Goal: Task Accomplishment & Management: Manage account settings

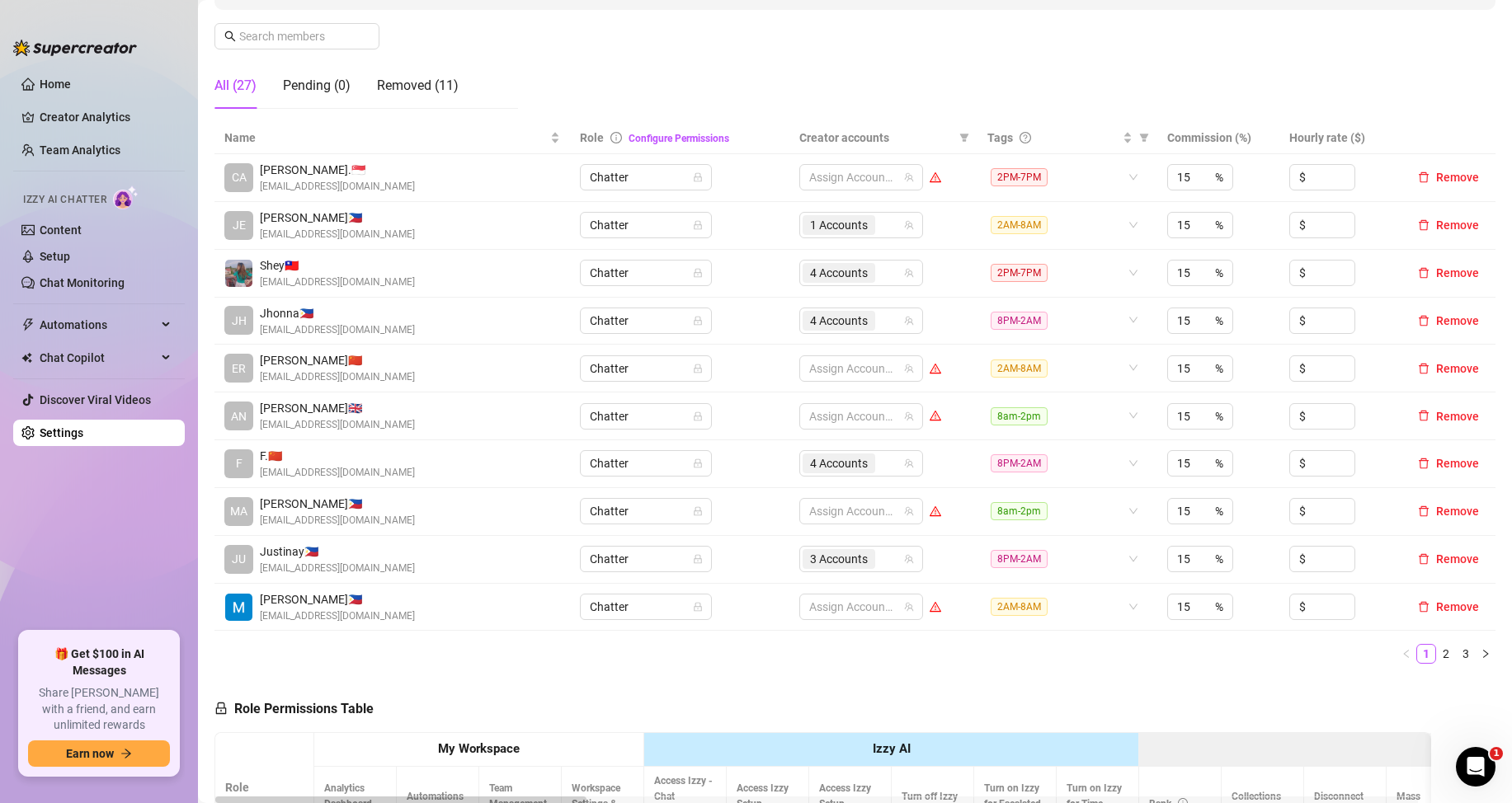
scroll to position [495, 0]
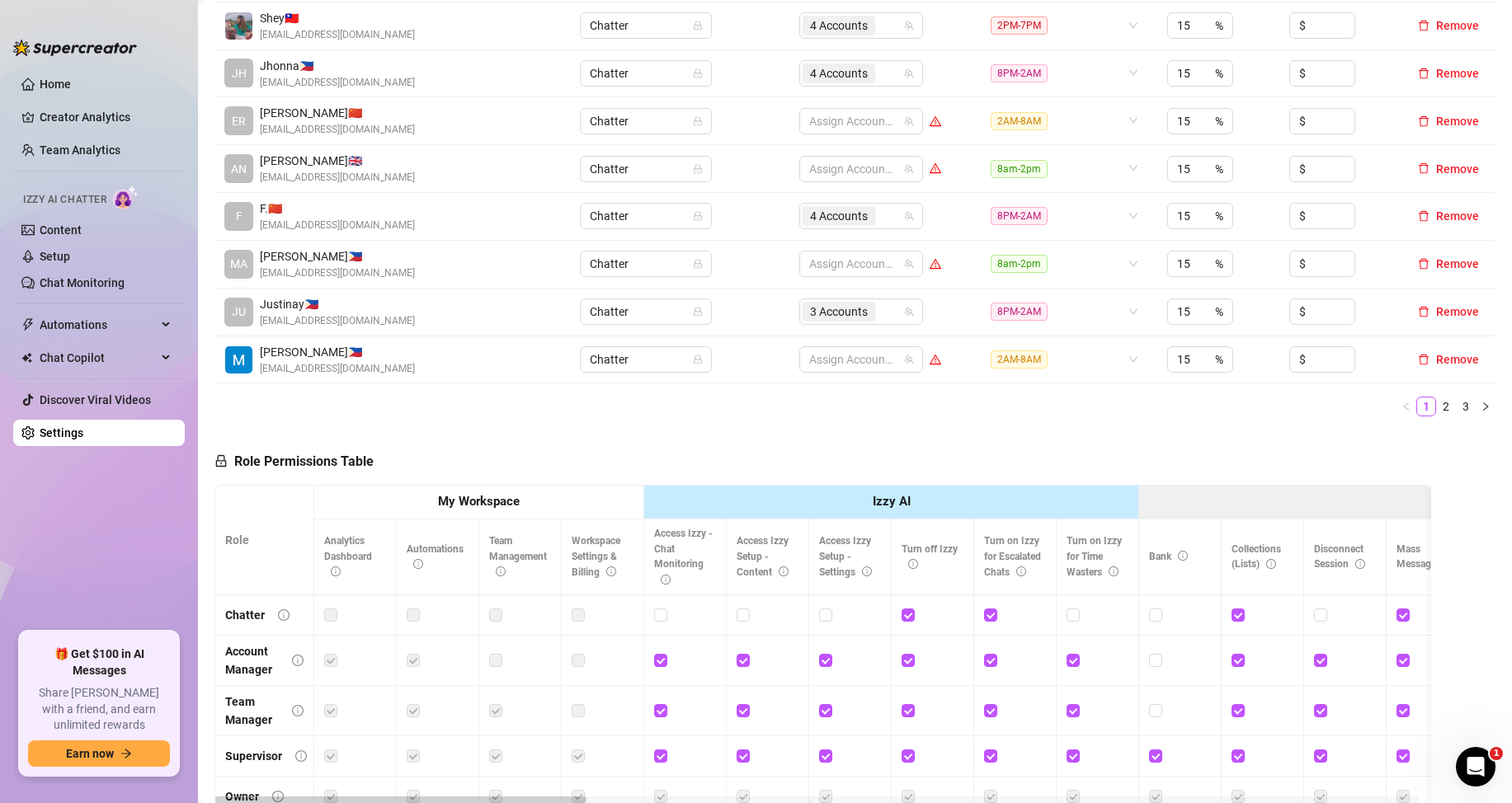
drag, startPoint x: 1452, startPoint y: 405, endPoint x: 1079, endPoint y: 528, distance: 392.8
click at [1457, 405] on link "3" at bounding box center [1465, 406] width 18 height 18
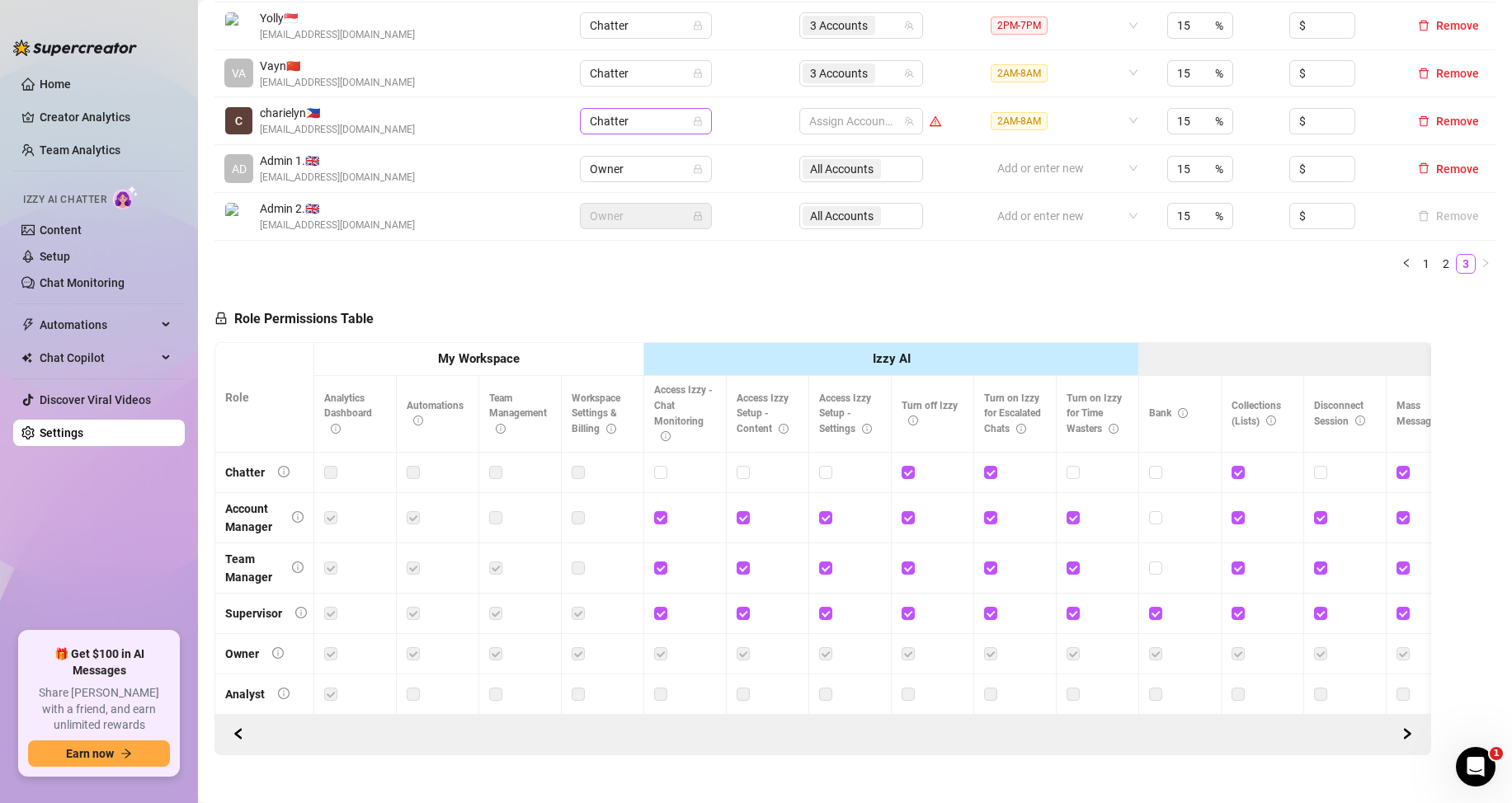
scroll to position [247, 0]
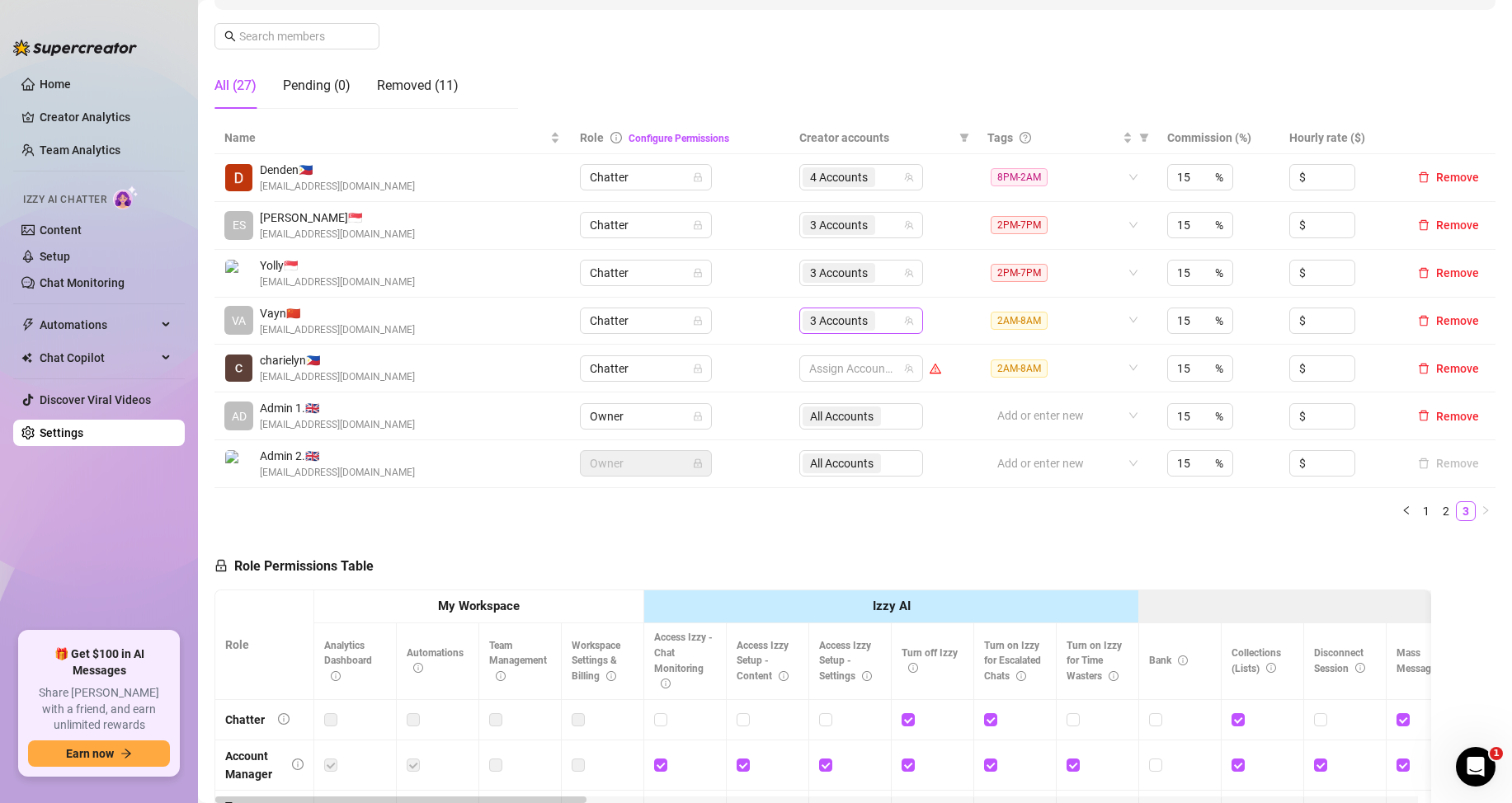
click at [876, 319] on div "3 Accounts" at bounding box center [853, 320] width 100 height 23
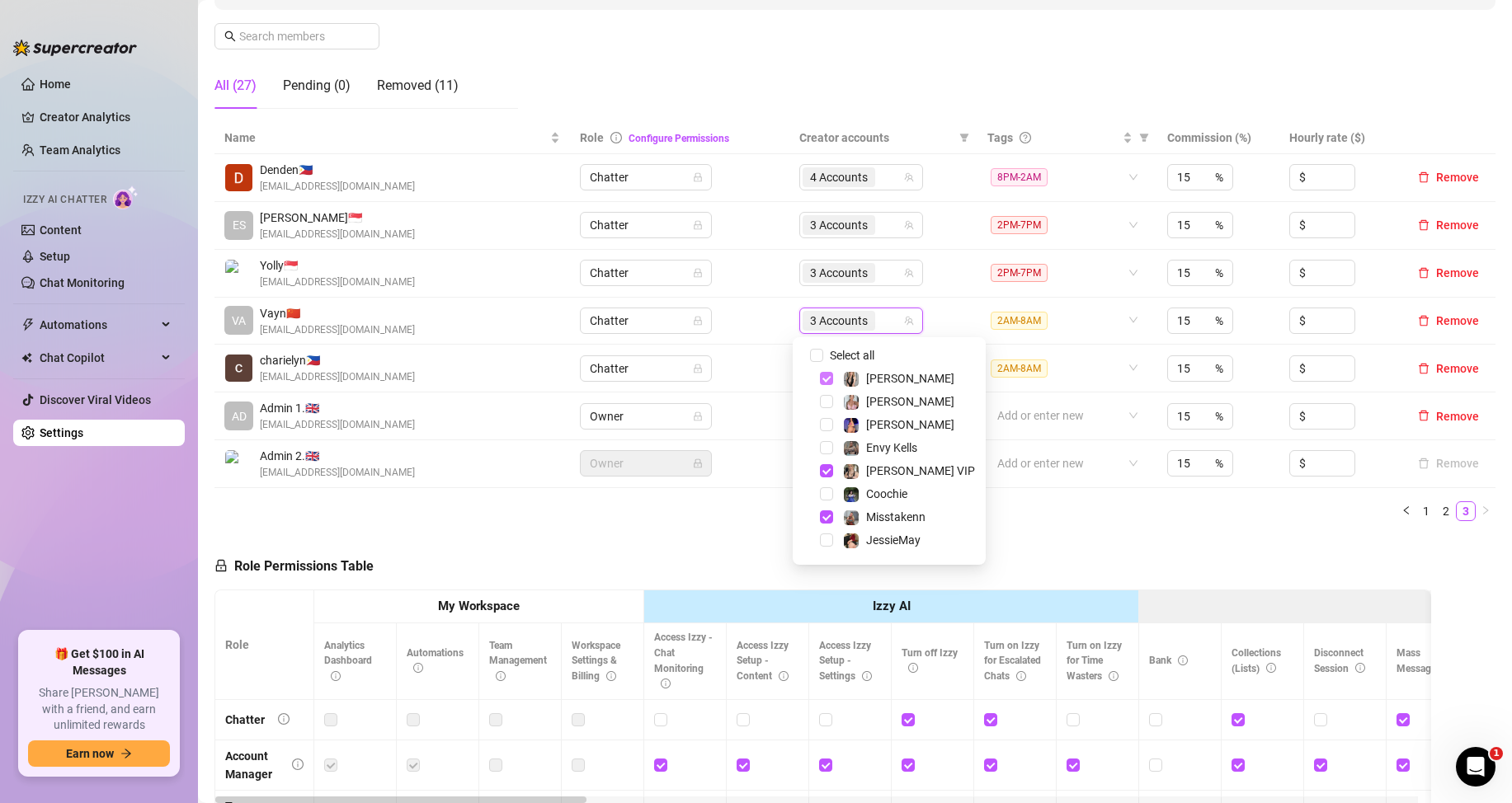
click at [825, 381] on span "Select tree node" at bounding box center [827, 379] width 14 height 14
click at [827, 468] on span "Select tree node" at bounding box center [827, 471] width 14 height 14
click at [823, 518] on span "Select tree node" at bounding box center [827, 518] width 14 height 14
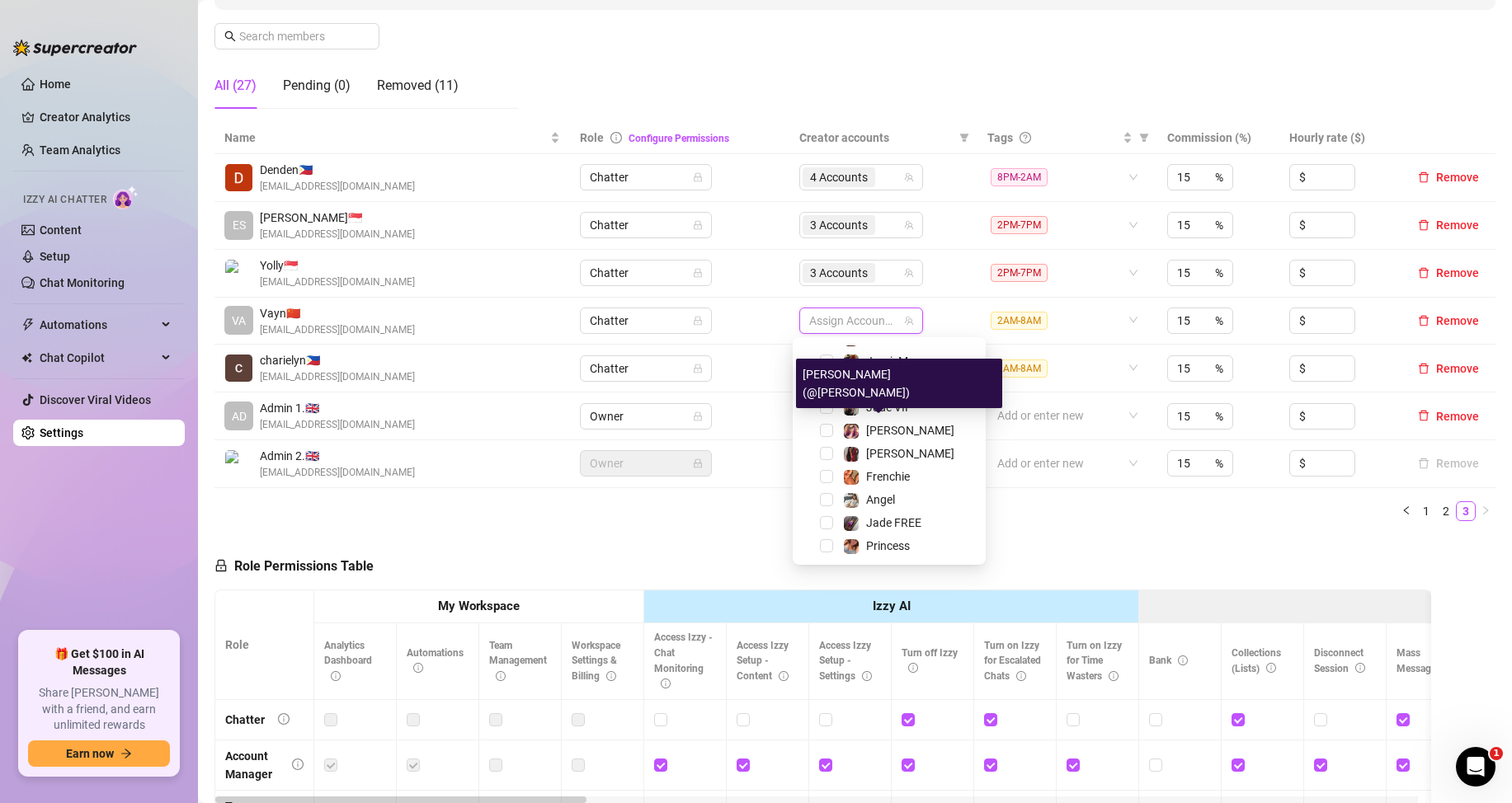
scroll to position [204, 0]
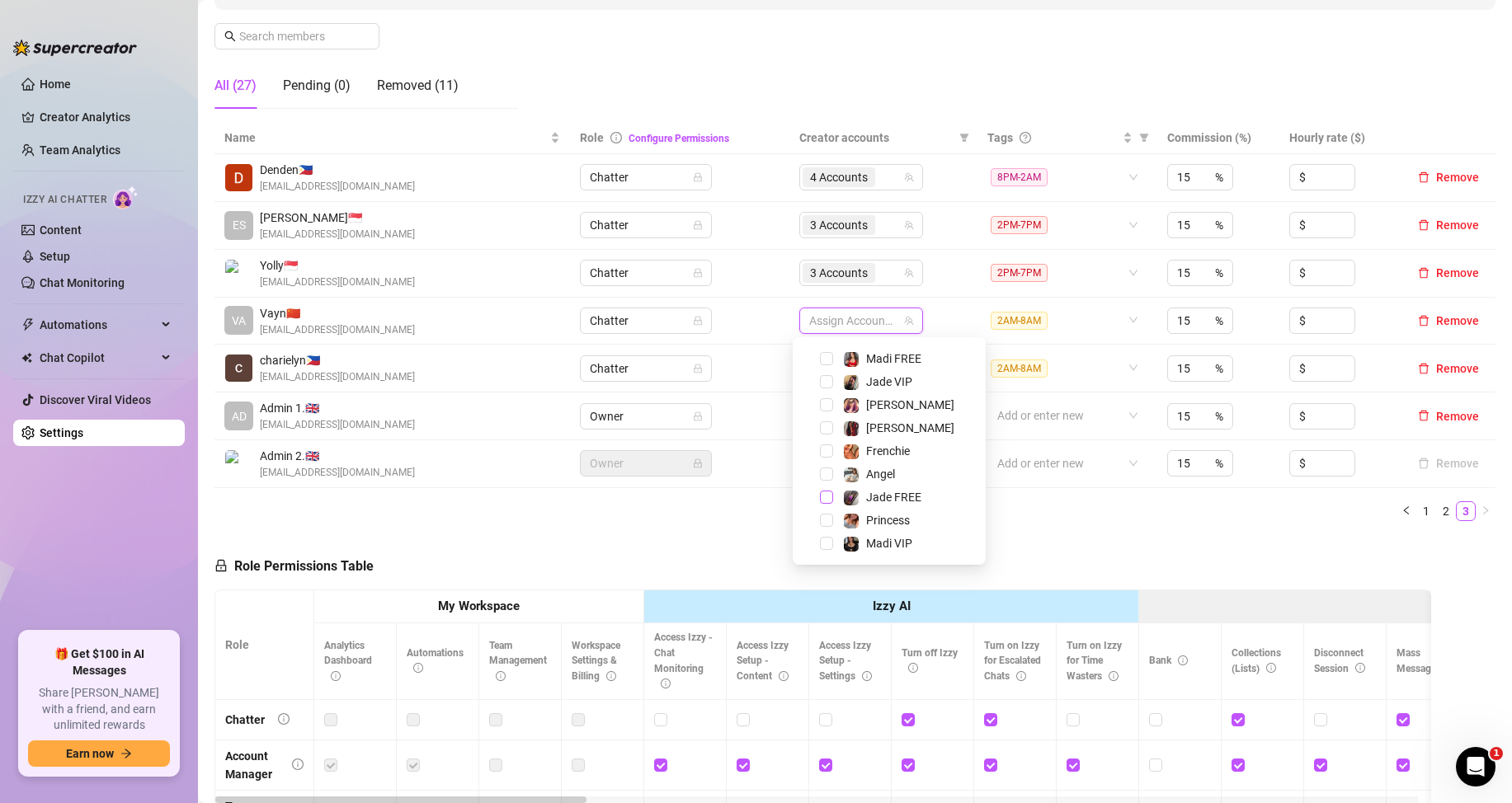
click at [826, 496] on span "Select tree node" at bounding box center [827, 497] width 14 height 14
click at [829, 450] on span "Select tree node" at bounding box center [827, 451] width 14 height 14
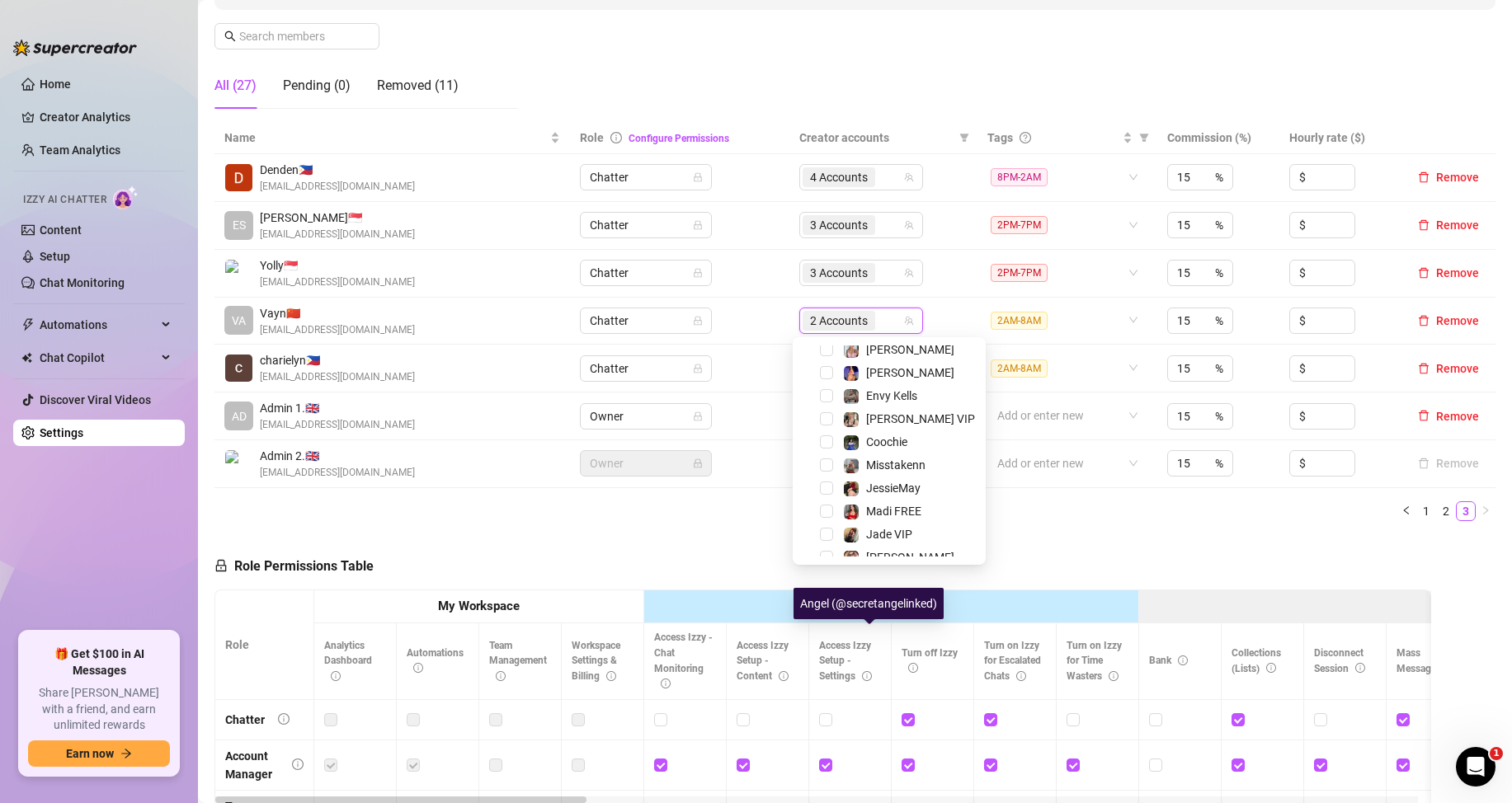
scroll to position [40, 0]
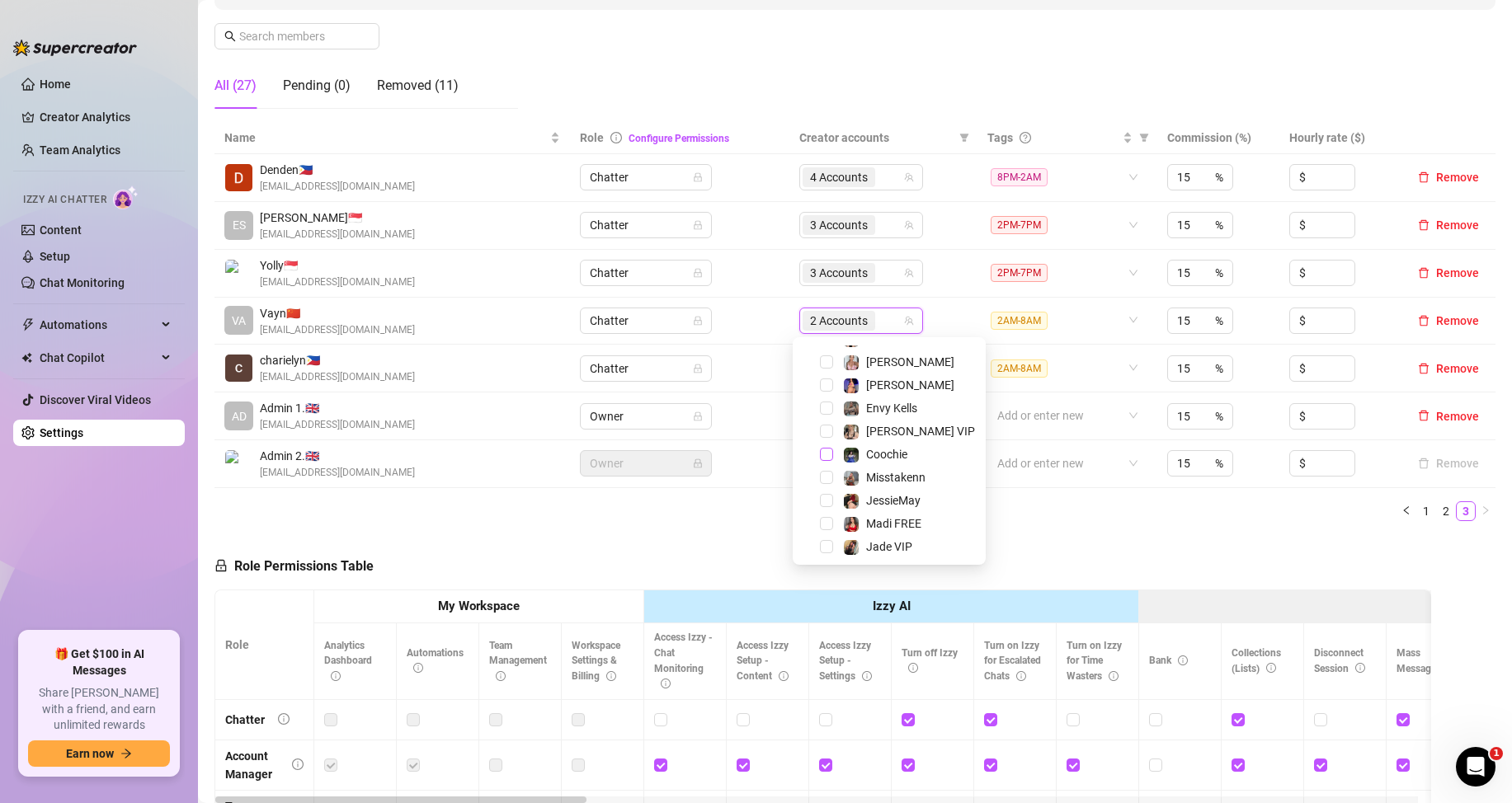
click at [823, 457] on span "Select tree node" at bounding box center [827, 455] width 14 height 14
click at [1266, 557] on div "Role Permissions Table Role My Workspace Izzy AI OnlyFans Side Menu OnlyFans Ch…" at bounding box center [823, 772] width 1217 height 475
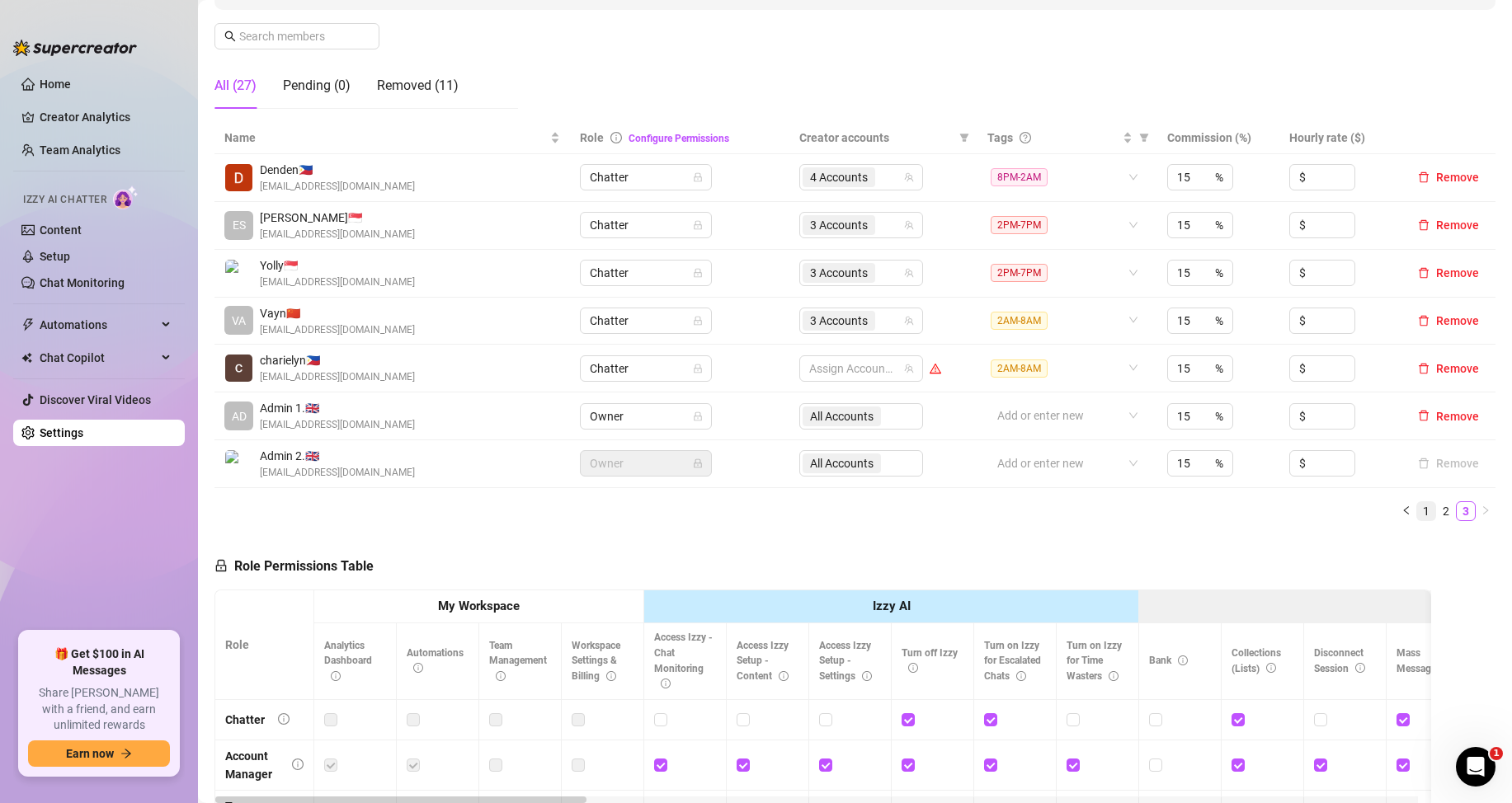
click at [1417, 505] on link "1" at bounding box center [1426, 511] width 18 height 18
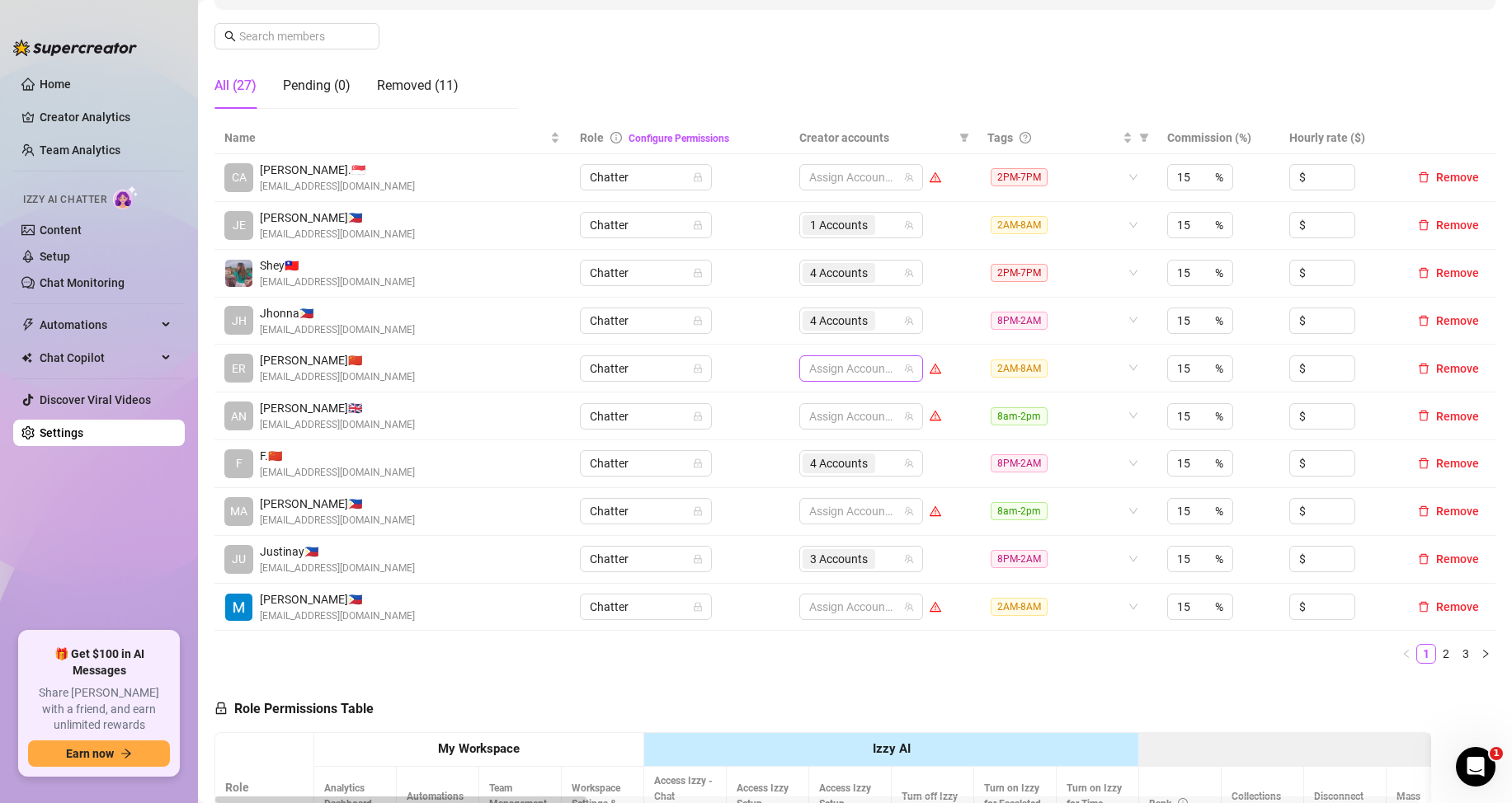
click at [809, 369] on input "search" at bounding box center [811, 368] width 3 height 19
type input "jes"
click at [826, 407] on span "Select tree node" at bounding box center [827, 403] width 14 height 14
type input "va"
click at [829, 401] on span "Select tree node" at bounding box center [827, 403] width 14 height 14
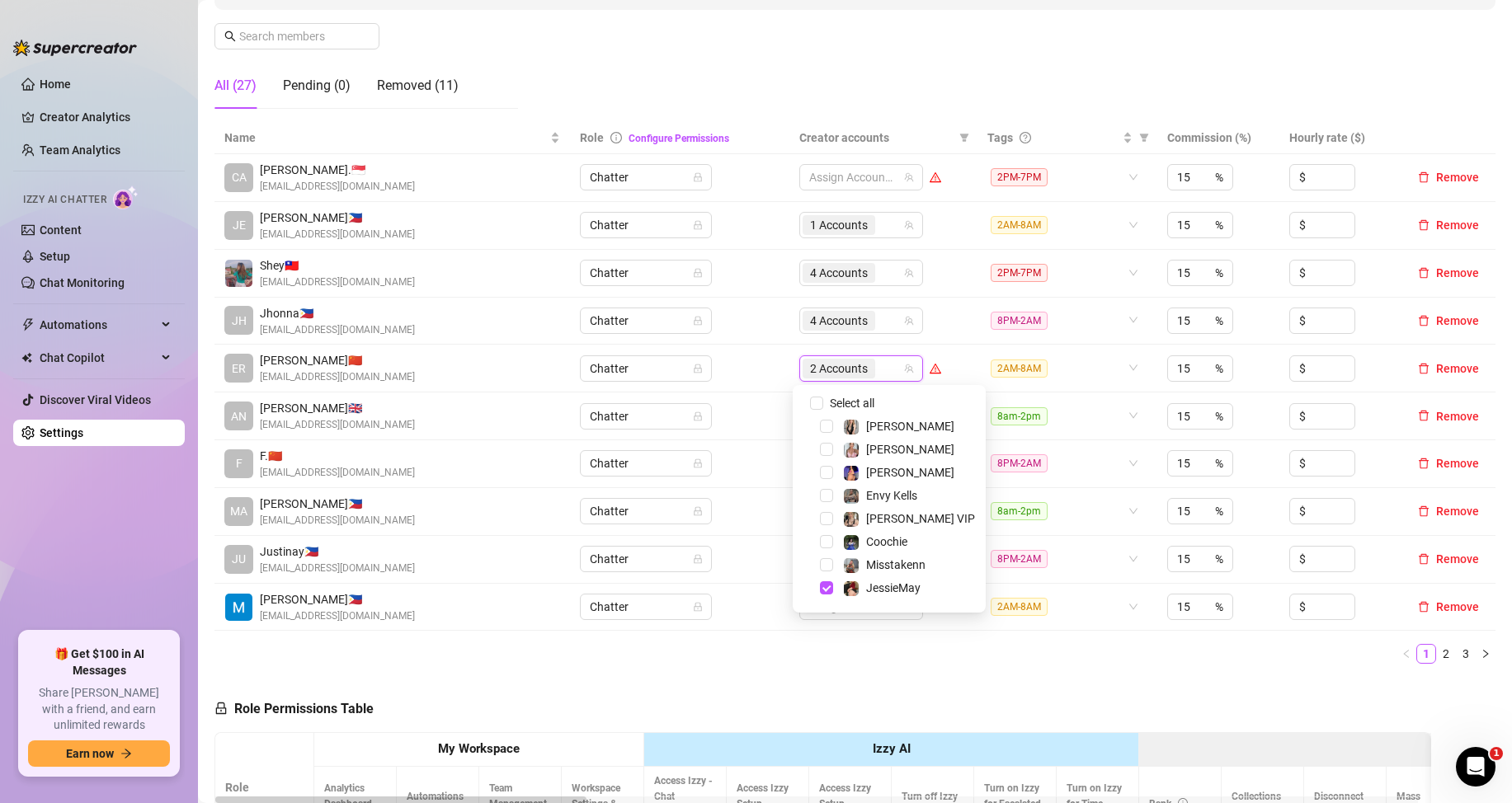
click at [962, 659] on ul "1 2 3" at bounding box center [855, 653] width 1281 height 19
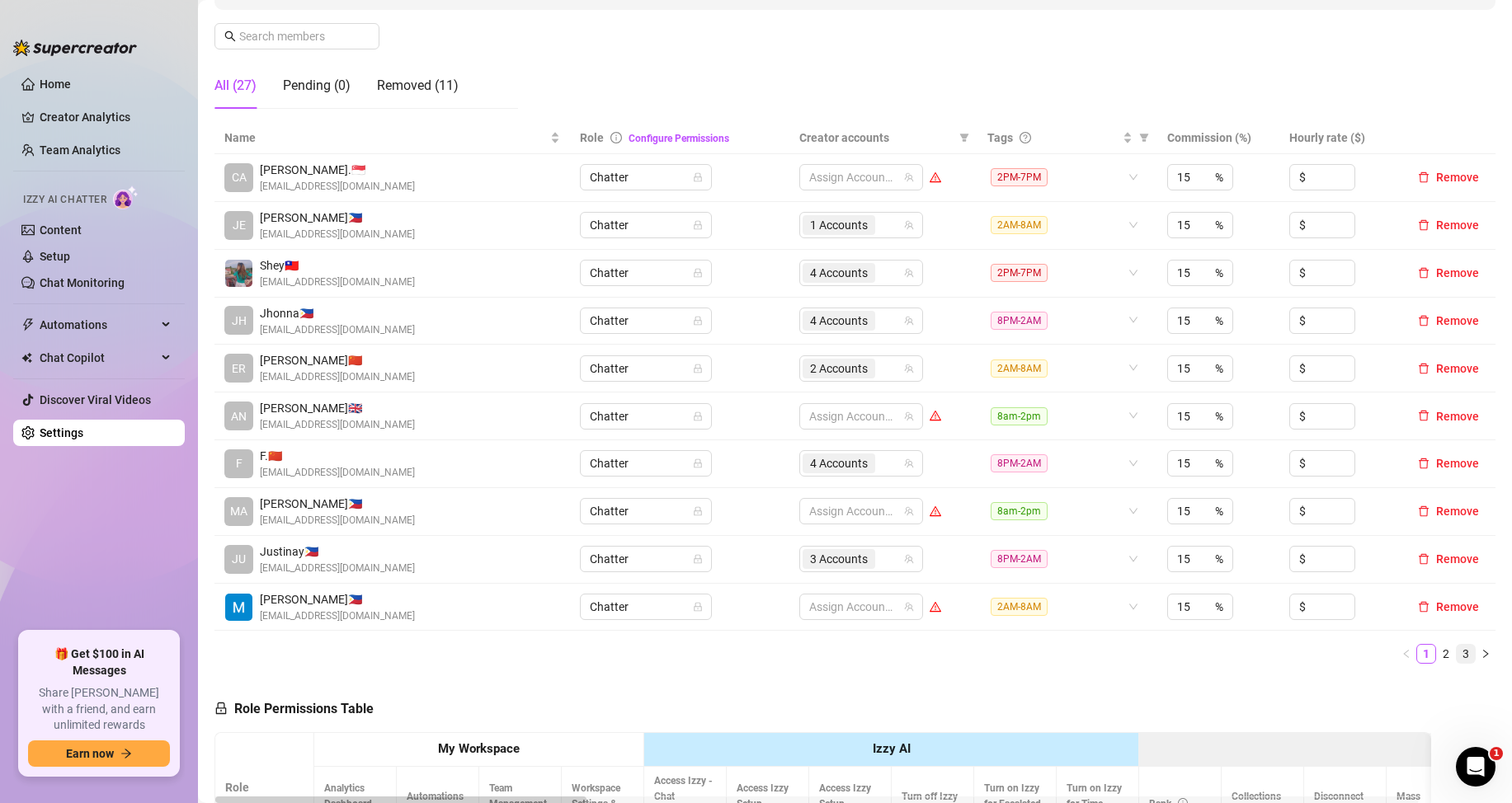
click at [1457, 652] on link "3" at bounding box center [1465, 653] width 18 height 18
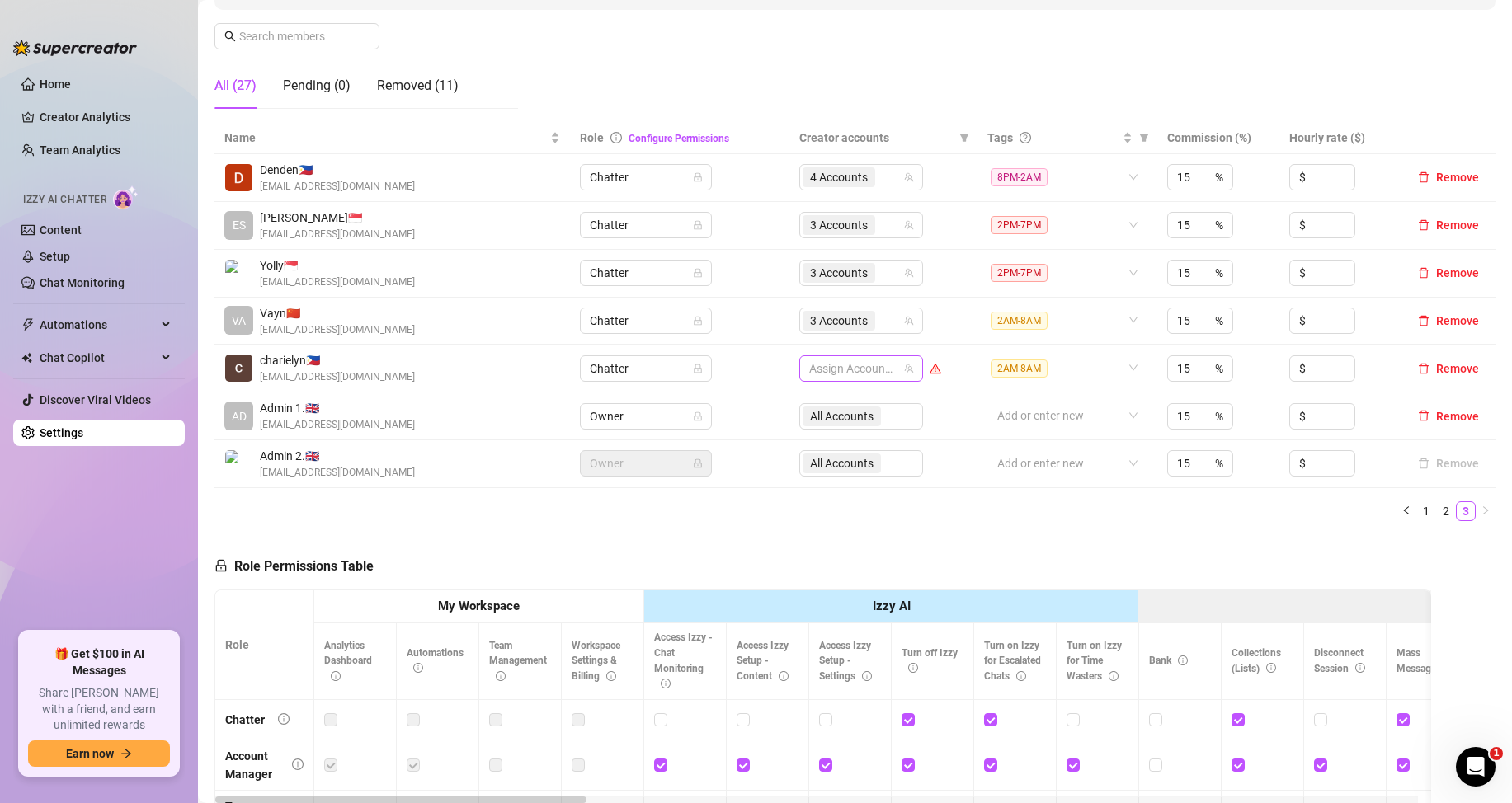
click at [828, 370] on div at bounding box center [853, 368] width 100 height 23
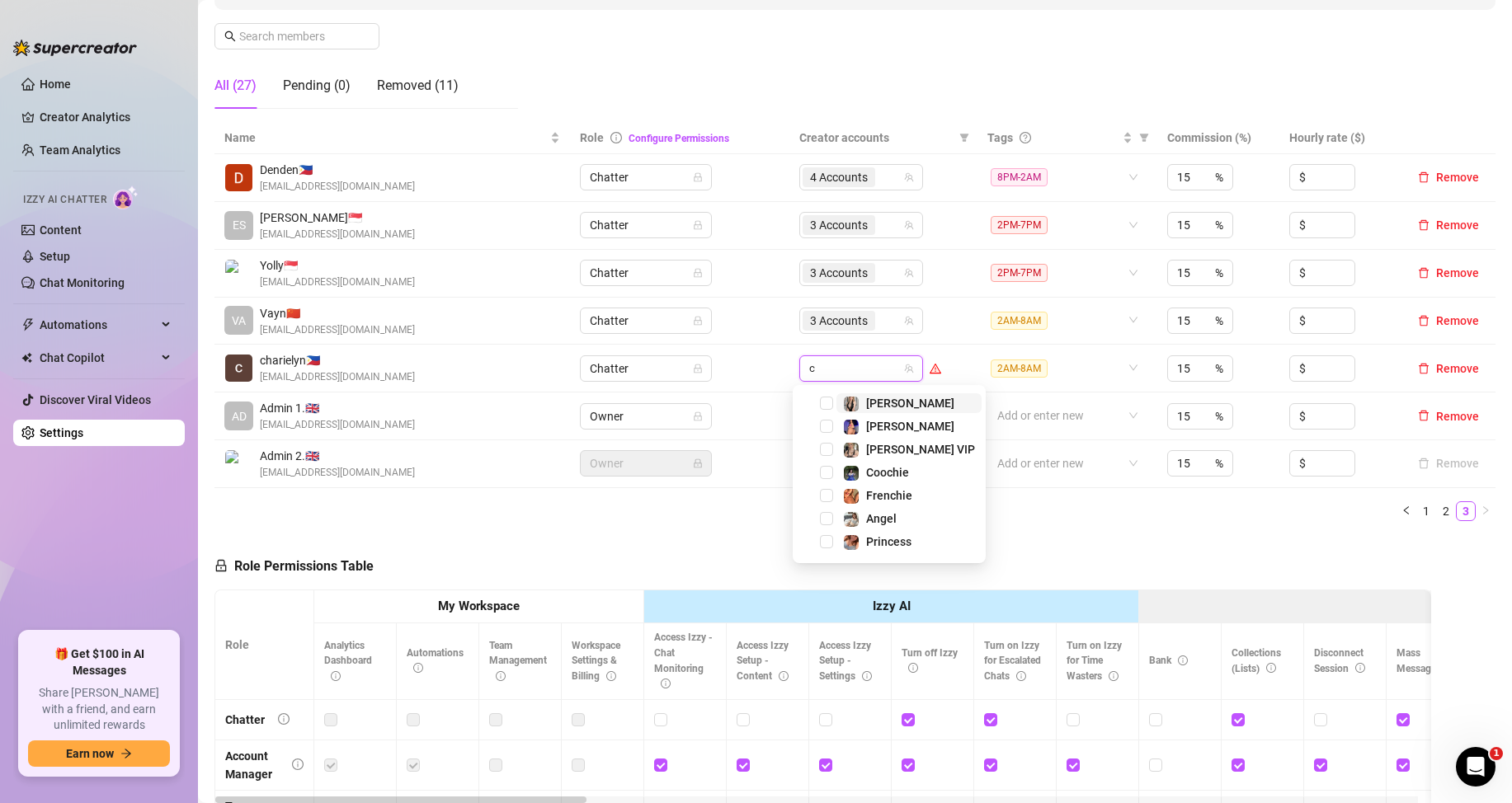
type input "ch"
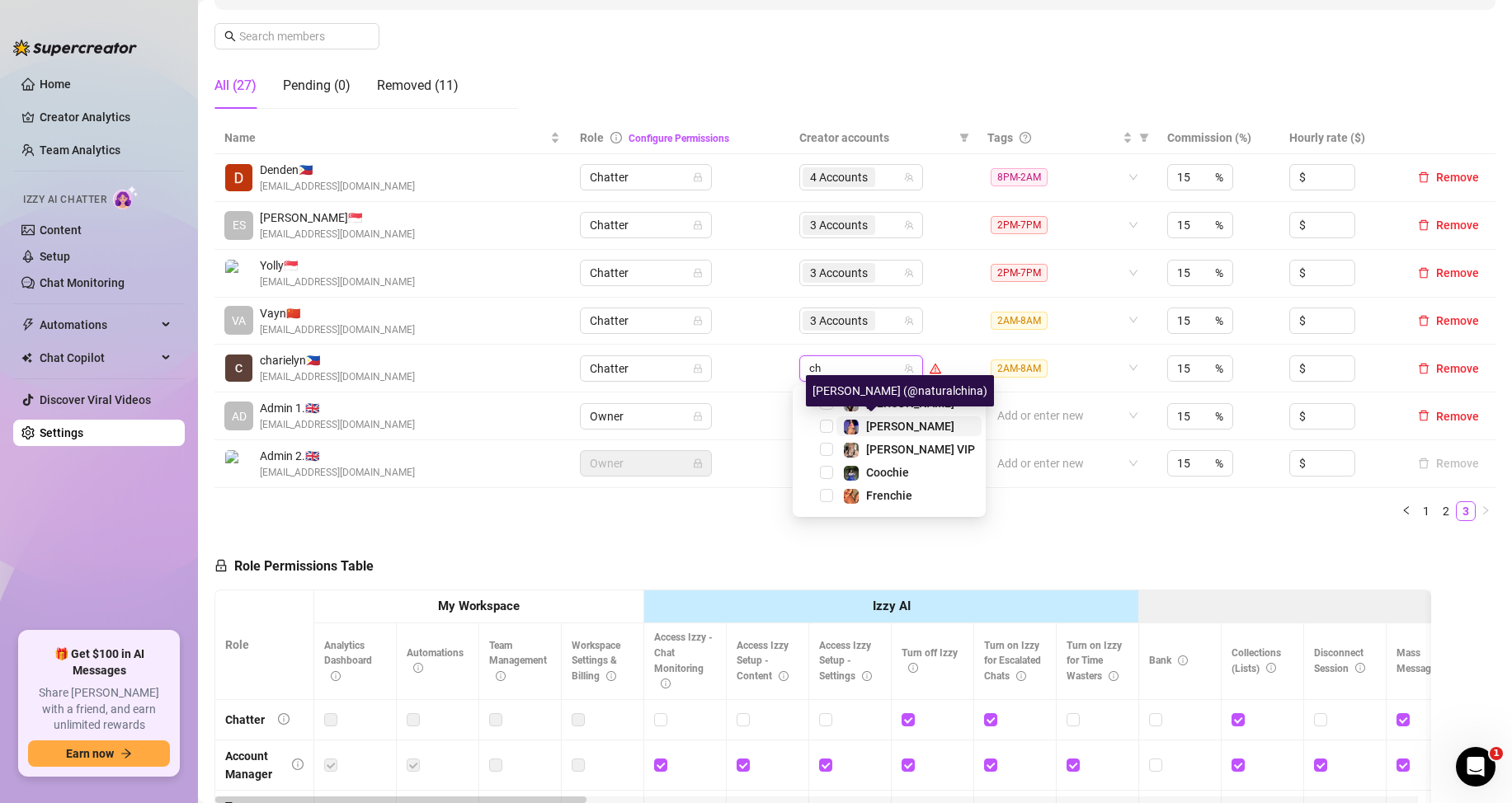
click at [868, 426] on span "[PERSON_NAME]" at bounding box center [910, 426] width 88 height 14
type input "la"
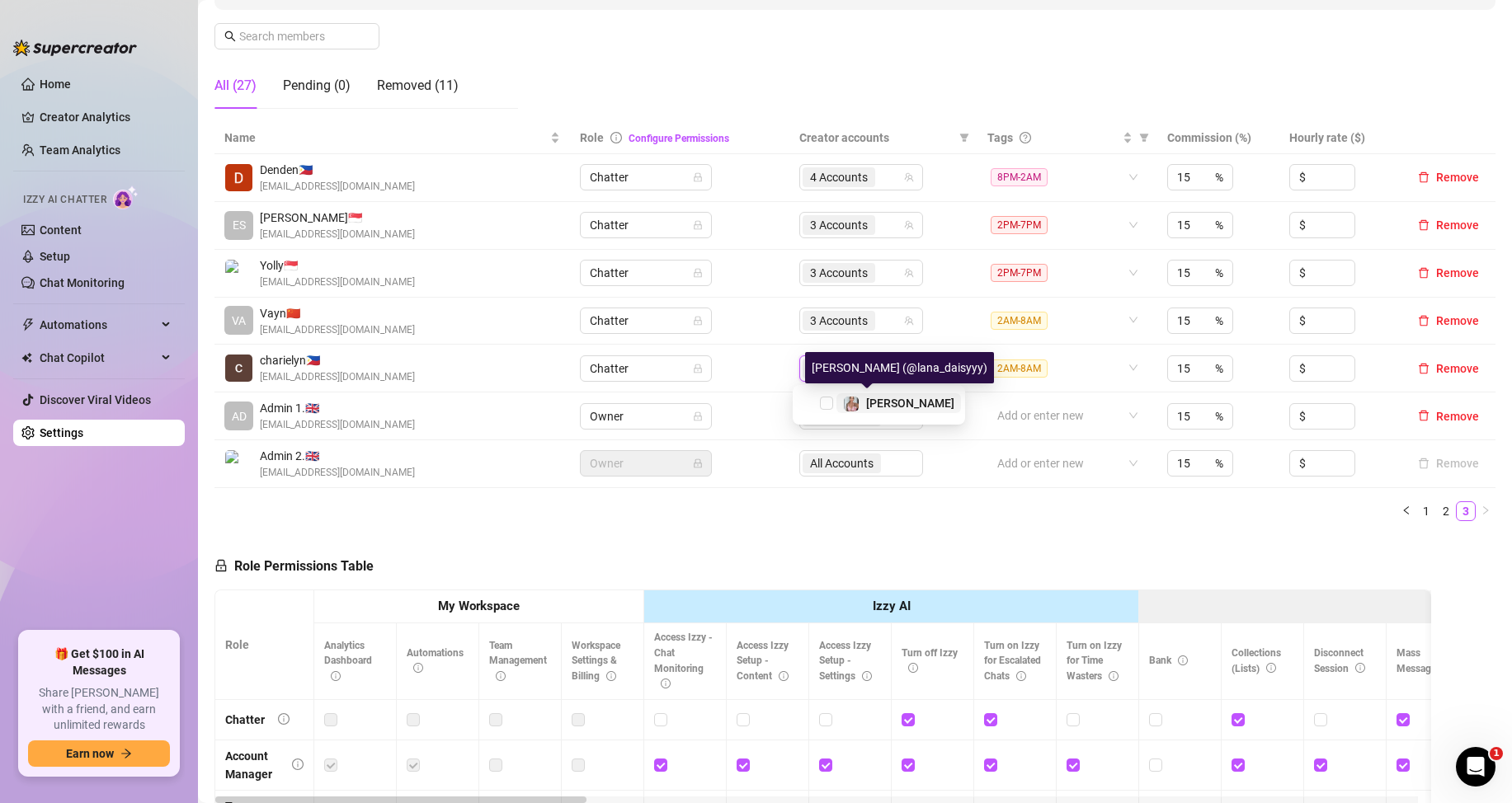
click at [861, 407] on div "[PERSON_NAME]" at bounding box center [898, 402] width 111 height 19
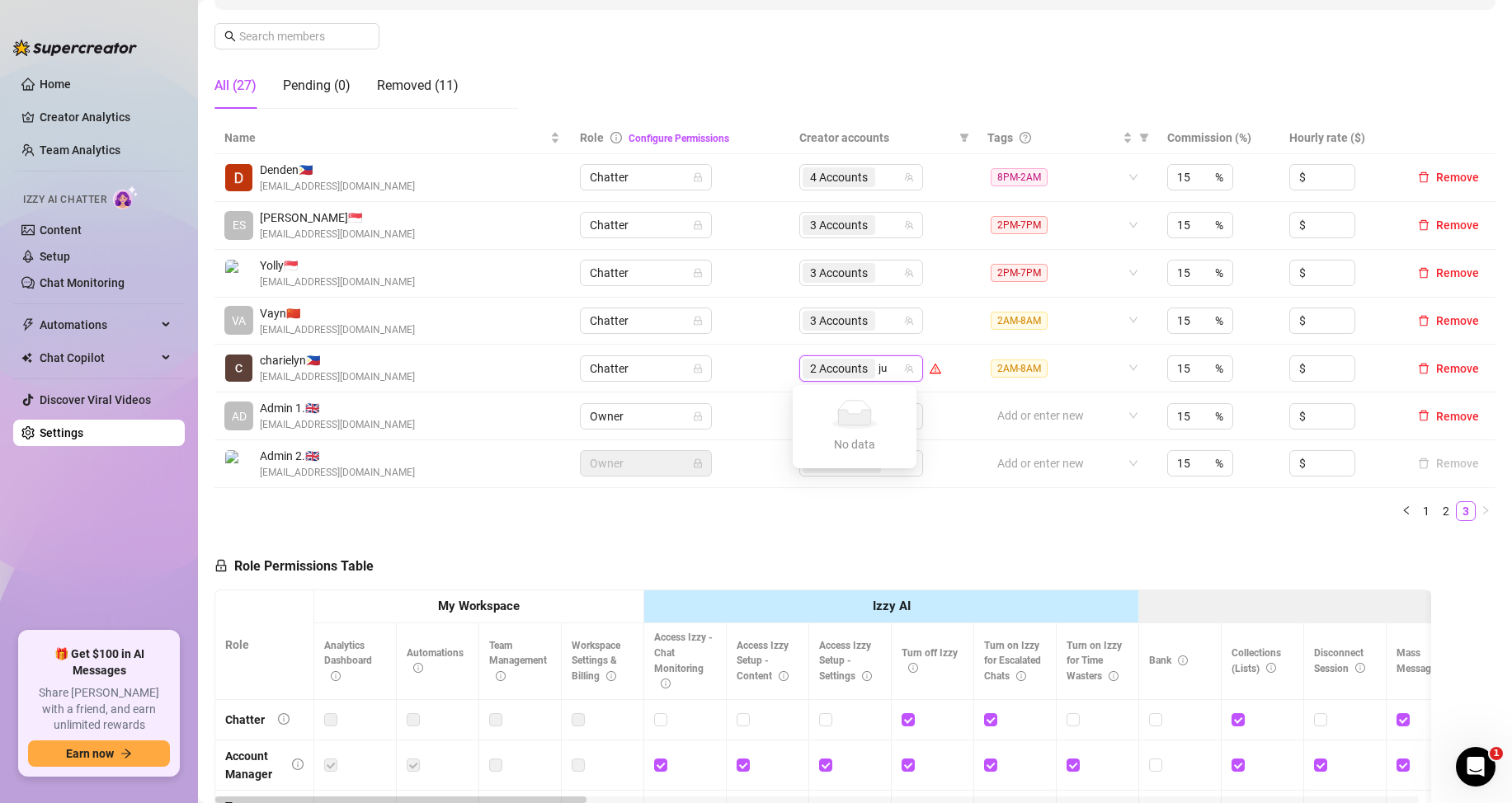
type input "j"
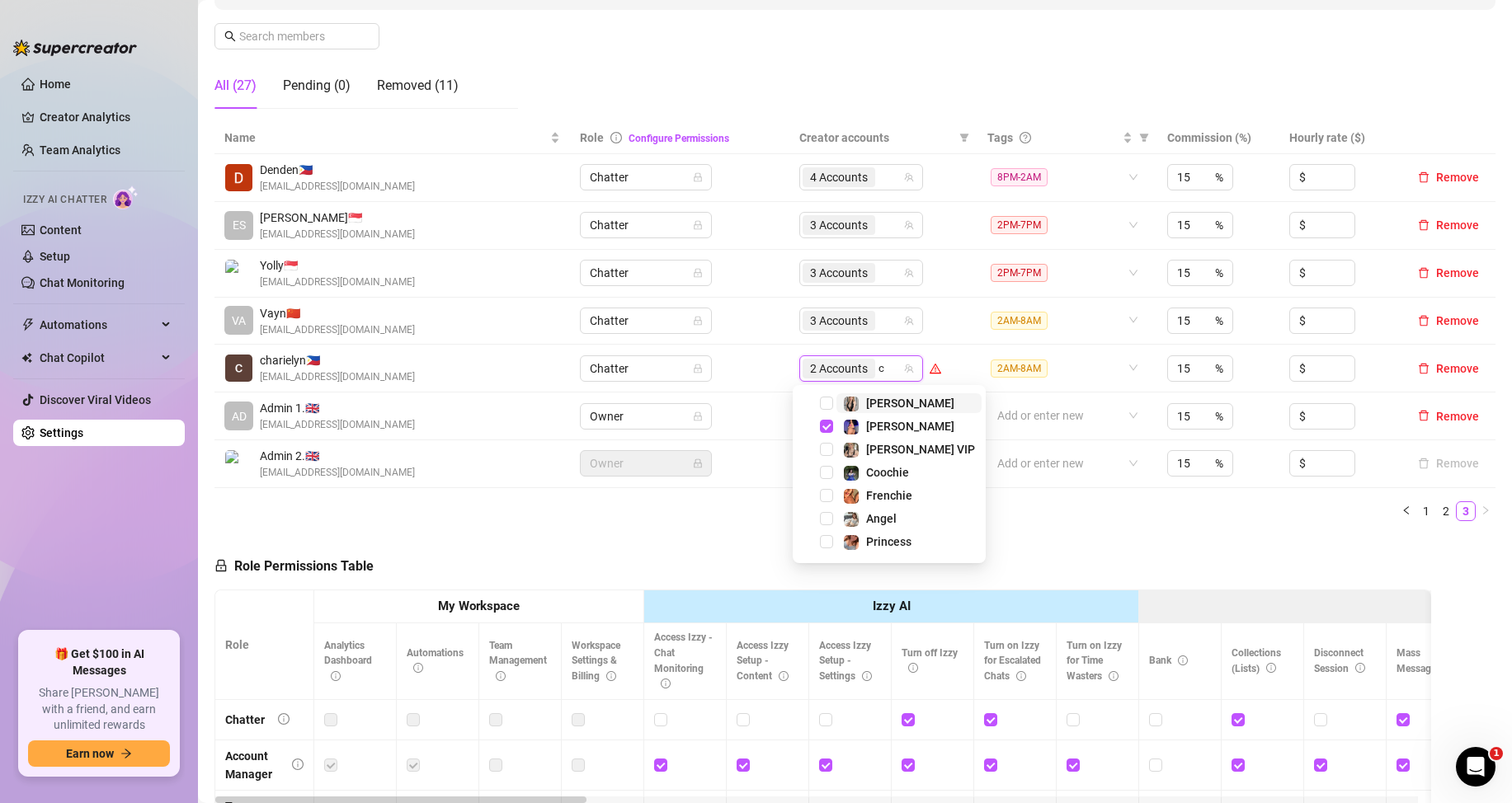
type input "co"
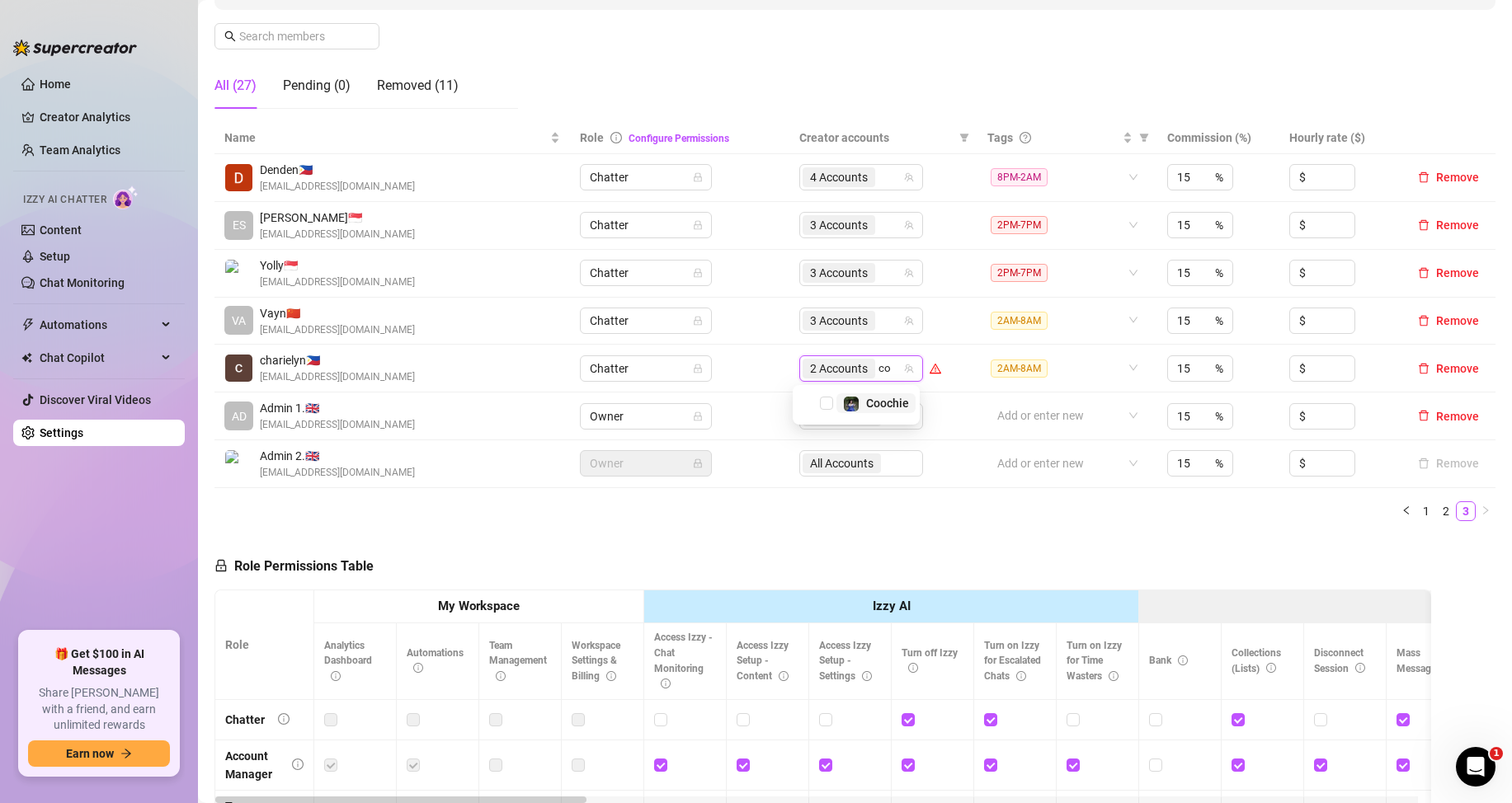
click at [866, 410] on div "Coochie" at bounding box center [887, 402] width 43 height 19
click at [884, 326] on div "3 Accounts" at bounding box center [854, 320] width 100 height 23
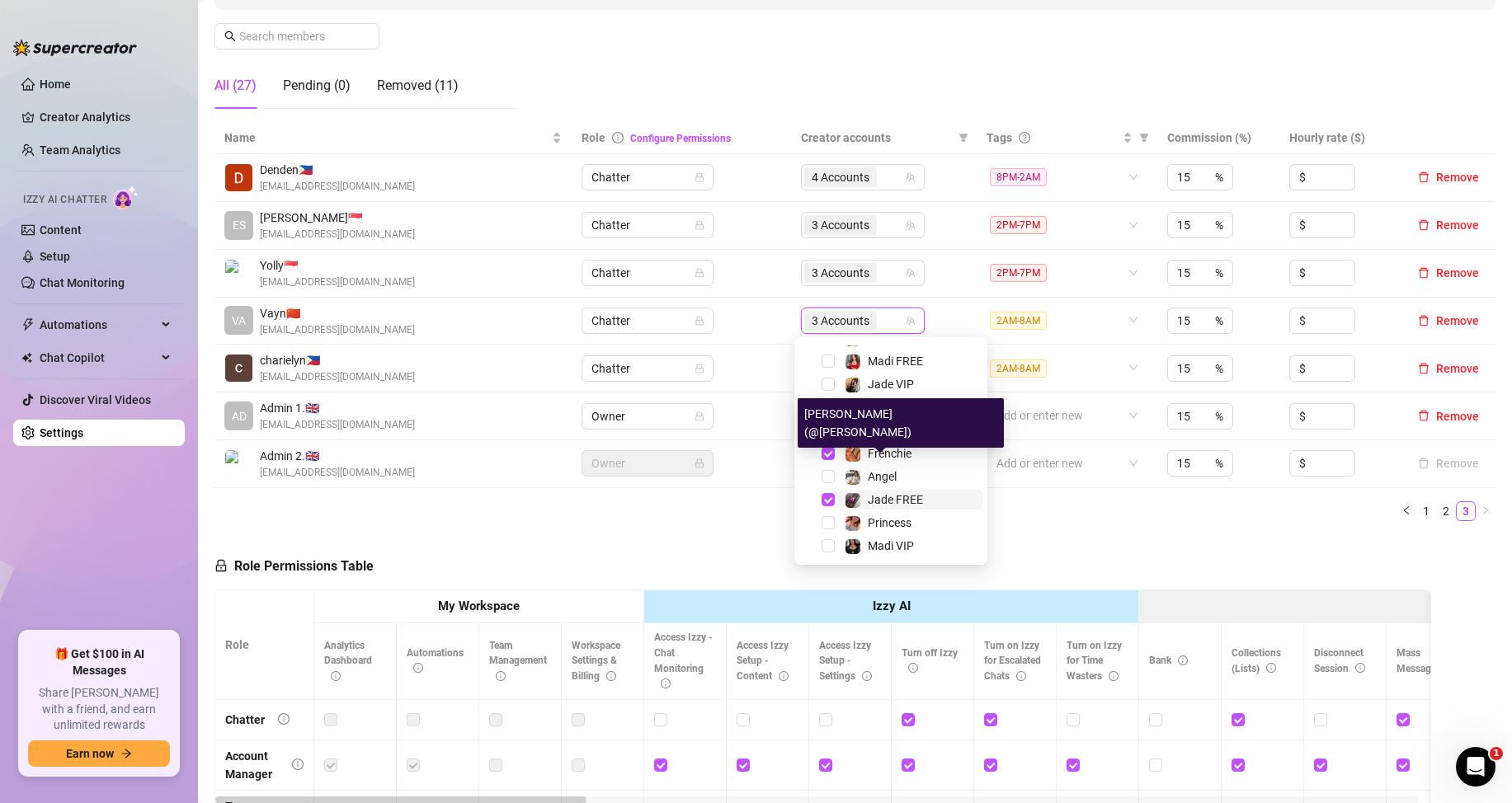
scroll to position [204, 0]
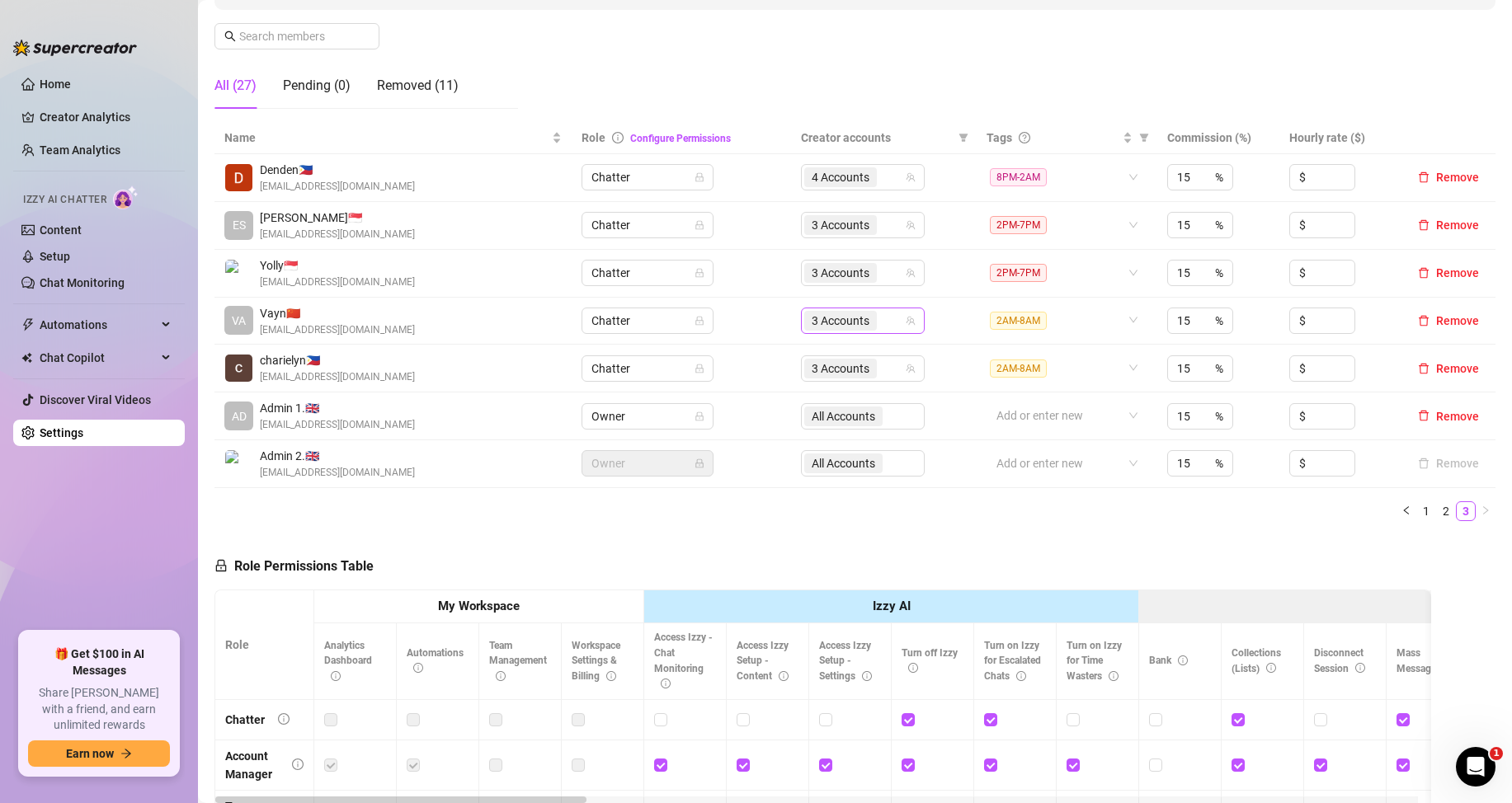
click at [882, 322] on div "3 Accounts" at bounding box center [854, 320] width 100 height 23
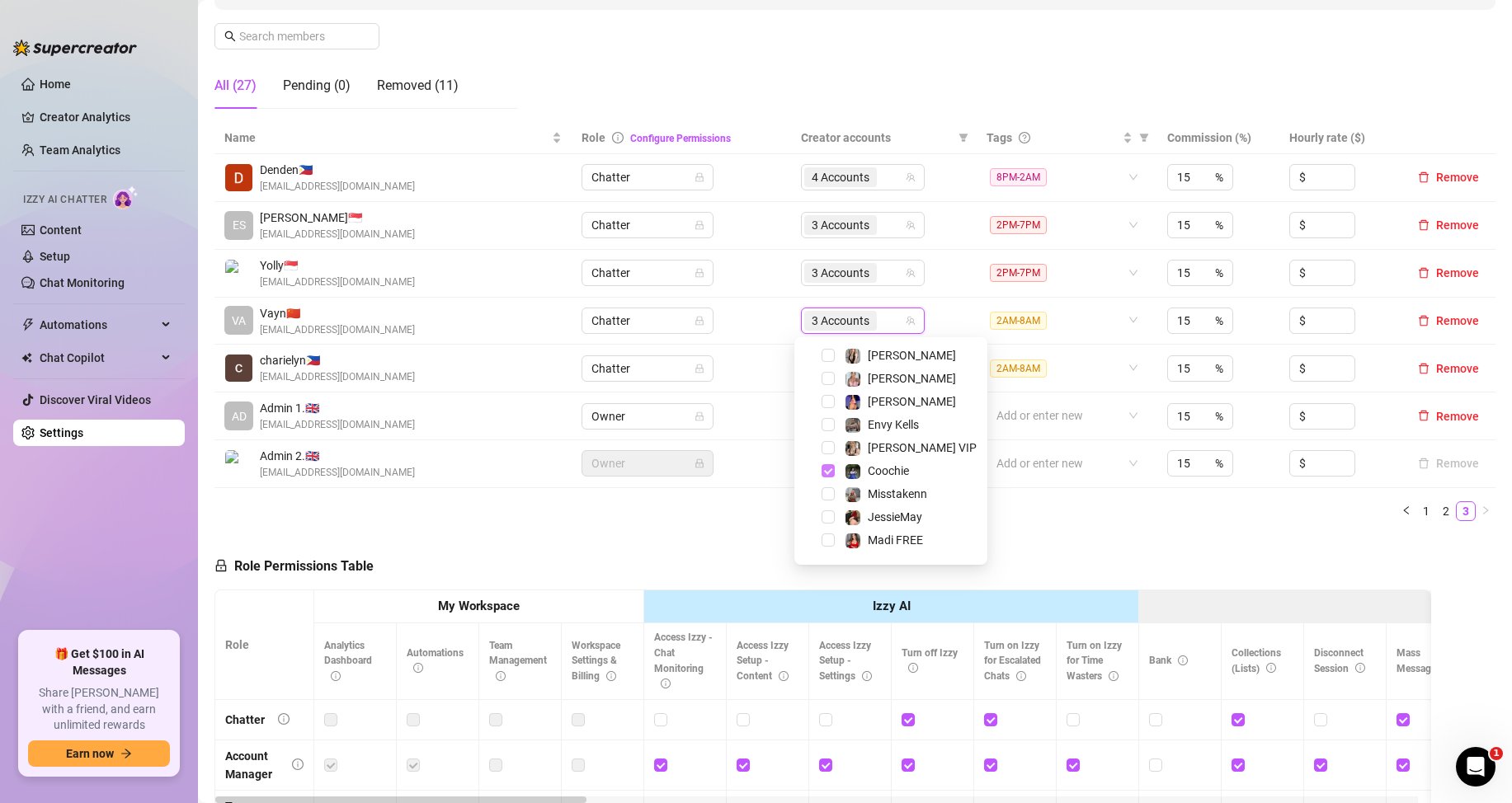
click at [825, 475] on span "Select tree node" at bounding box center [829, 471] width 14 height 14
click at [825, 468] on span "Select tree node" at bounding box center [829, 468] width 14 height 14
click at [828, 465] on span "Select tree node" at bounding box center [829, 468] width 14 height 14
click at [820, 420] on div "[PERSON_NAME]" at bounding box center [891, 421] width 185 height 19
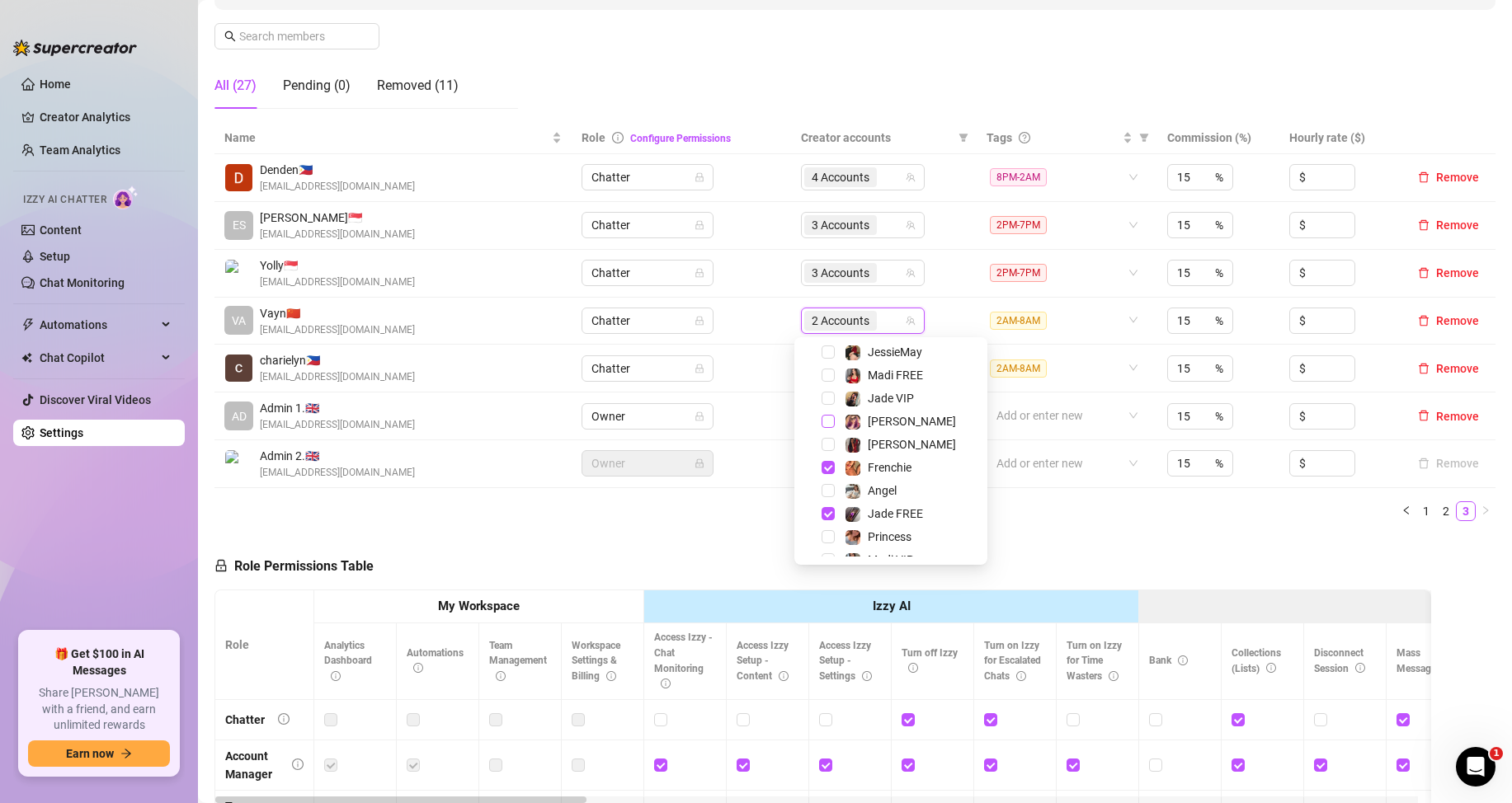
click at [827, 421] on span "Select tree node" at bounding box center [829, 422] width 14 height 14
drag, startPoint x: 1112, startPoint y: 517, endPoint x: 601, endPoint y: 774, distance: 572.0
click at [1109, 518] on ul "1 2 3" at bounding box center [855, 511] width 1281 height 19
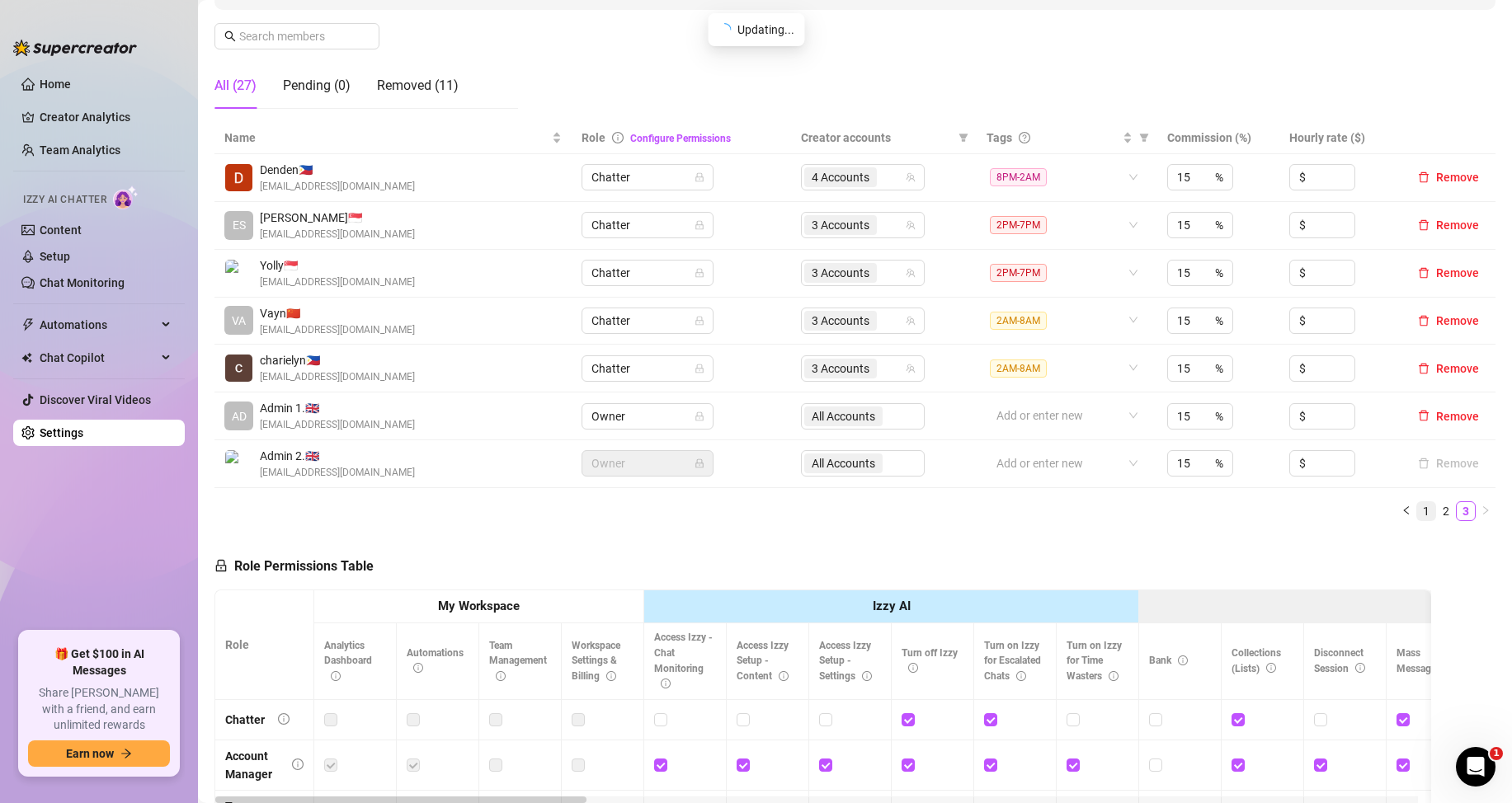
click at [1417, 512] on link "1" at bounding box center [1426, 511] width 18 height 18
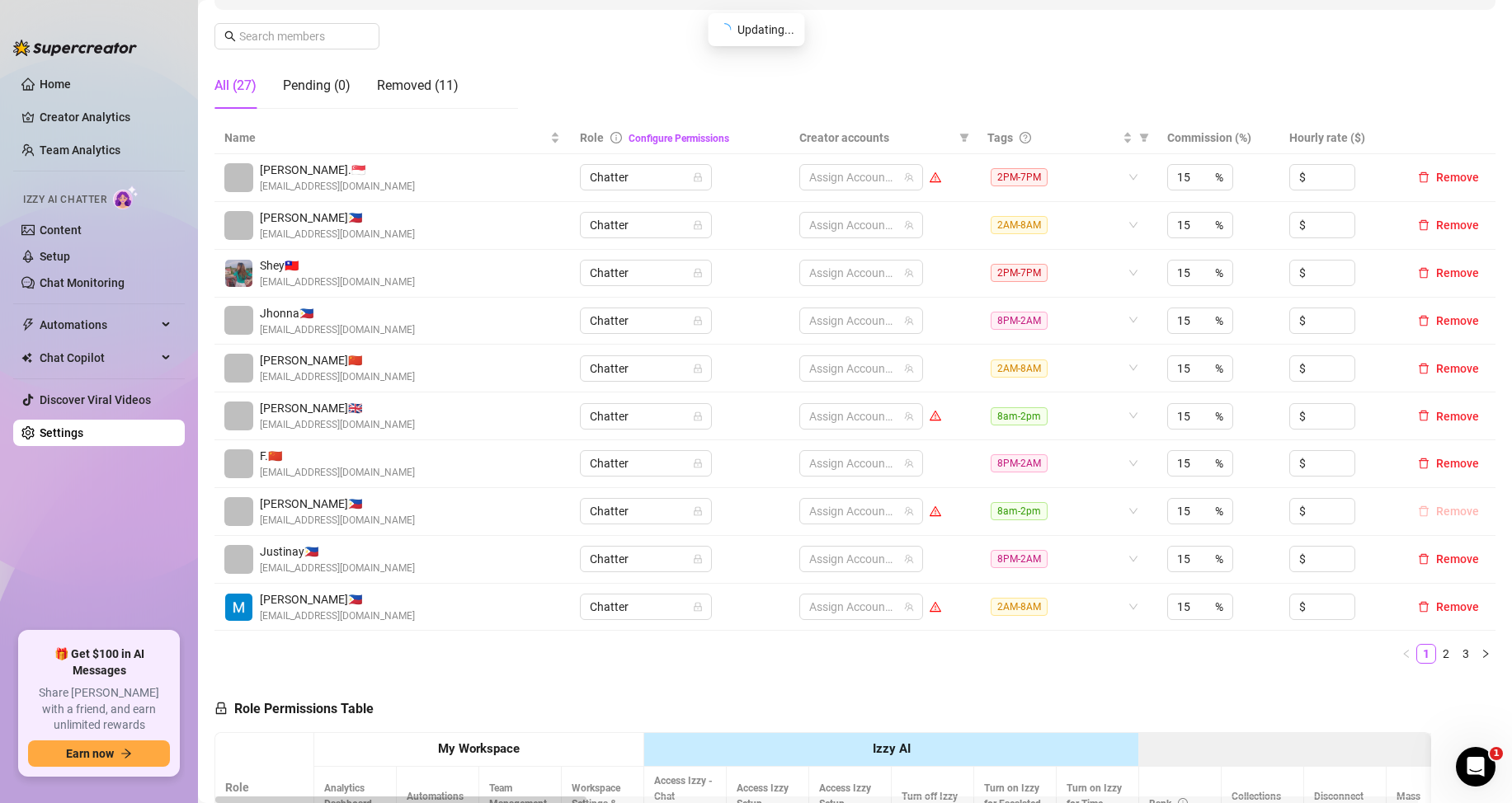
click at [1417, 511] on button "Remove" at bounding box center [1449, 511] width 75 height 19
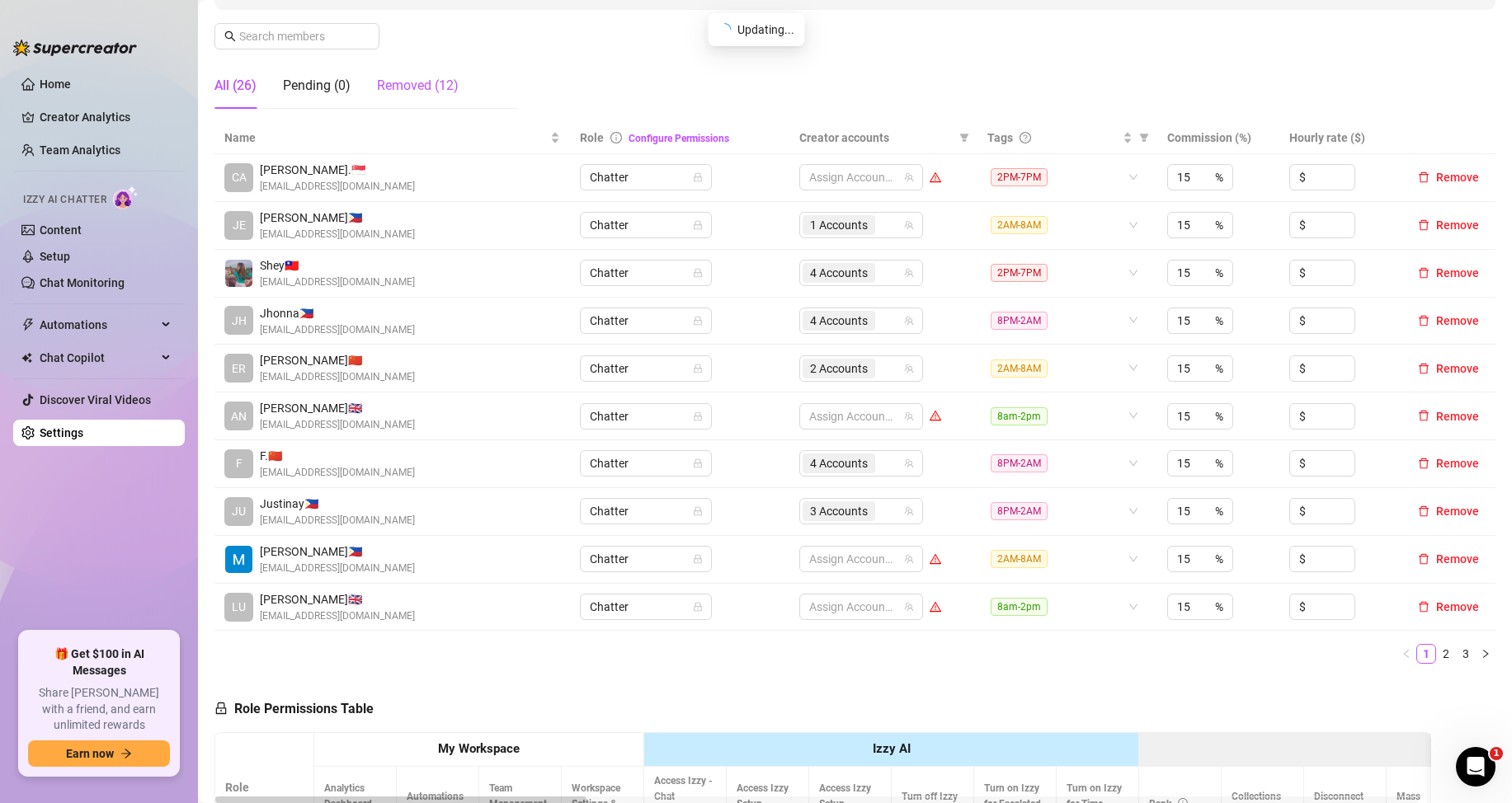
click at [438, 91] on div "Removed (12)" at bounding box center [418, 86] width 81 height 19
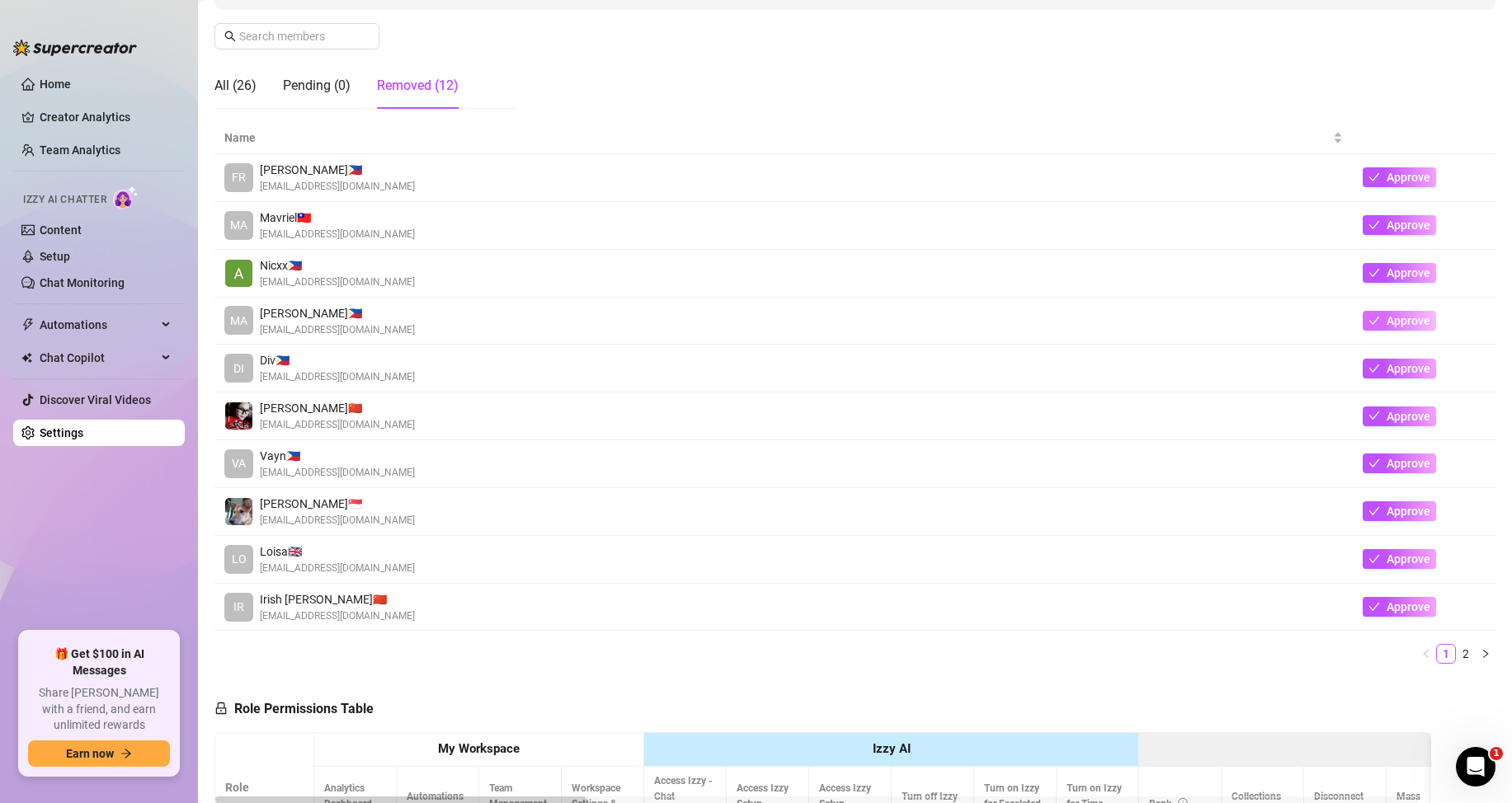
click at [1369, 315] on icon "check" at bounding box center [1375, 321] width 12 height 12
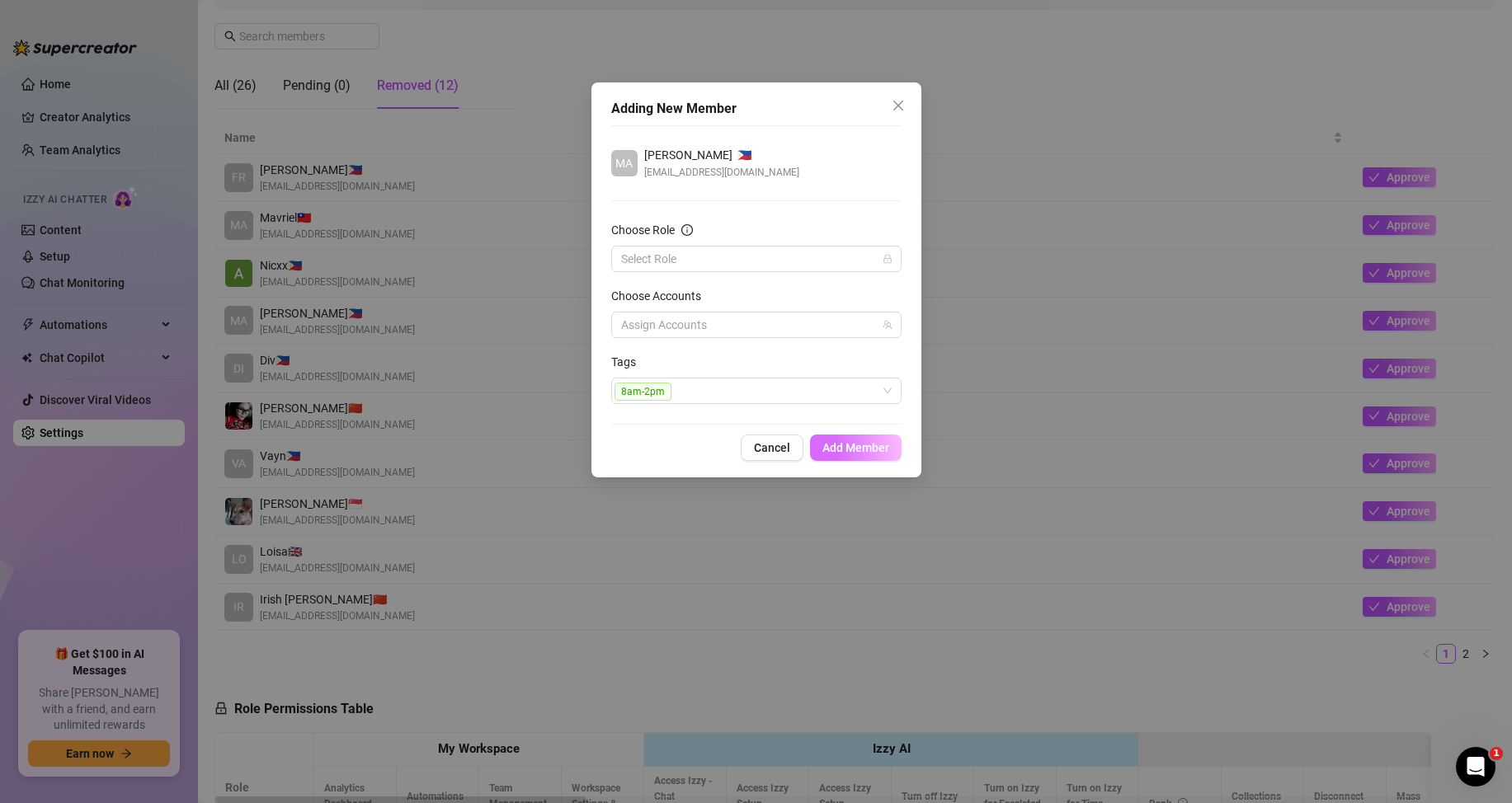
click at [859, 451] on span "Add Member" at bounding box center [856, 448] width 67 height 14
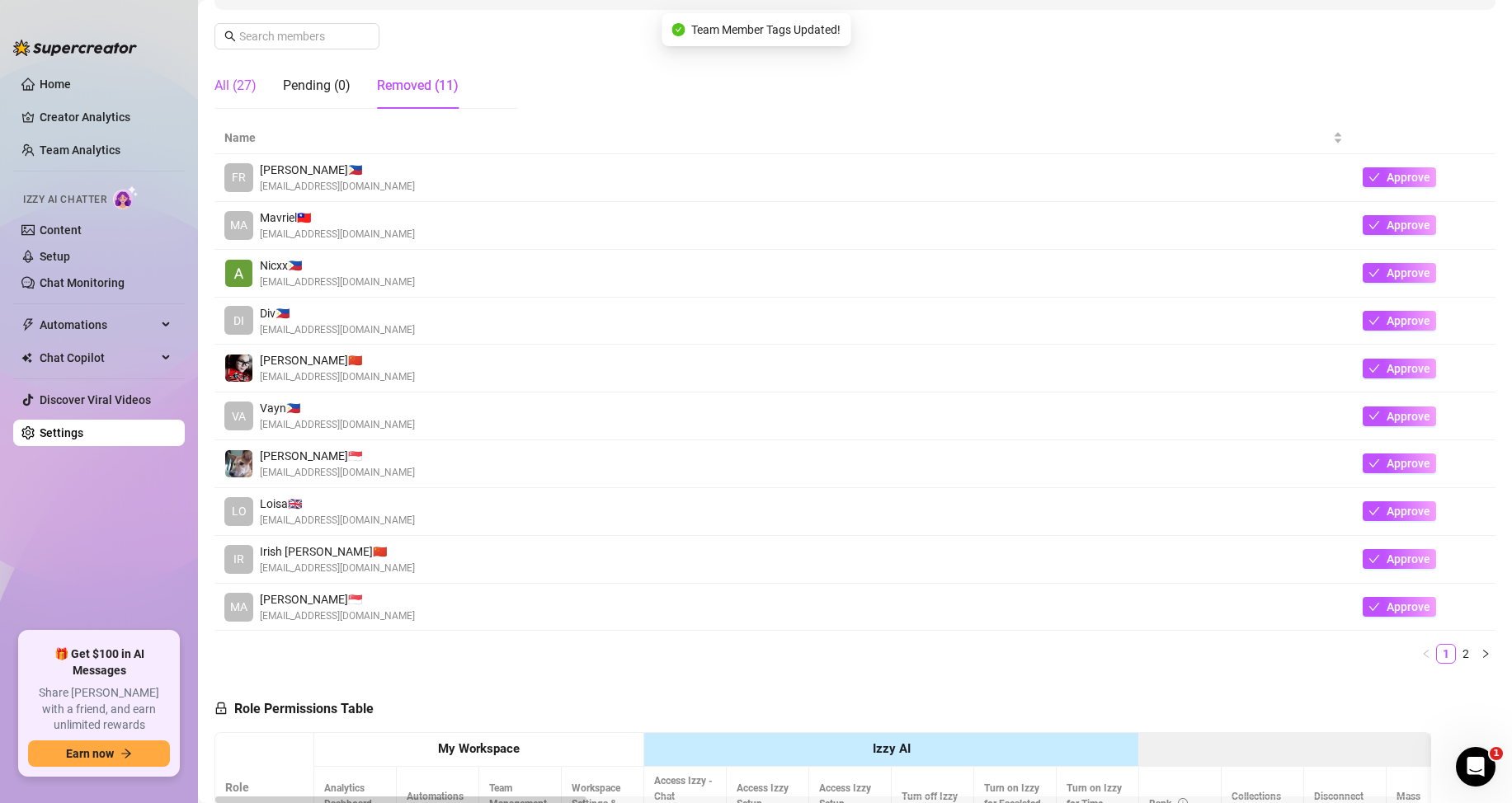
click at [240, 82] on div "All (27)" at bounding box center [236, 86] width 42 height 19
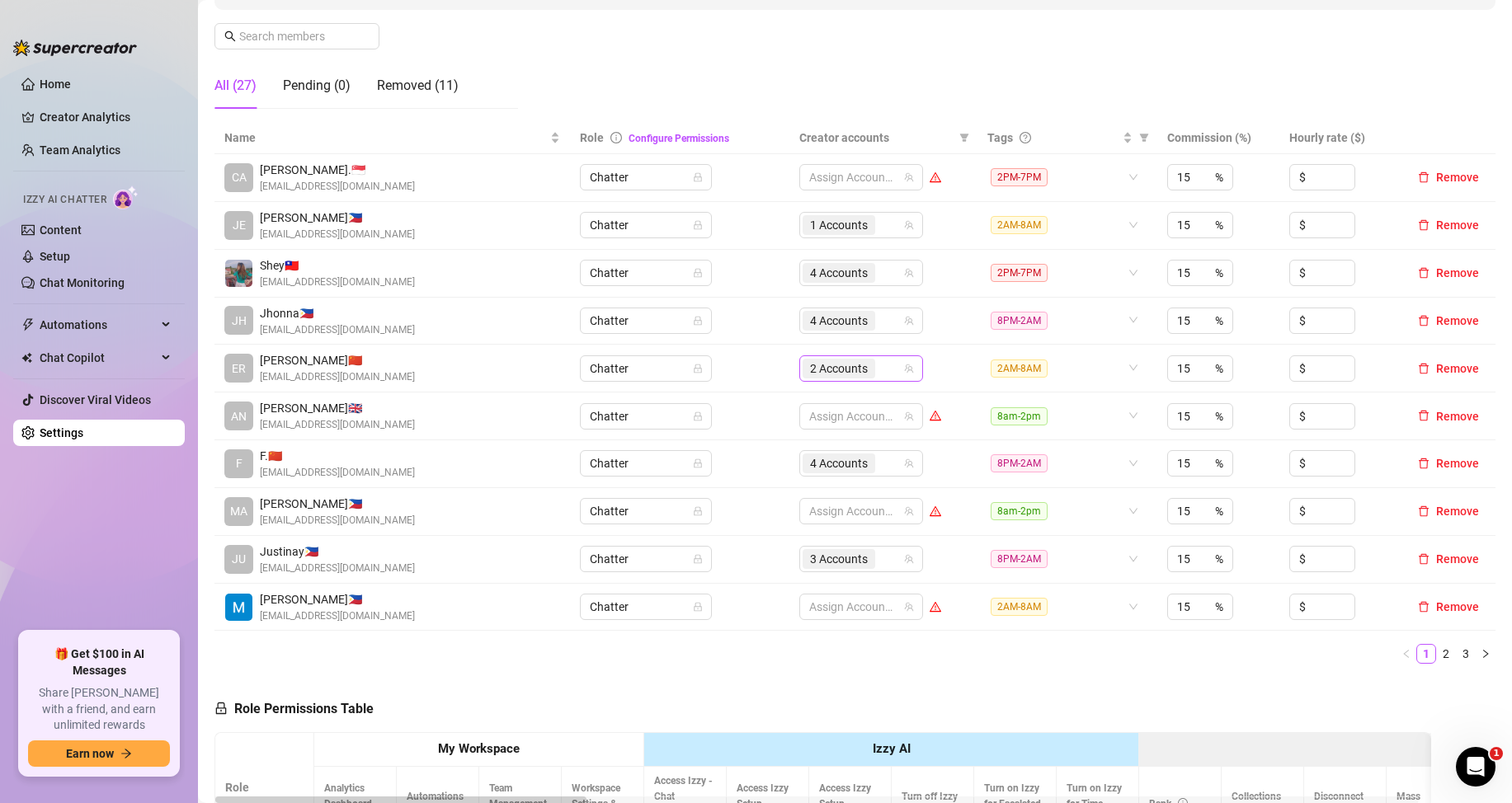
click at [885, 375] on div "2 Accounts" at bounding box center [853, 368] width 100 height 23
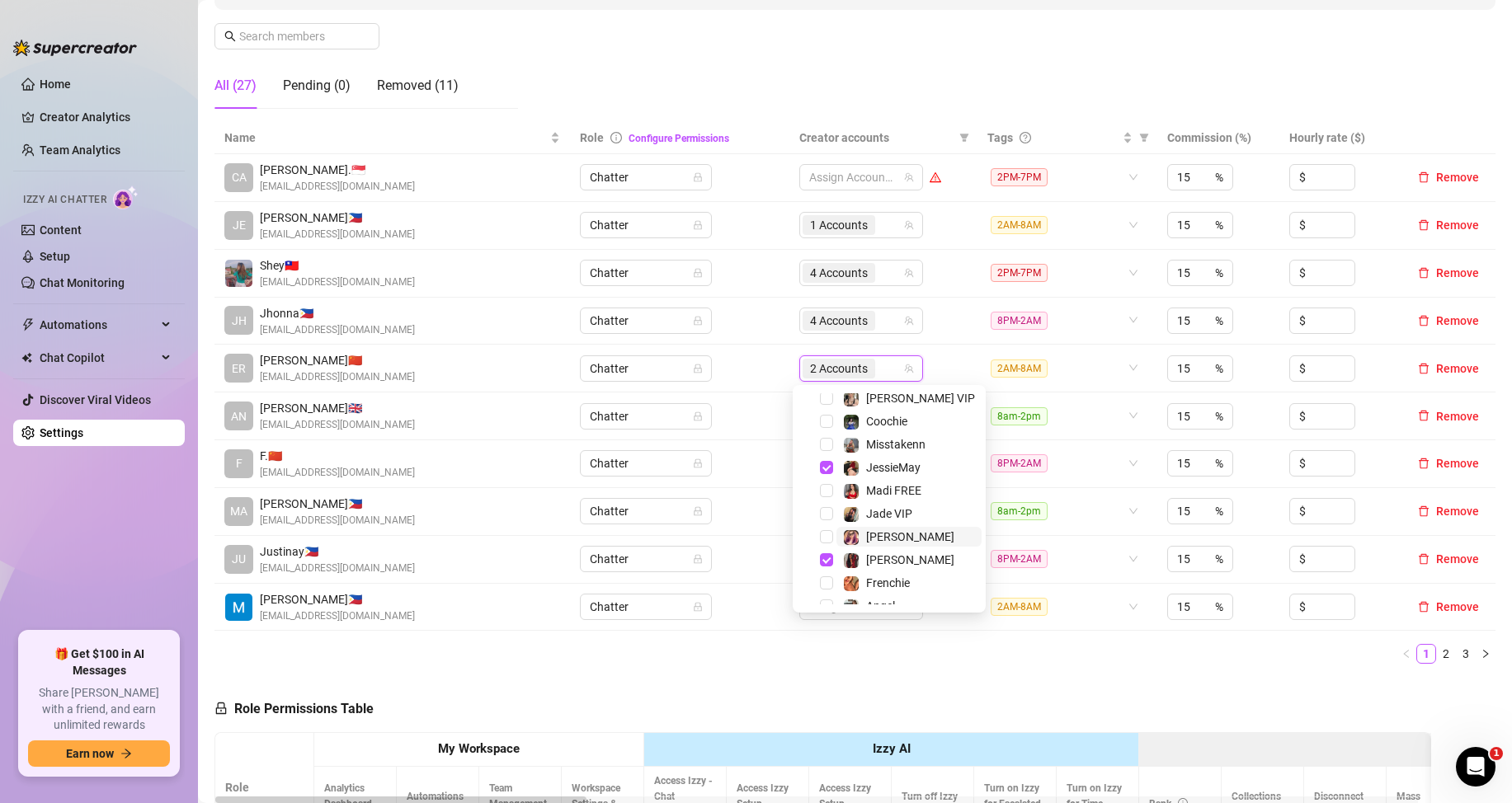
scroll to position [165, 0]
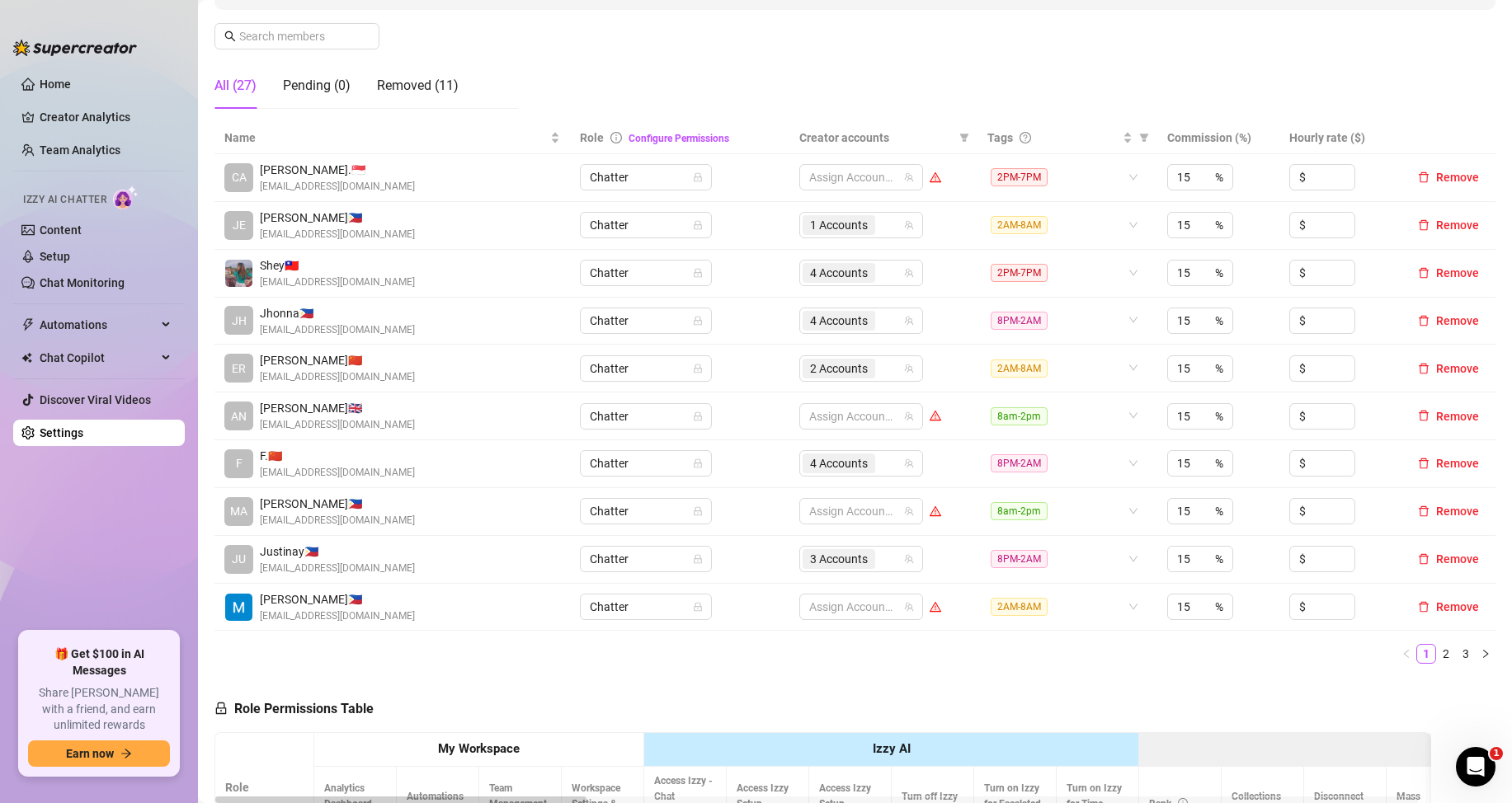
click at [1083, 666] on div "Name Role Configure Permissions Creator accounts Tags Commission (%) Hourly rat…" at bounding box center [855, 399] width 1281 height 555
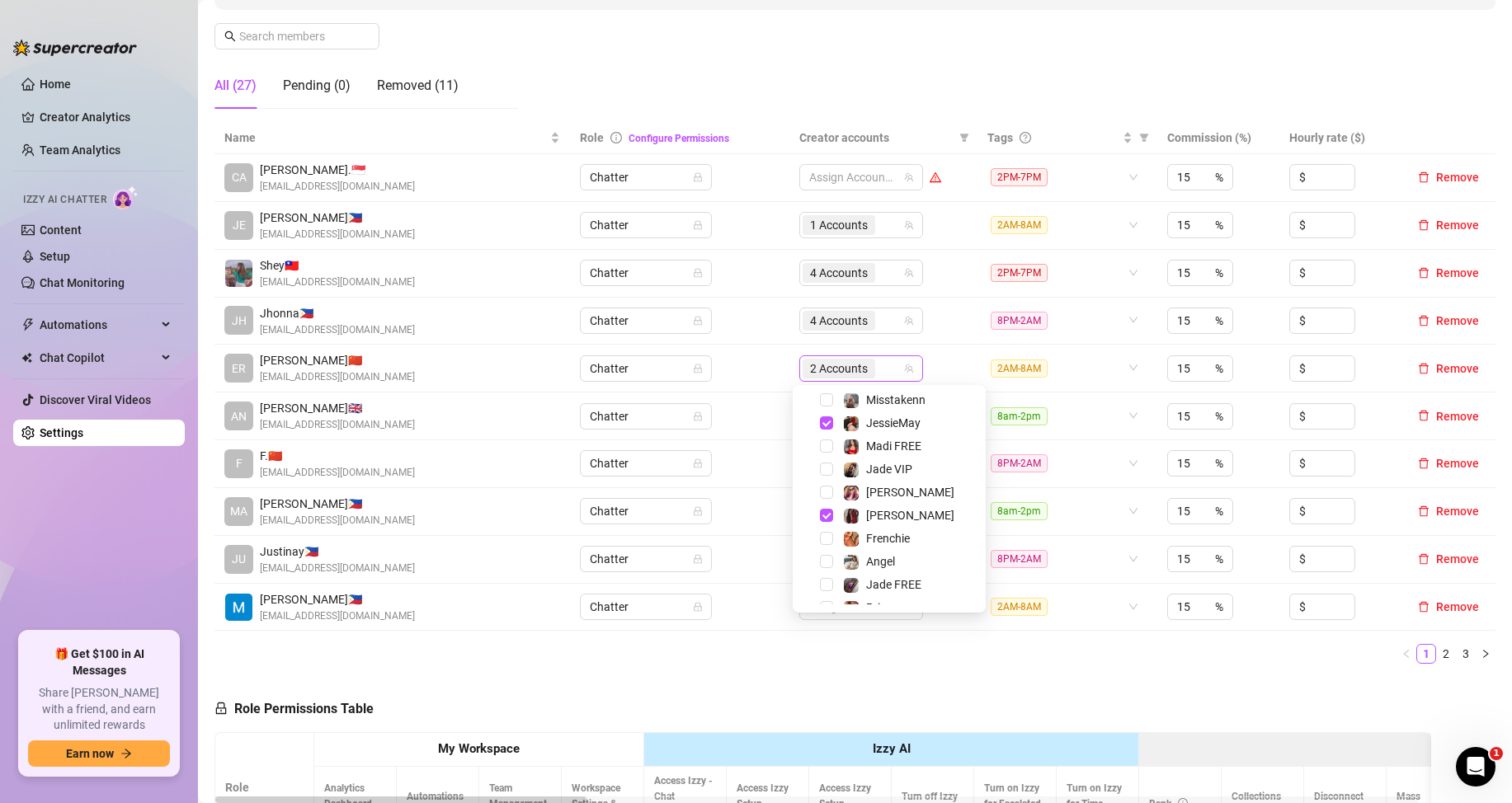
click at [885, 368] on div "2 Accounts" at bounding box center [853, 368] width 100 height 23
click at [825, 490] on span "Select tree node" at bounding box center [827, 492] width 14 height 14
click at [828, 521] on span "Select tree node" at bounding box center [827, 522] width 14 height 14
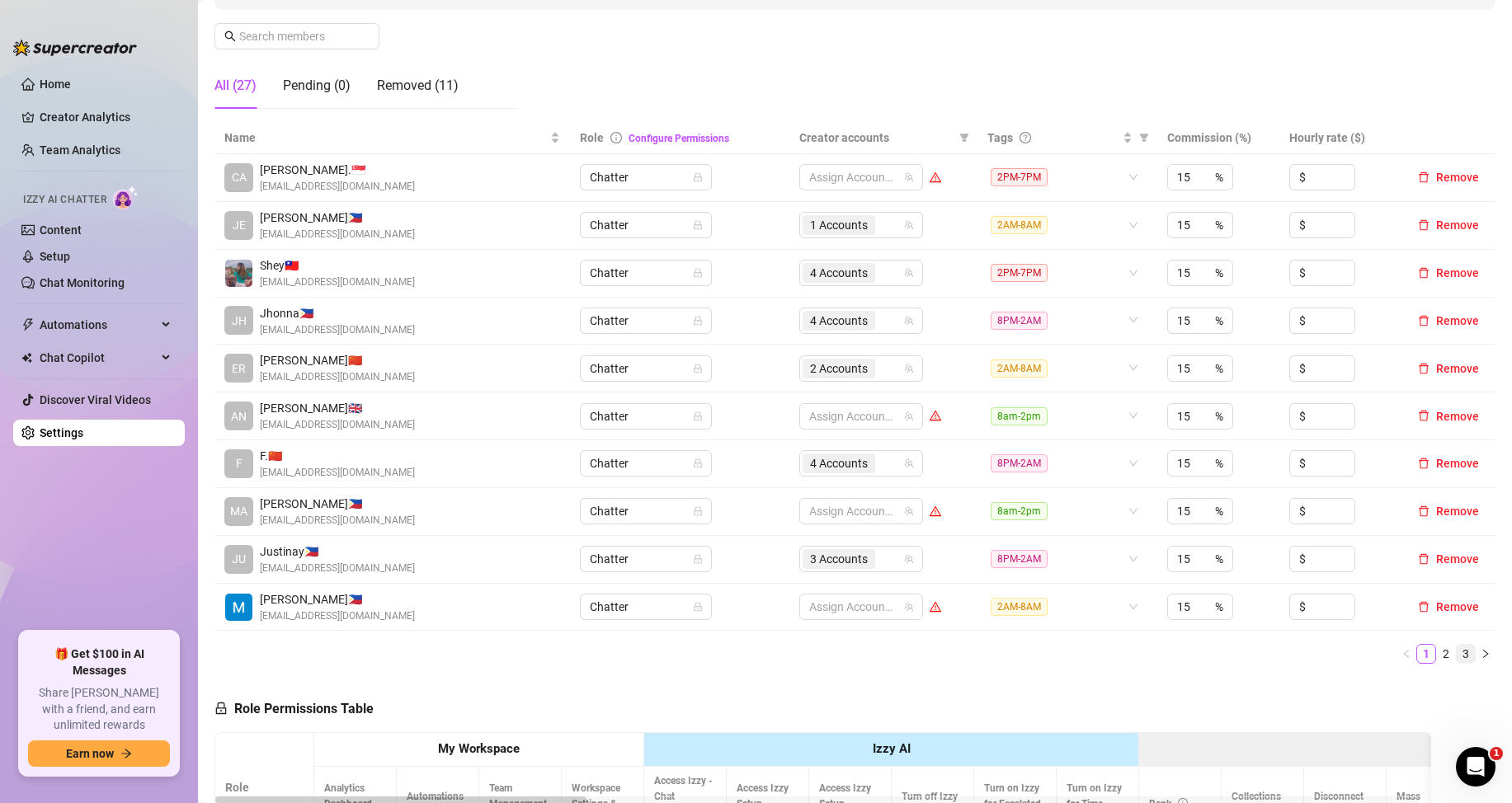
click at [1457, 654] on link "3" at bounding box center [1465, 653] width 18 height 18
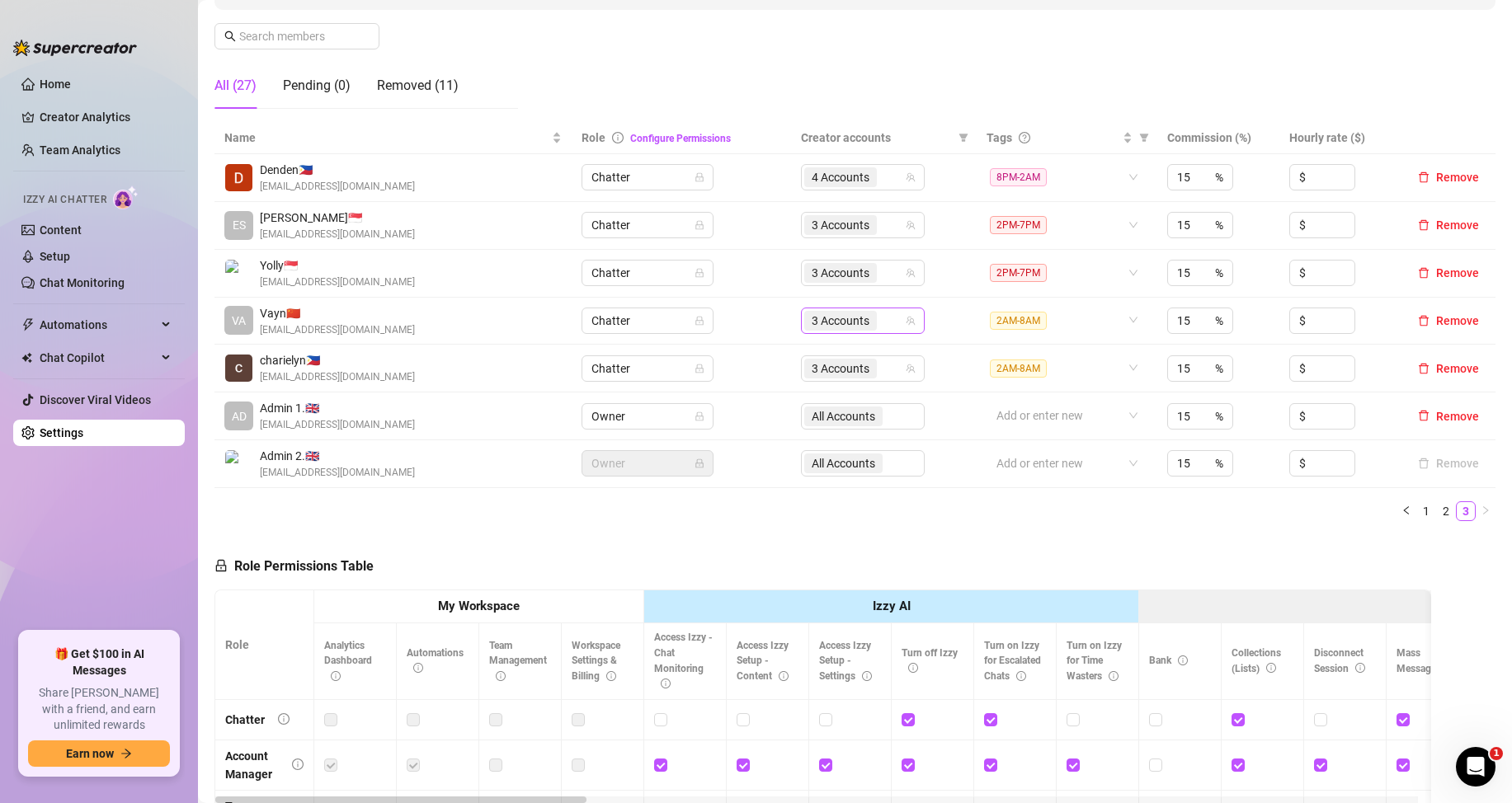
click at [885, 324] on div "3 Accounts" at bounding box center [854, 320] width 100 height 23
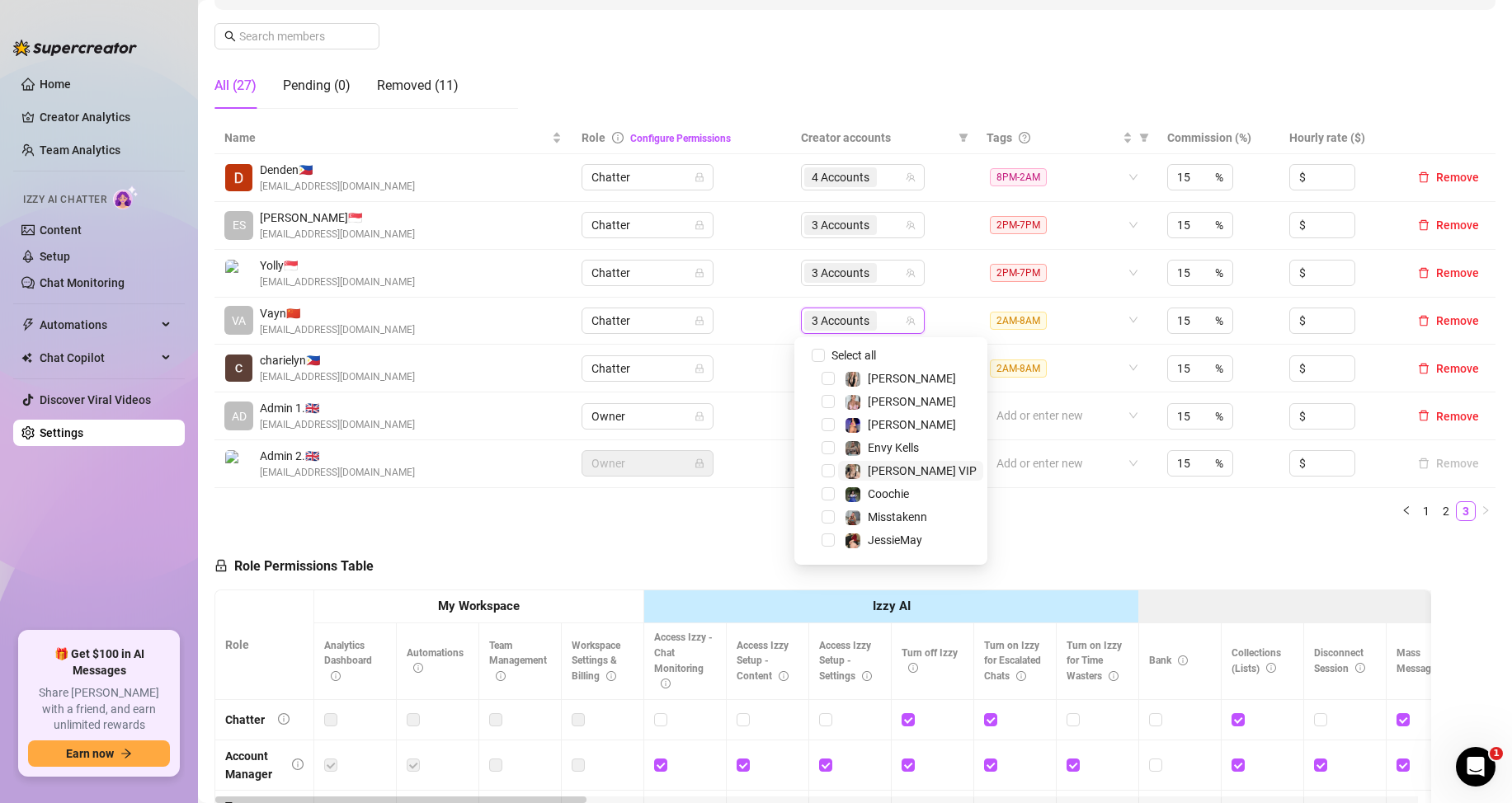
scroll to position [165, 0]
click at [1077, 521] on div "Name Role Configure Permissions Creator accounts Tags Commission (%) Hourly rat…" at bounding box center [855, 328] width 1281 height 413
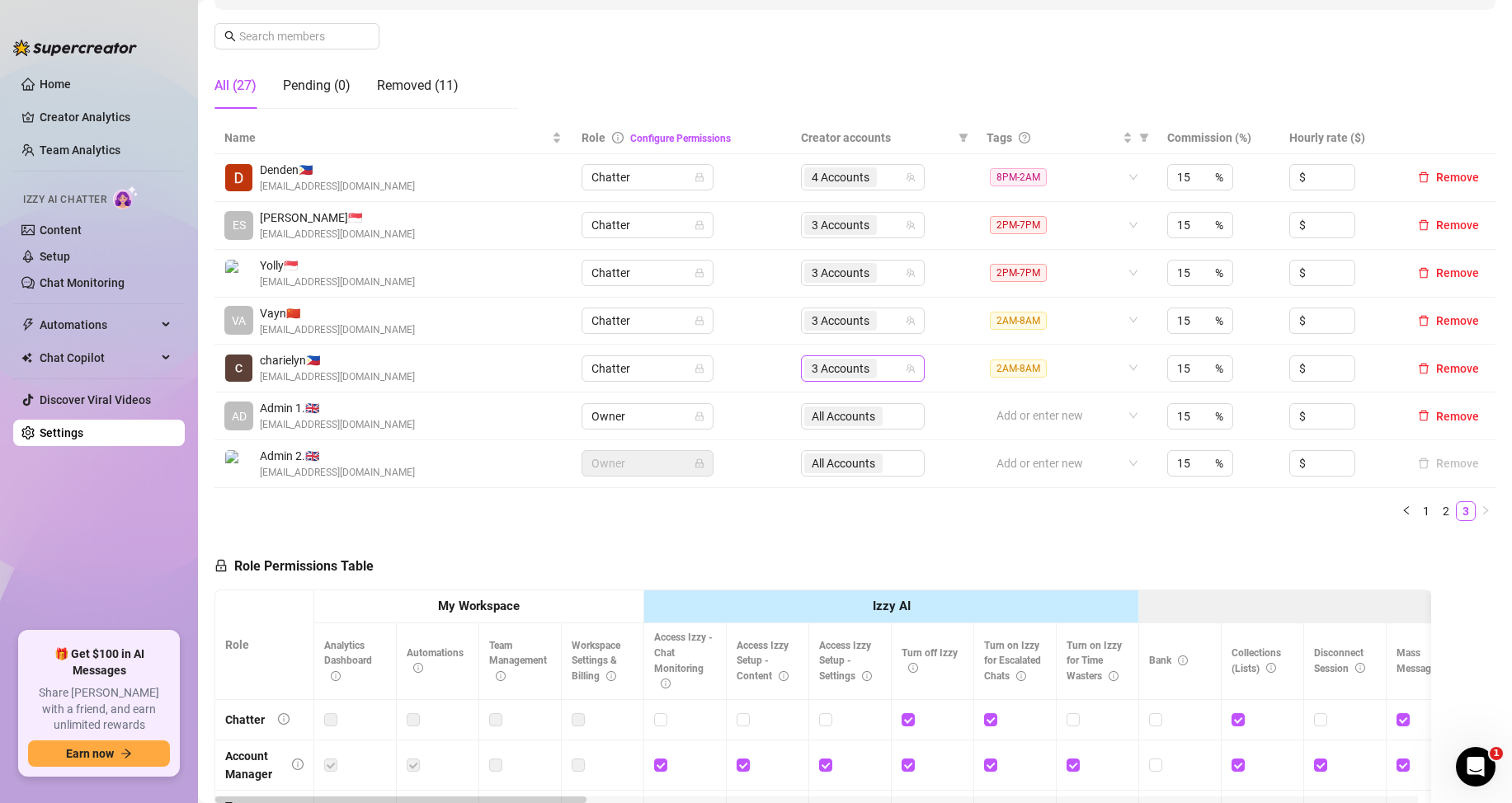
click at [880, 368] on div "3 Accounts" at bounding box center [854, 368] width 100 height 23
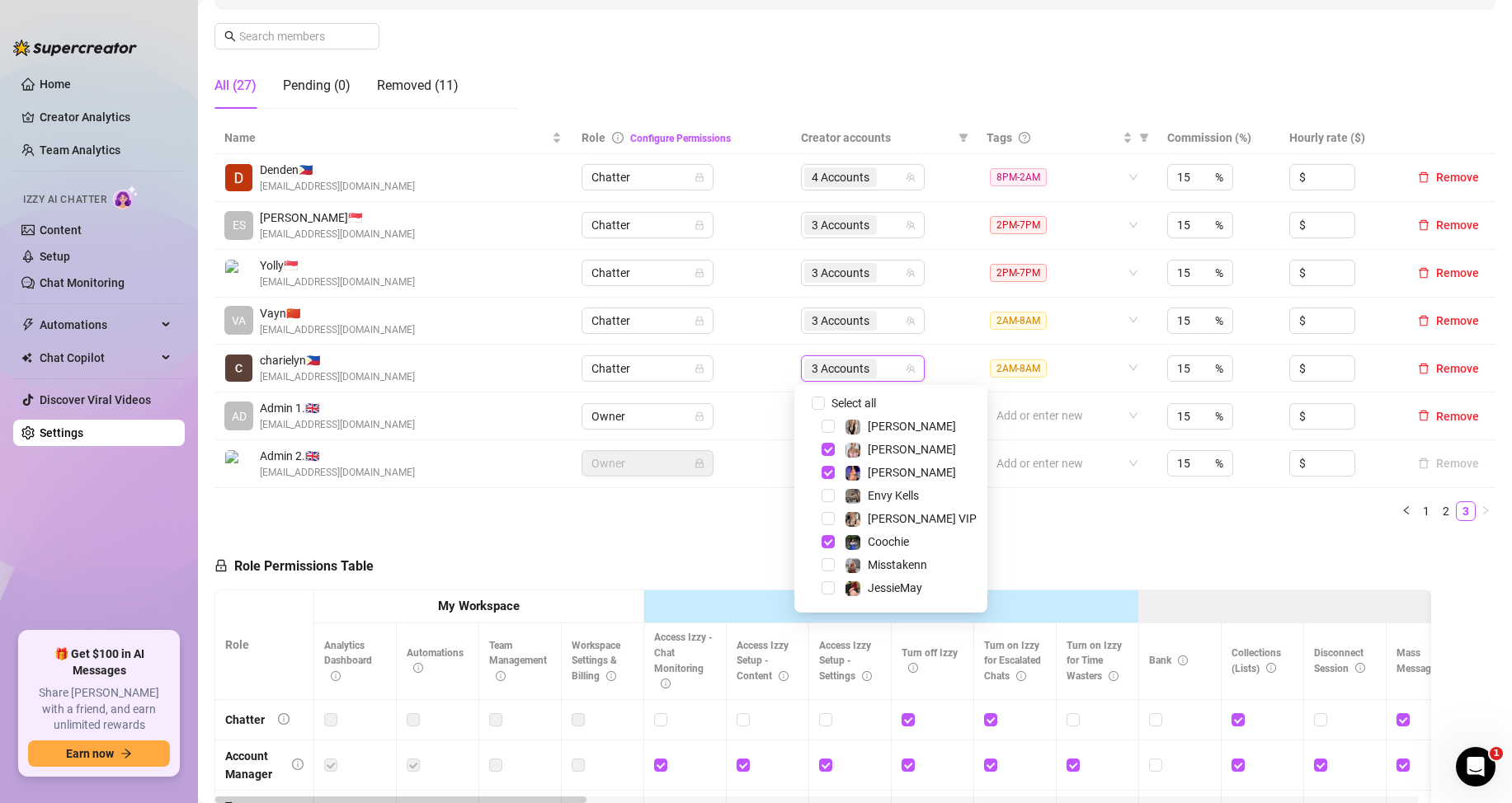
click at [1182, 554] on div "Role Permissions Table Role My Workspace Izzy AI OnlyFans Side Menu OnlyFans Ch…" at bounding box center [823, 772] width 1217 height 475
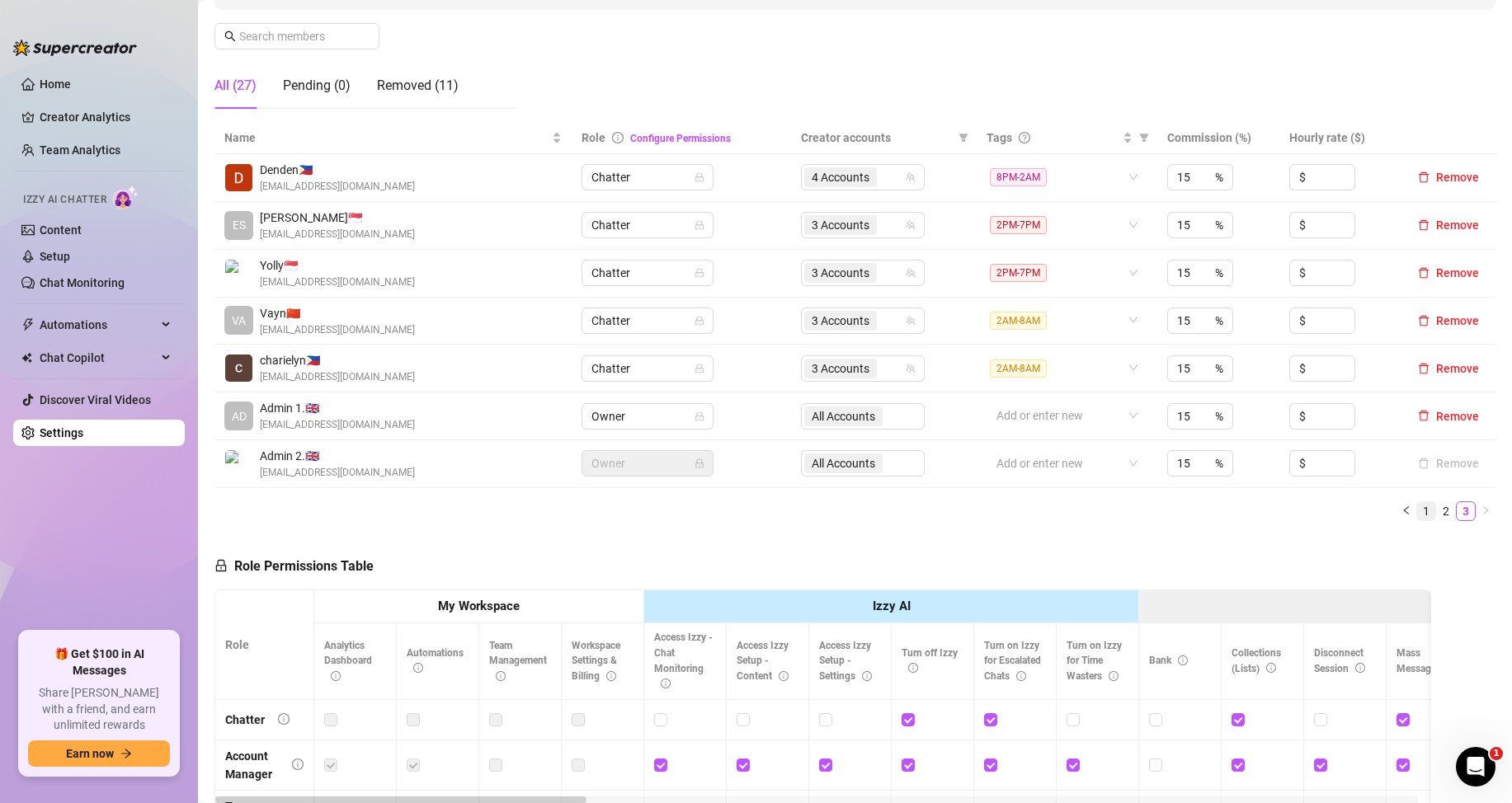
click at [1418, 512] on link "1" at bounding box center [1426, 511] width 18 height 18
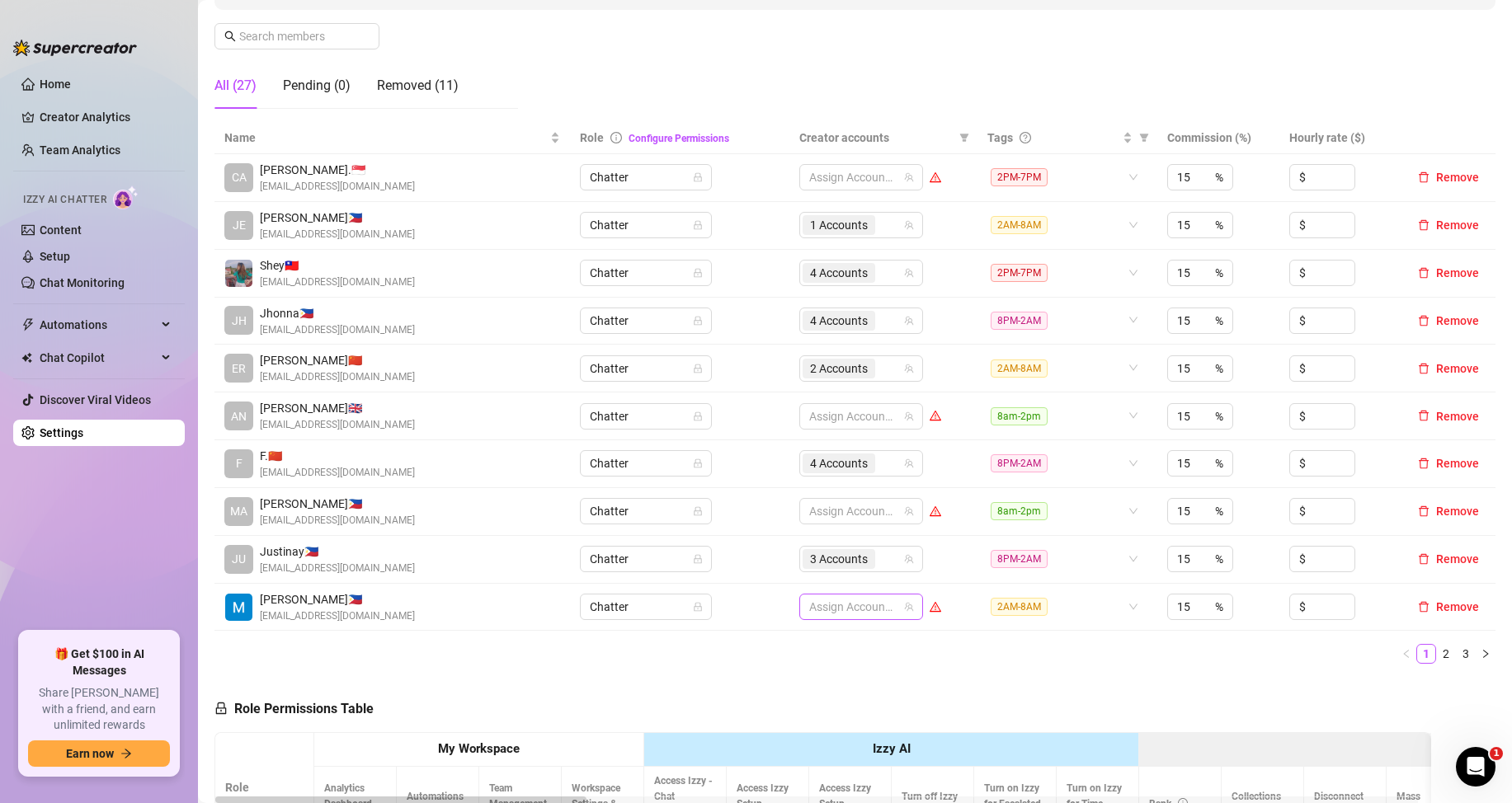
click at [845, 602] on div at bounding box center [853, 606] width 100 height 23
type input "ja"
click at [825, 545] on span "Select tree node" at bounding box center [827, 546] width 14 height 14
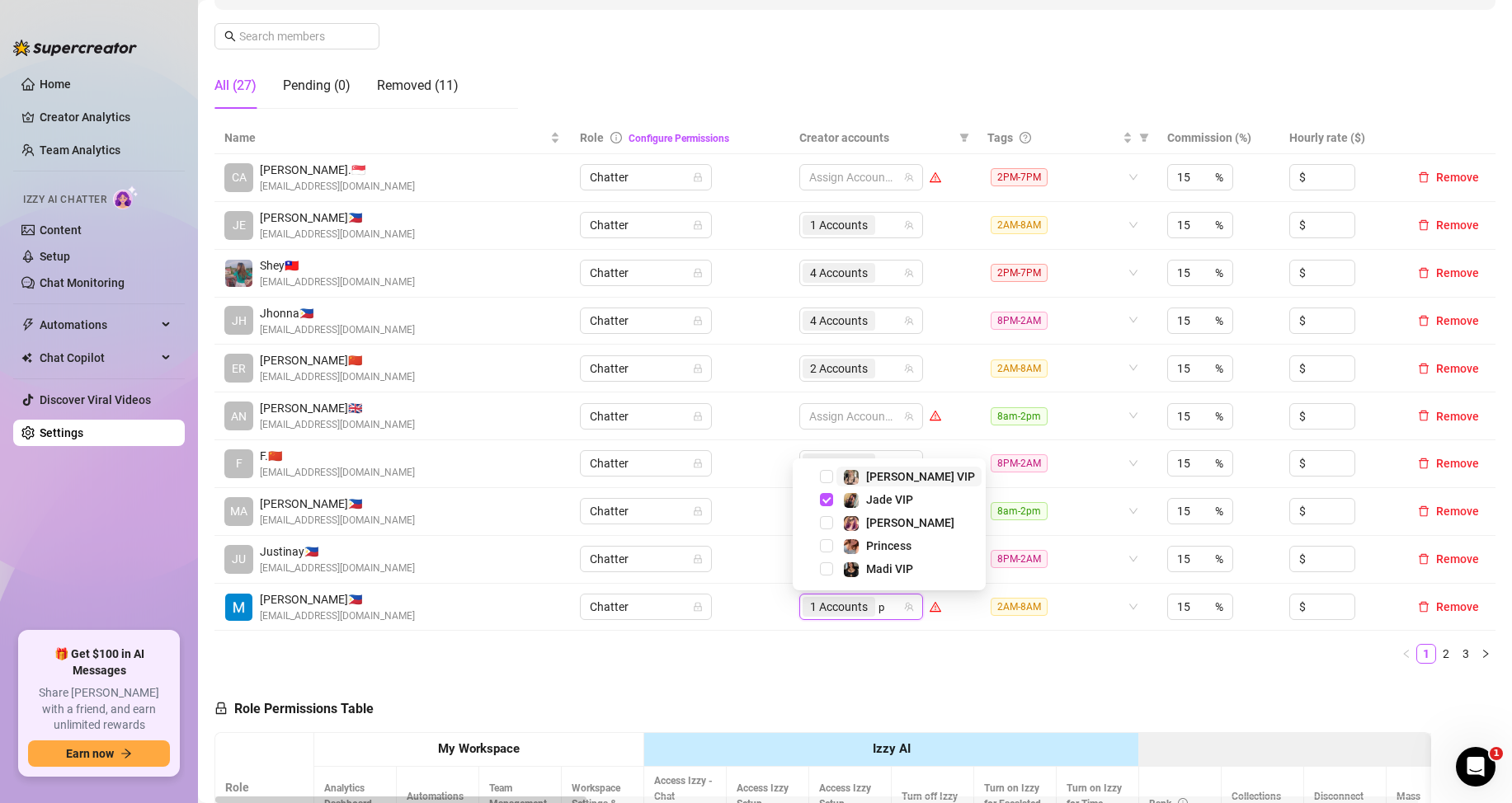
type input "pr"
click at [824, 565] on span "Select tree node" at bounding box center [827, 569] width 14 height 14
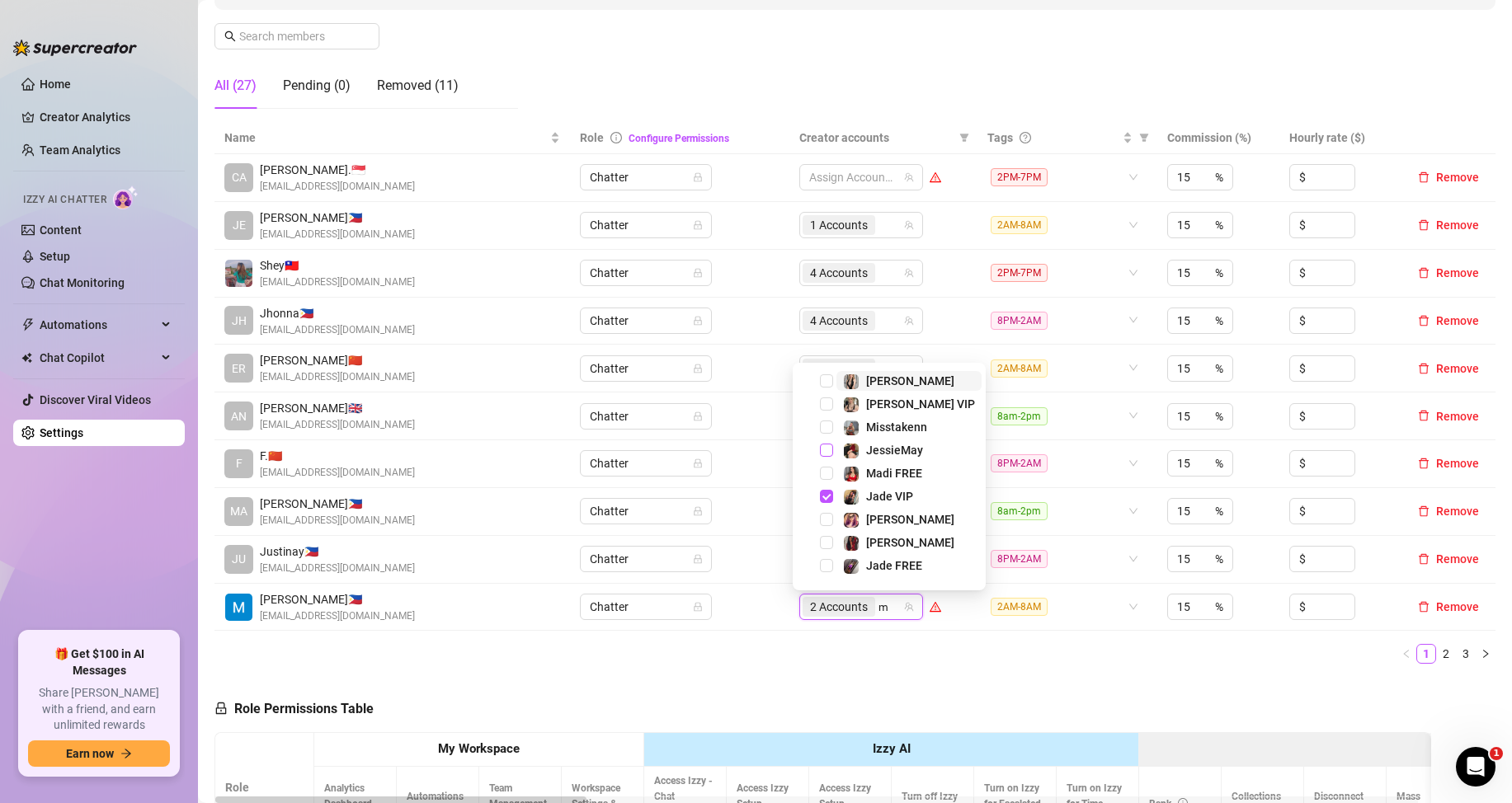
type input "mi"
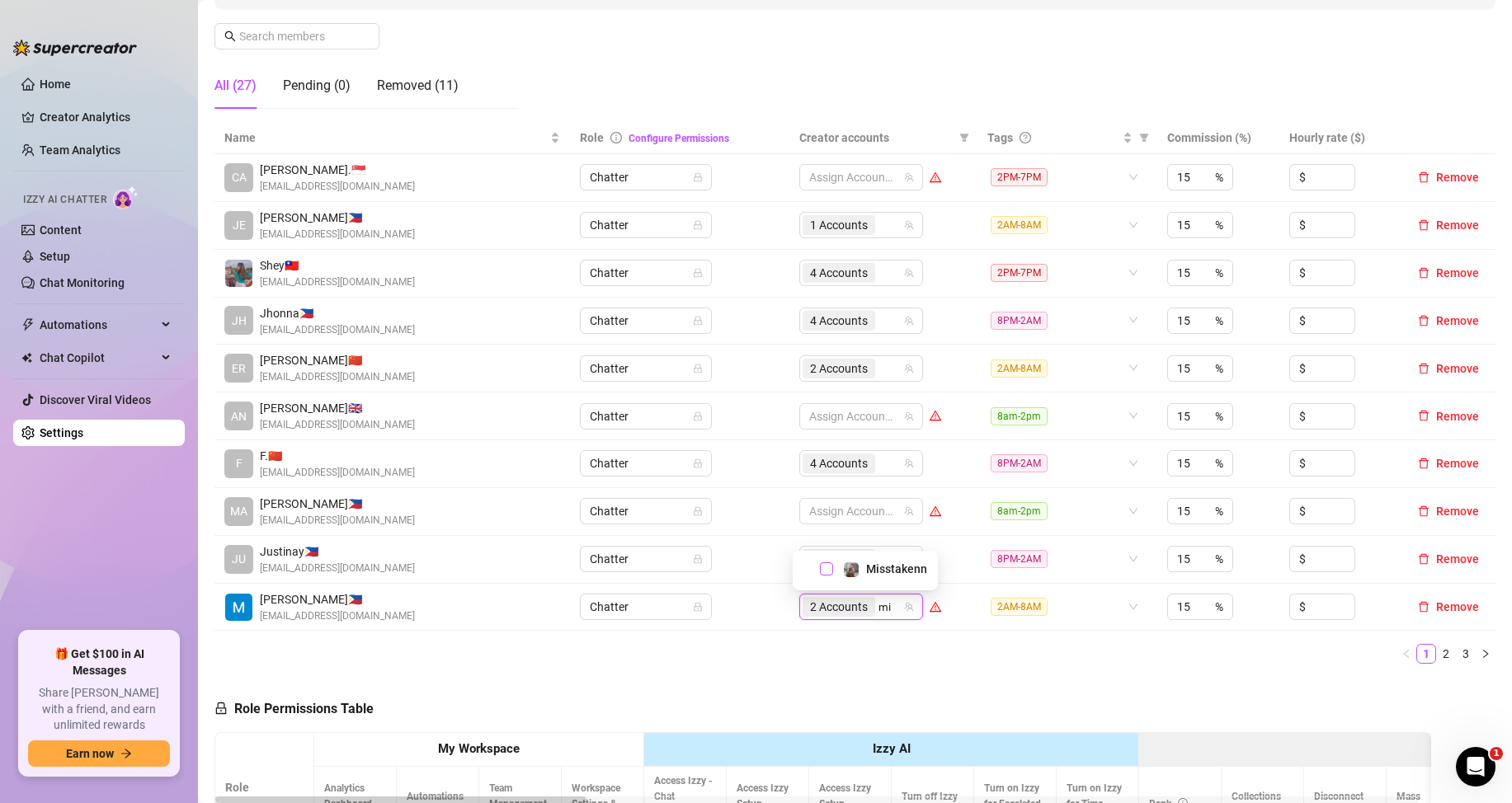
click at [830, 570] on span "Select tree node" at bounding box center [827, 569] width 14 height 14
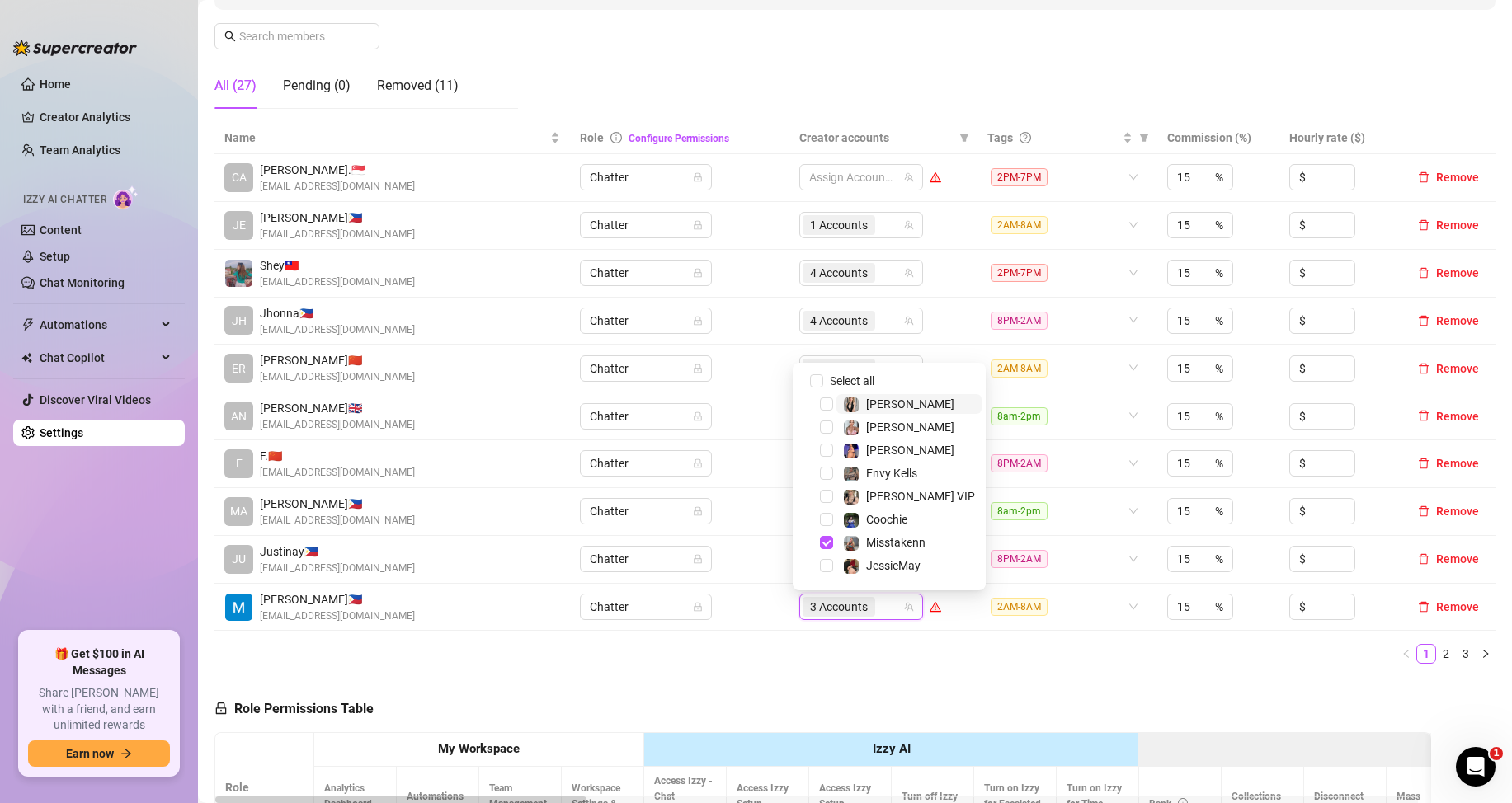
click at [885, 607] on div "3 Accounts" at bounding box center [853, 606] width 100 height 23
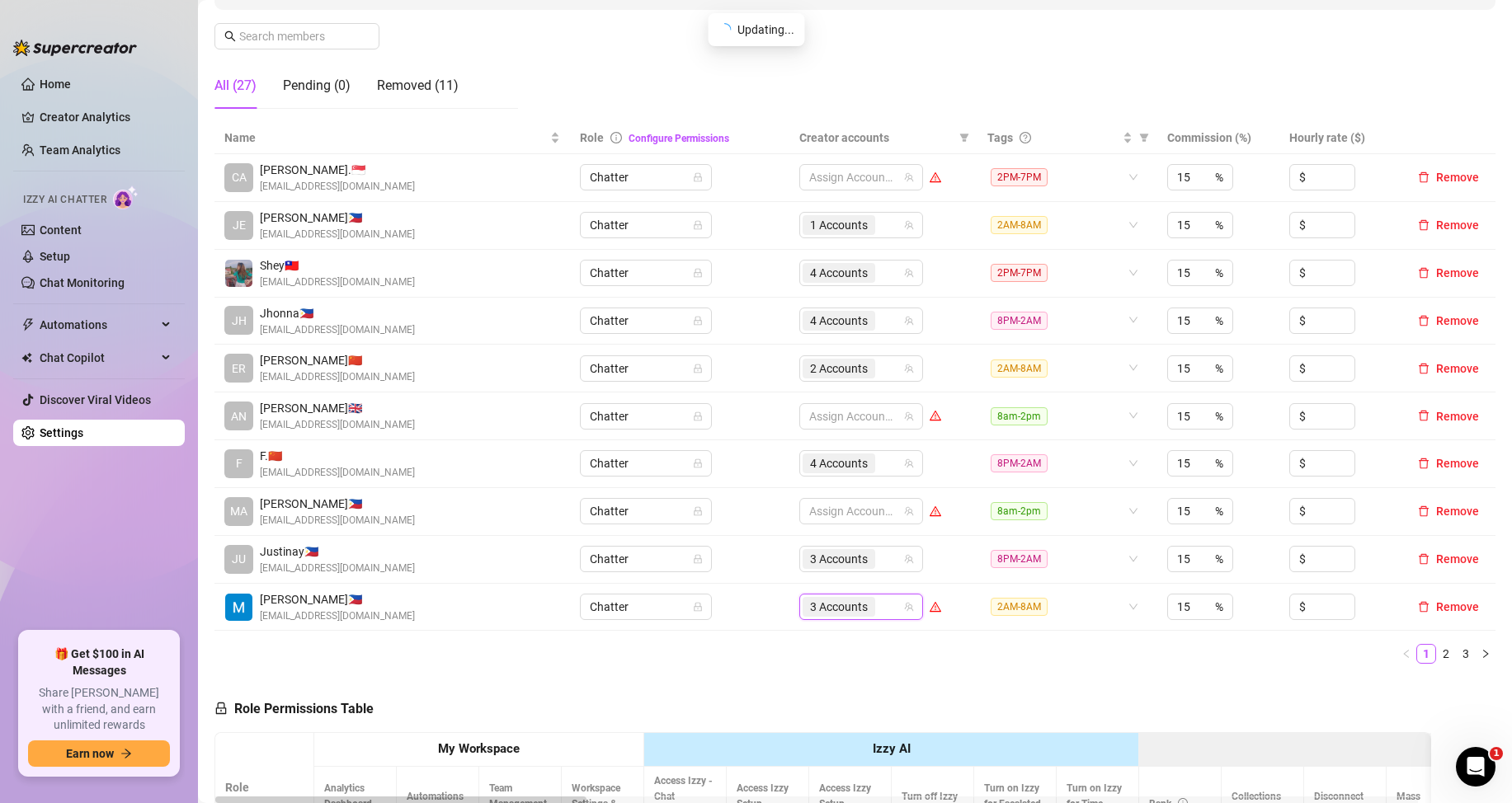
click at [883, 611] on div "3 Accounts" at bounding box center [853, 606] width 100 height 23
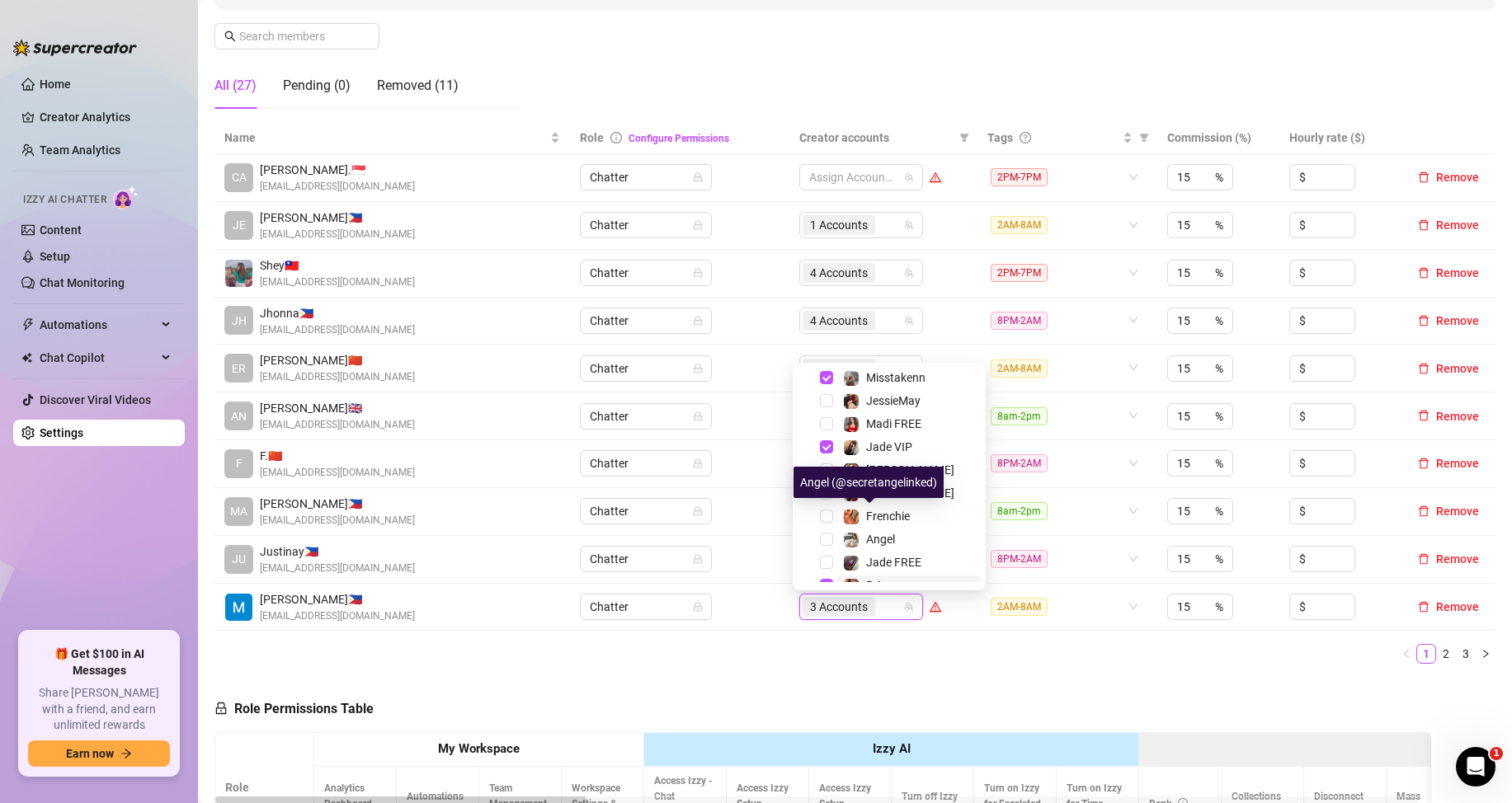
scroll to position [204, 0]
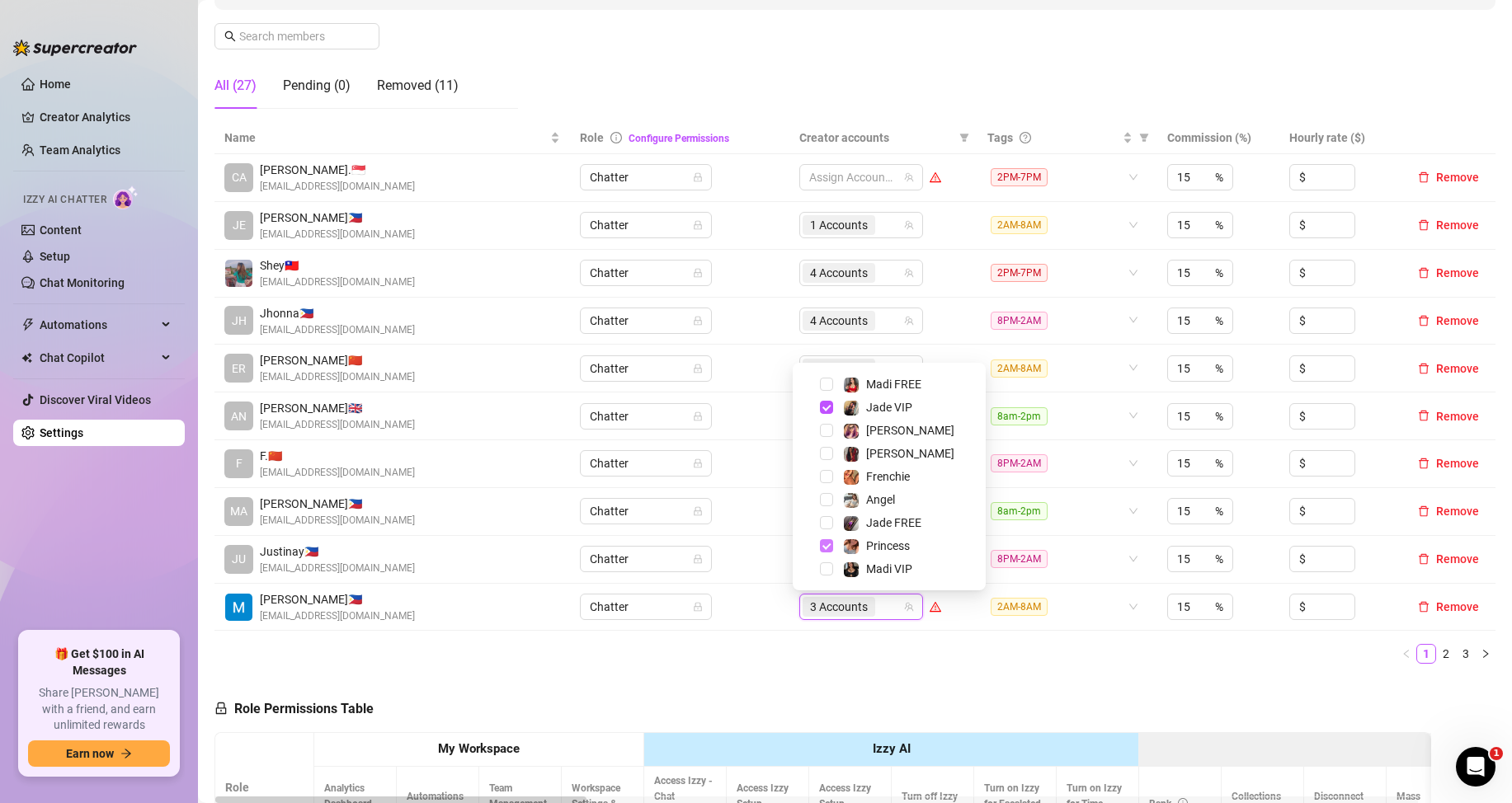
click at [823, 547] on span "Select tree node" at bounding box center [827, 546] width 14 height 14
click at [827, 516] on span "Select tree node" at bounding box center [827, 519] width 14 height 14
click at [1075, 656] on ul "1 2 3" at bounding box center [855, 653] width 1281 height 19
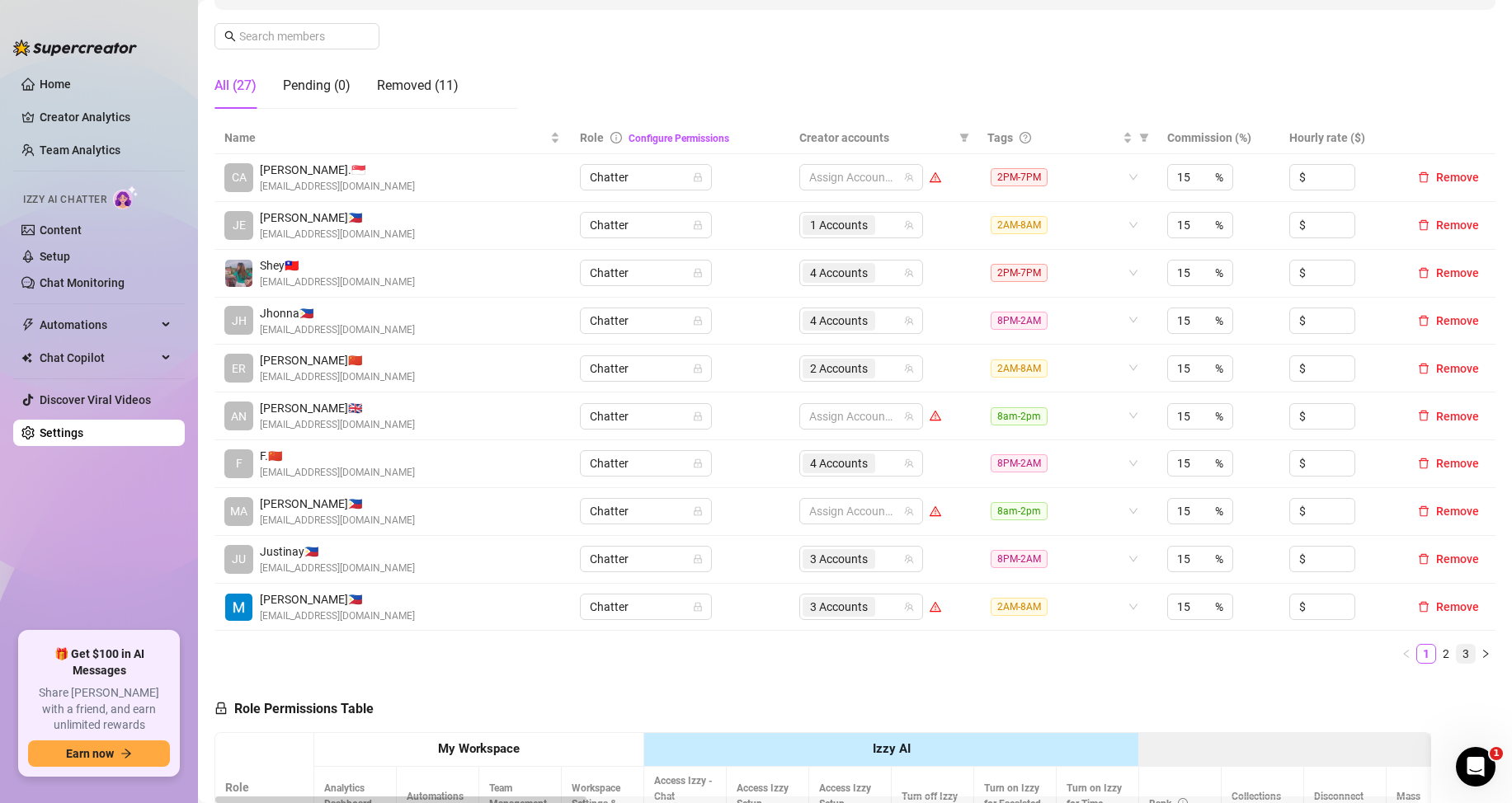
click at [1457, 656] on link "3" at bounding box center [1465, 653] width 18 height 18
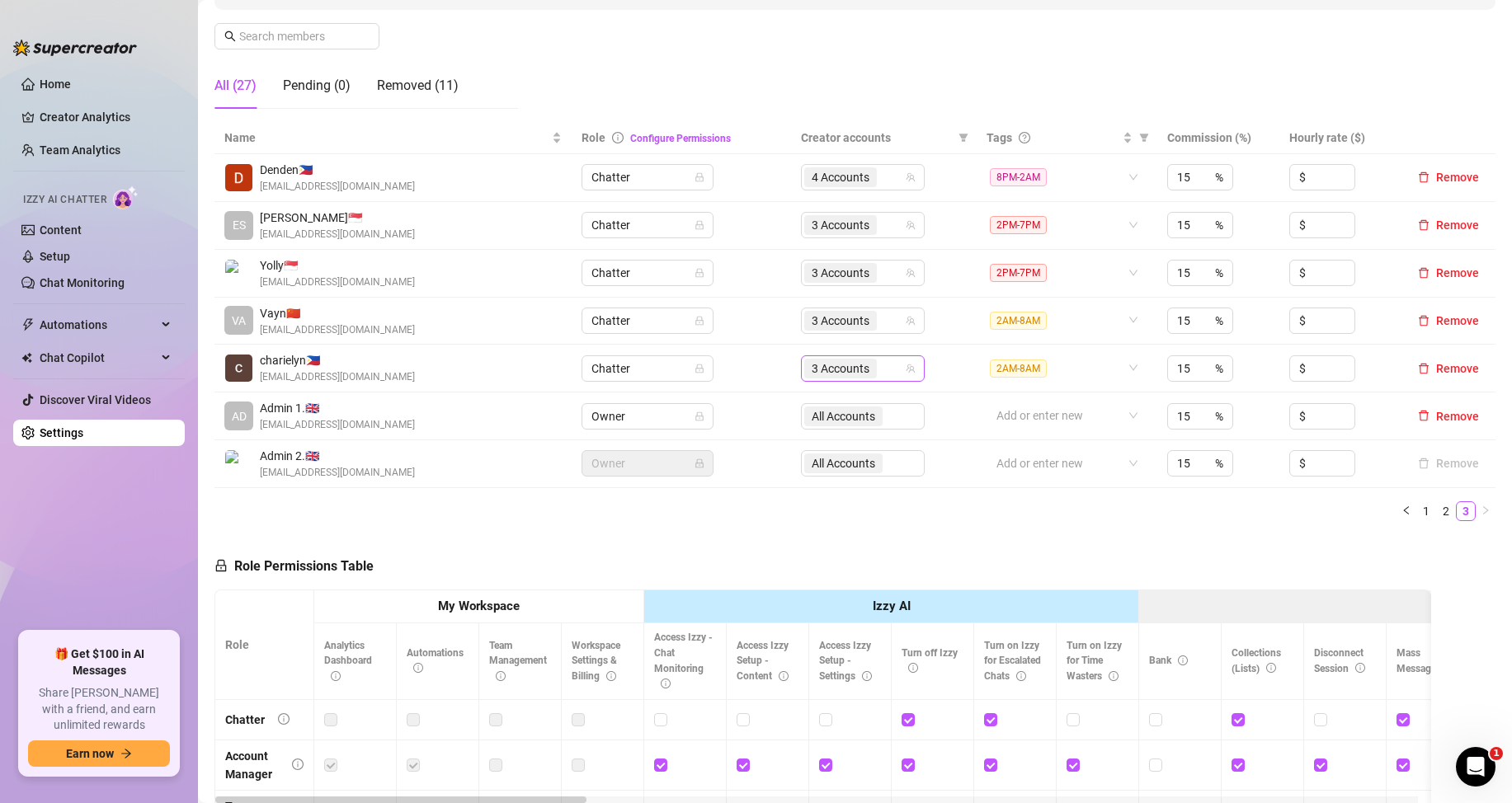
click at [894, 368] on div "3 Accounts" at bounding box center [854, 368] width 100 height 23
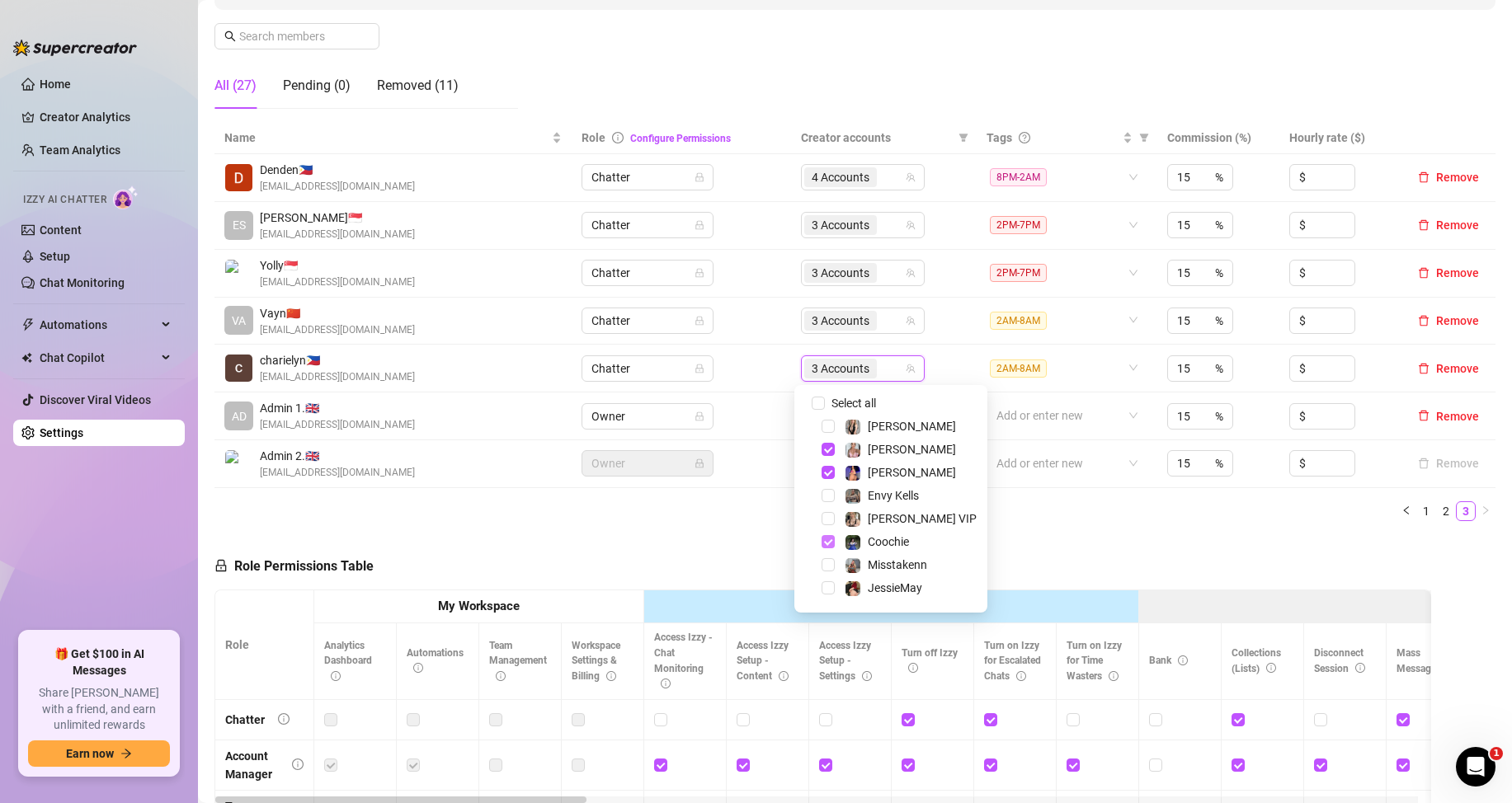
click at [825, 540] on span "Select tree node" at bounding box center [829, 542] width 14 height 14
click at [825, 568] on span "Select tree node" at bounding box center [829, 568] width 14 height 14
click at [510, 572] on div "Role Permissions Table Role My Workspace Izzy AI OnlyFans Side Menu OnlyFans Ch…" at bounding box center [823, 772] width 1217 height 475
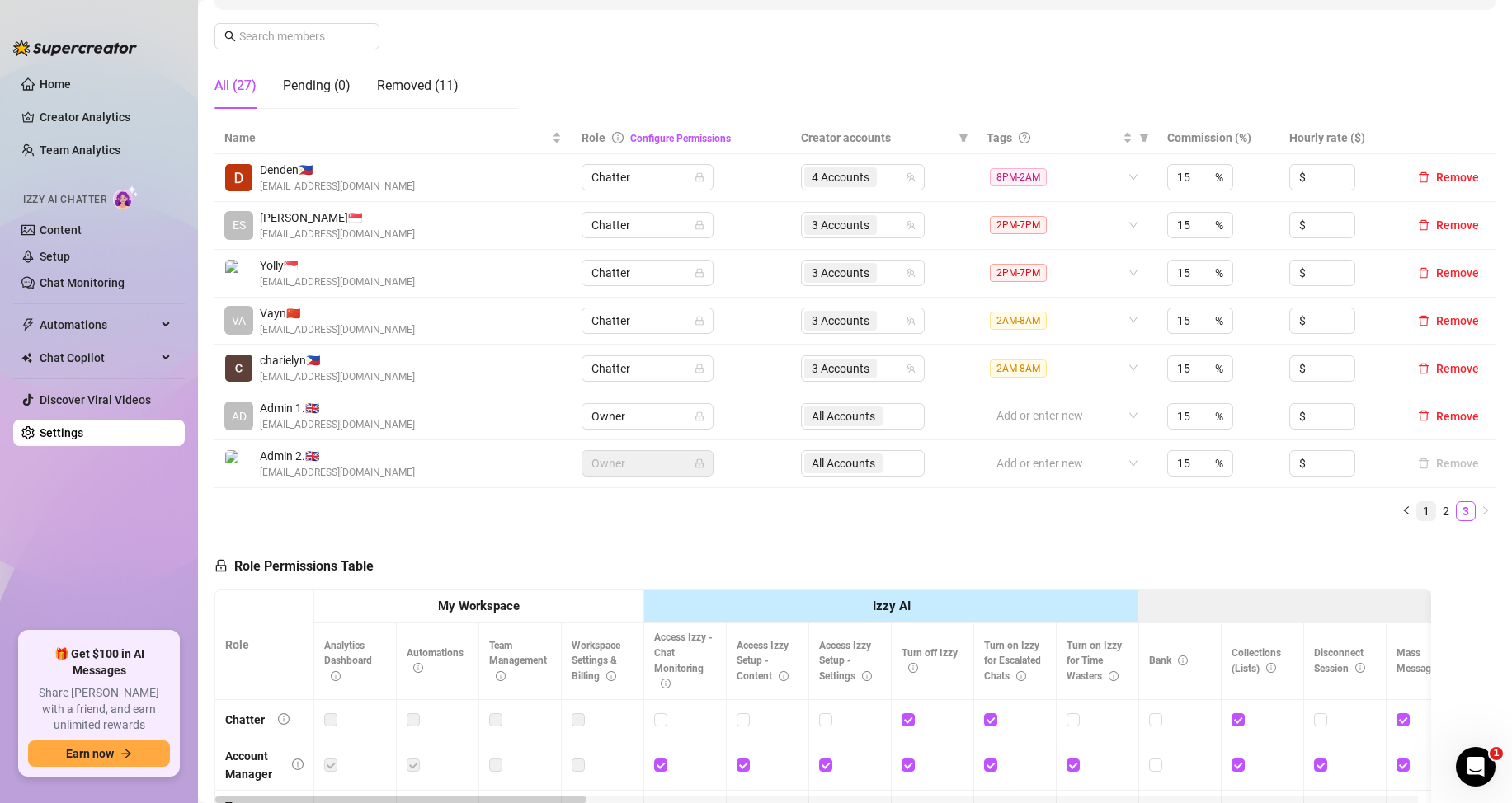
click at [1417, 508] on link "1" at bounding box center [1426, 511] width 18 height 18
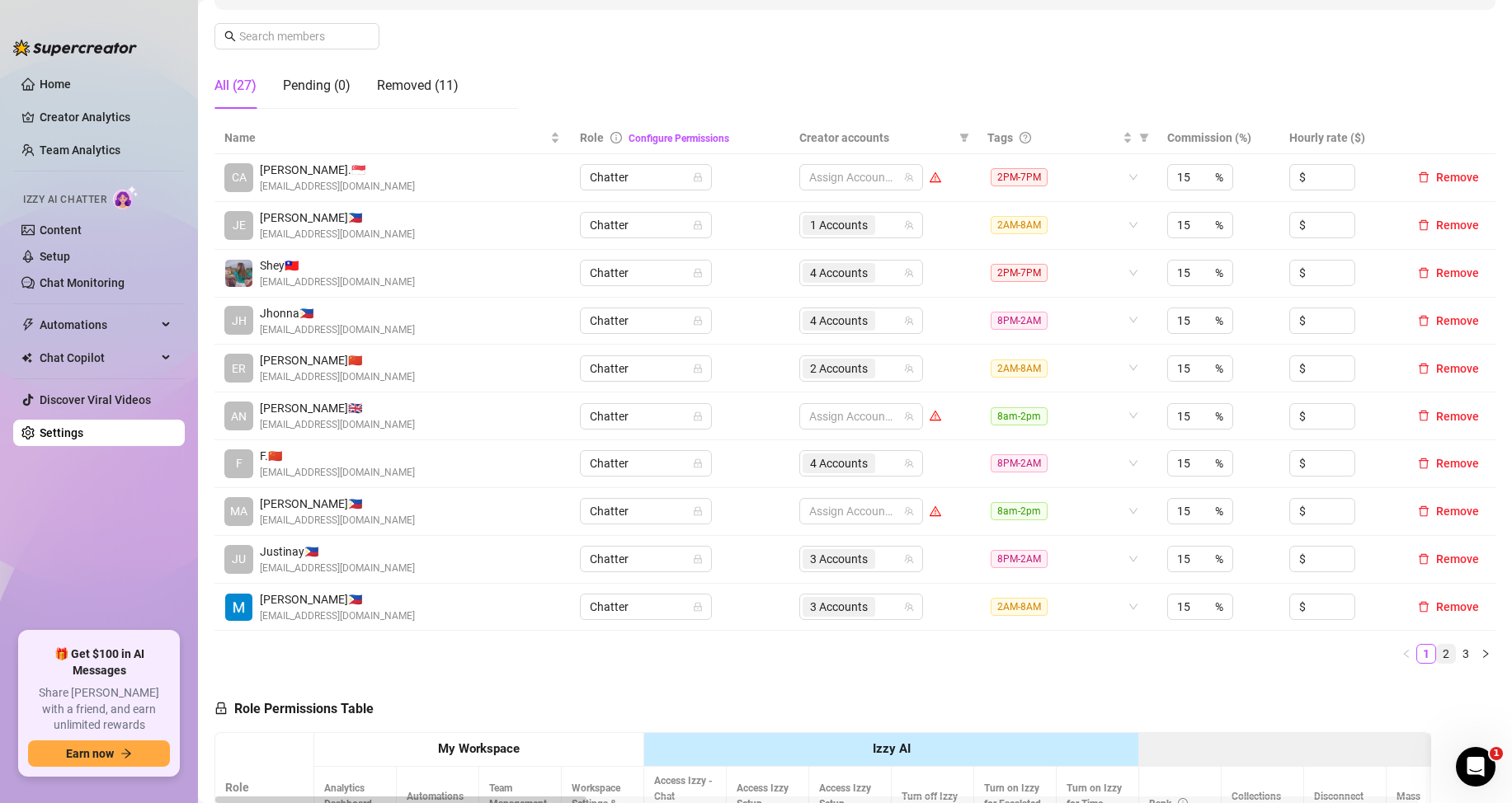
click at [1437, 655] on link "2" at bounding box center [1446, 653] width 18 height 18
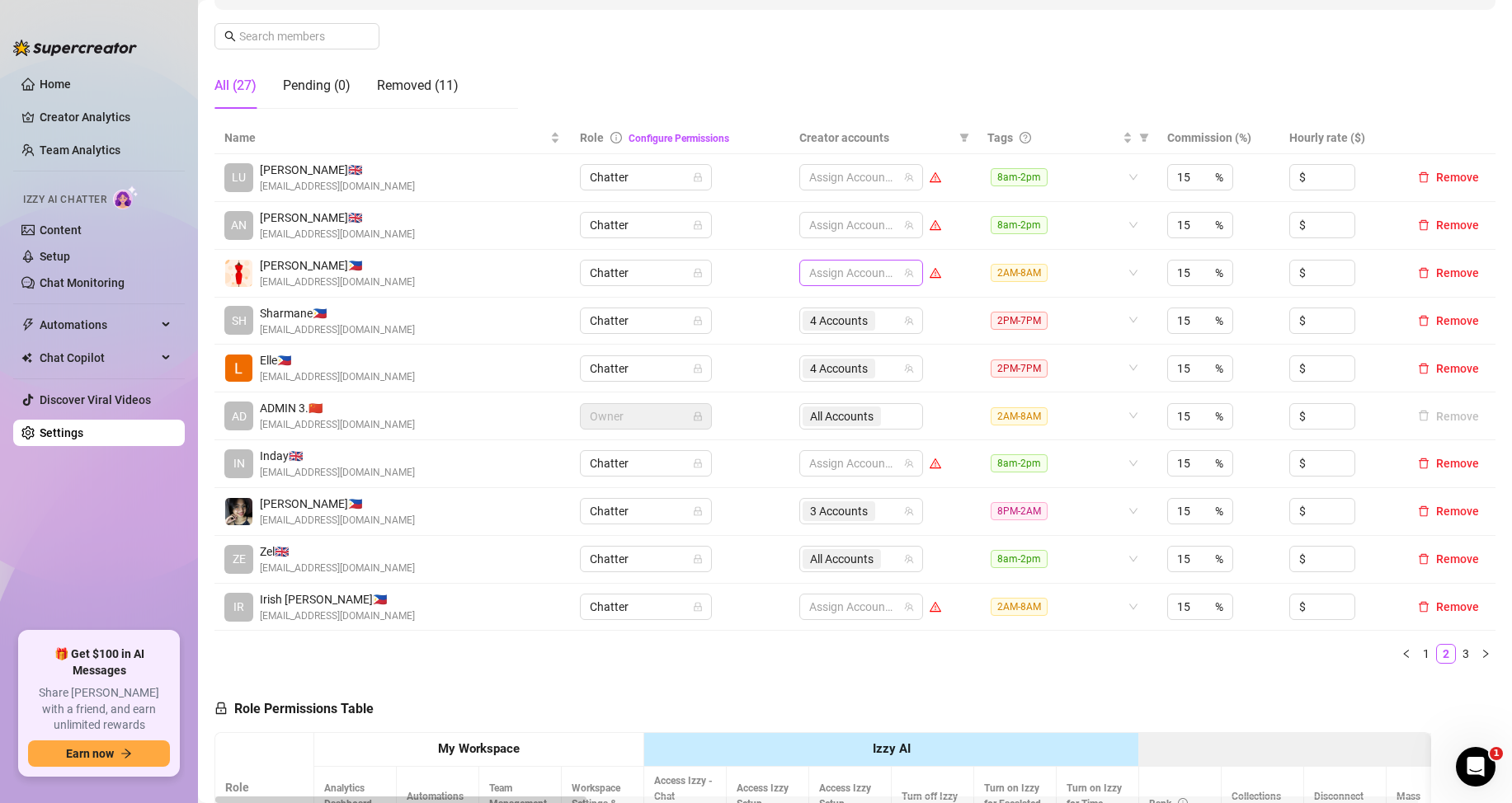
click at [849, 272] on div at bounding box center [853, 273] width 100 height 23
type input "j"
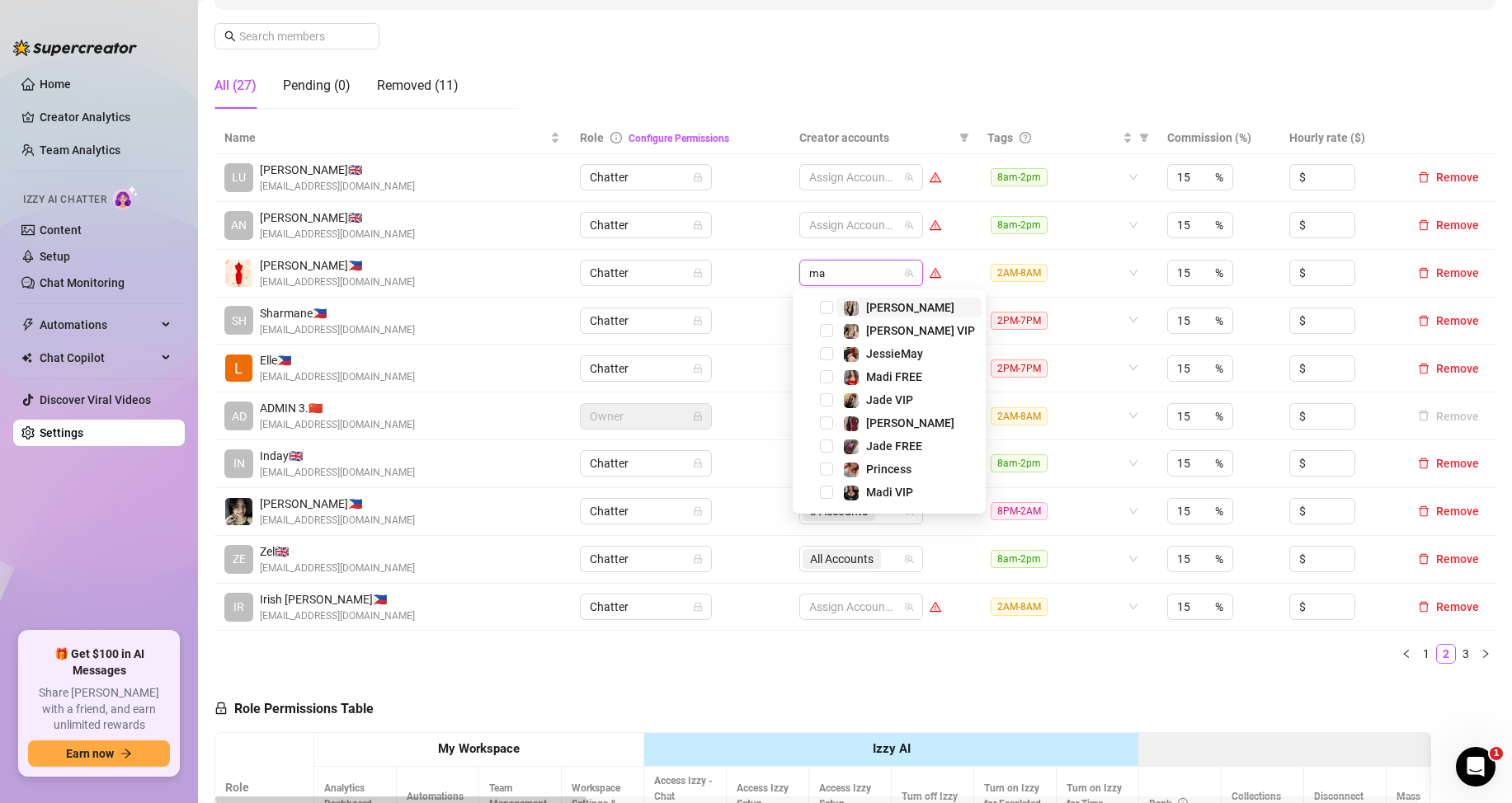
type input "mar"
click at [823, 308] on span "Select tree node" at bounding box center [827, 307] width 14 height 14
type input "mar"
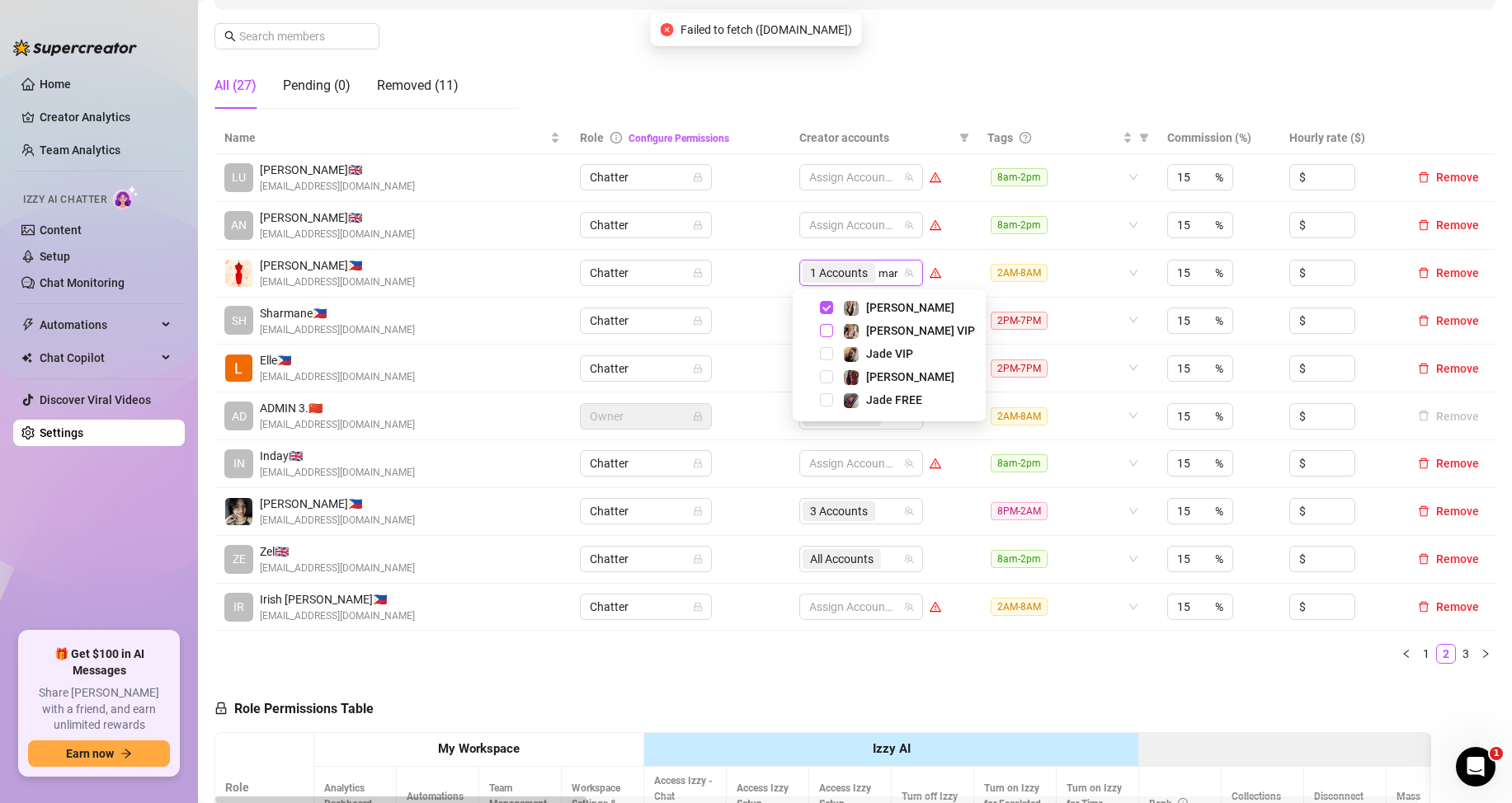
click at [827, 330] on span "Select tree node" at bounding box center [827, 331] width 14 height 14
type input "d"
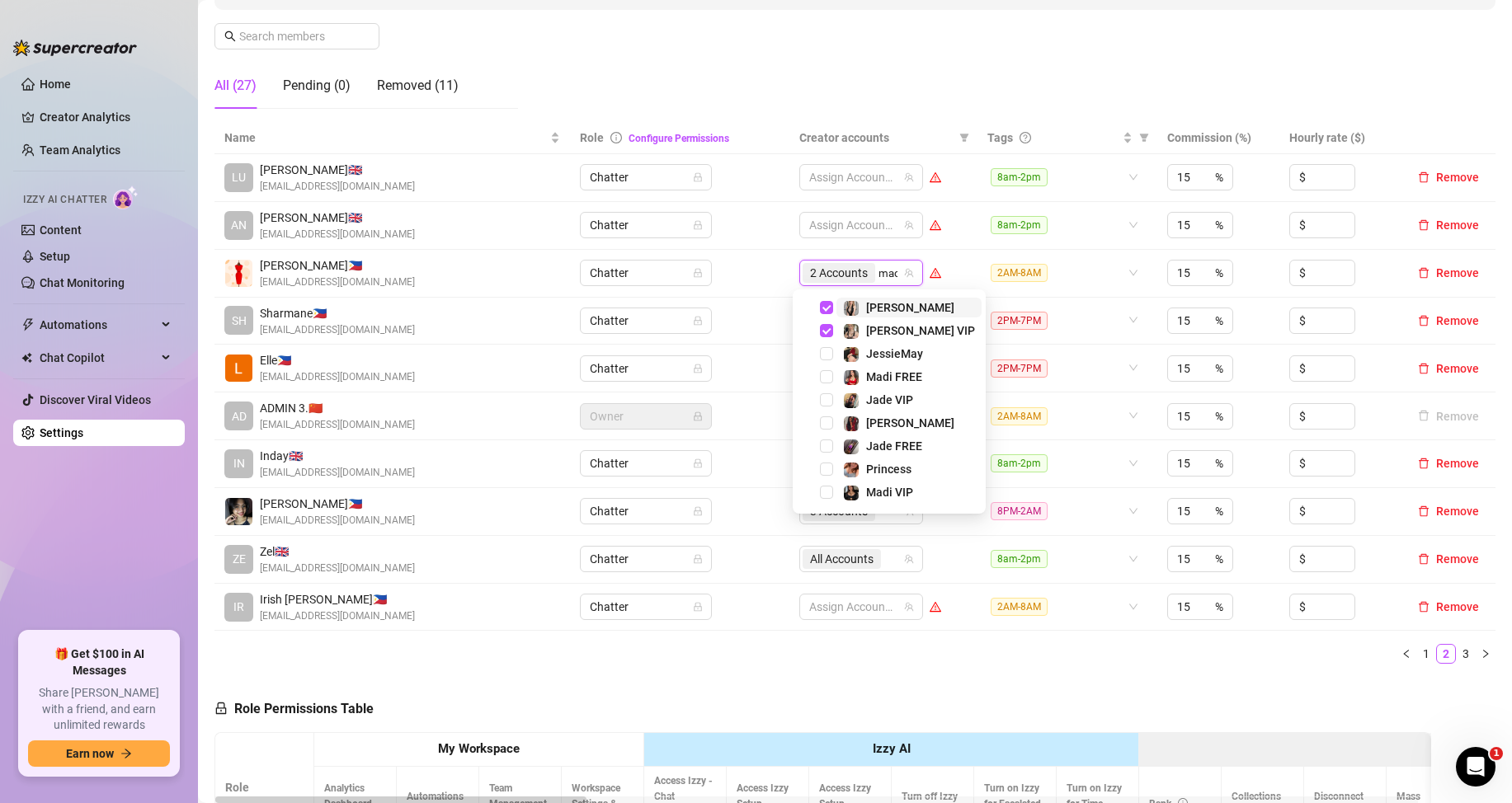
type input "madi"
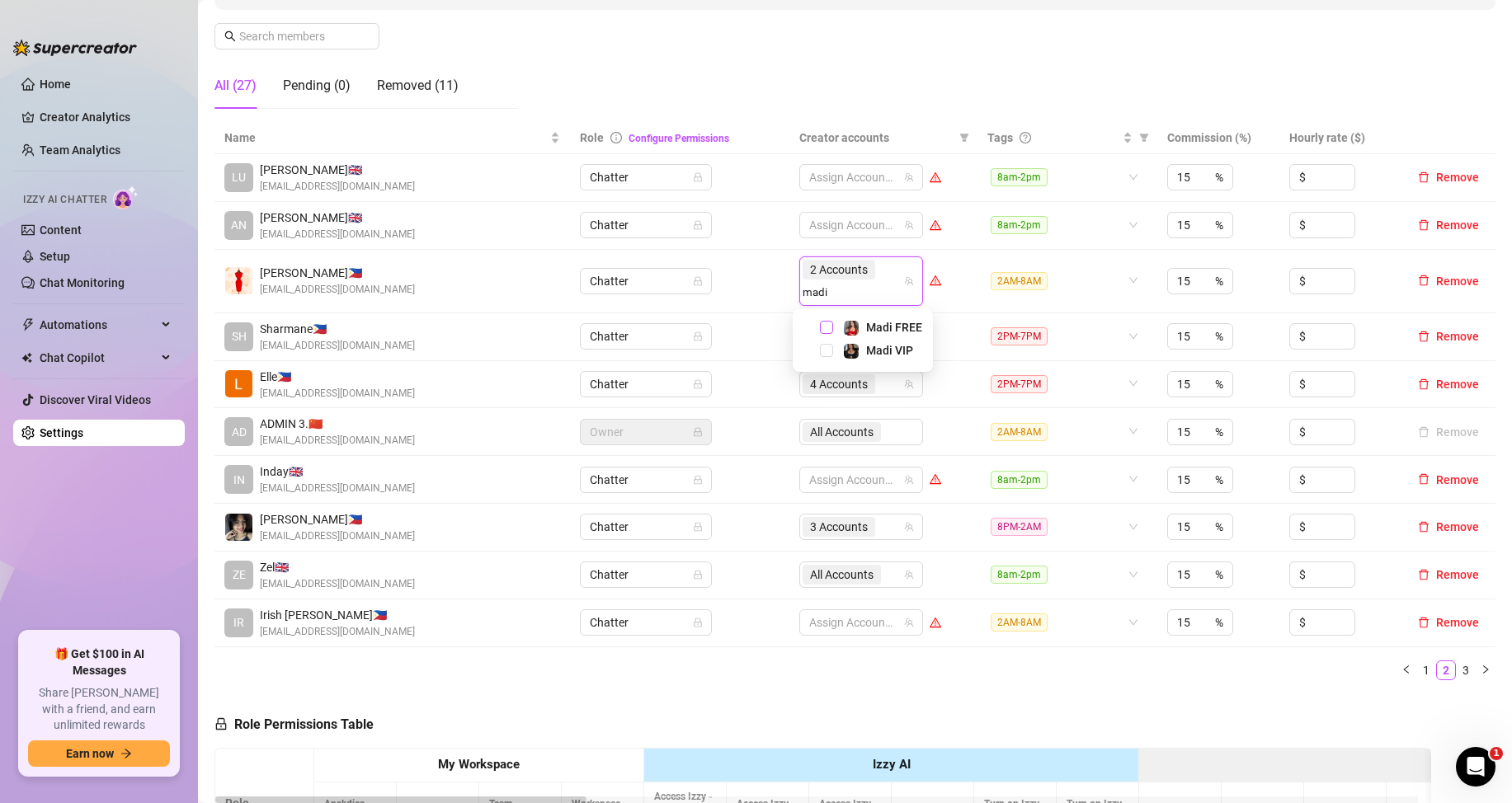
click at [826, 322] on span "Select tree node" at bounding box center [827, 328] width 14 height 14
type input "madi"
click at [829, 352] on span "Select tree node" at bounding box center [827, 351] width 14 height 14
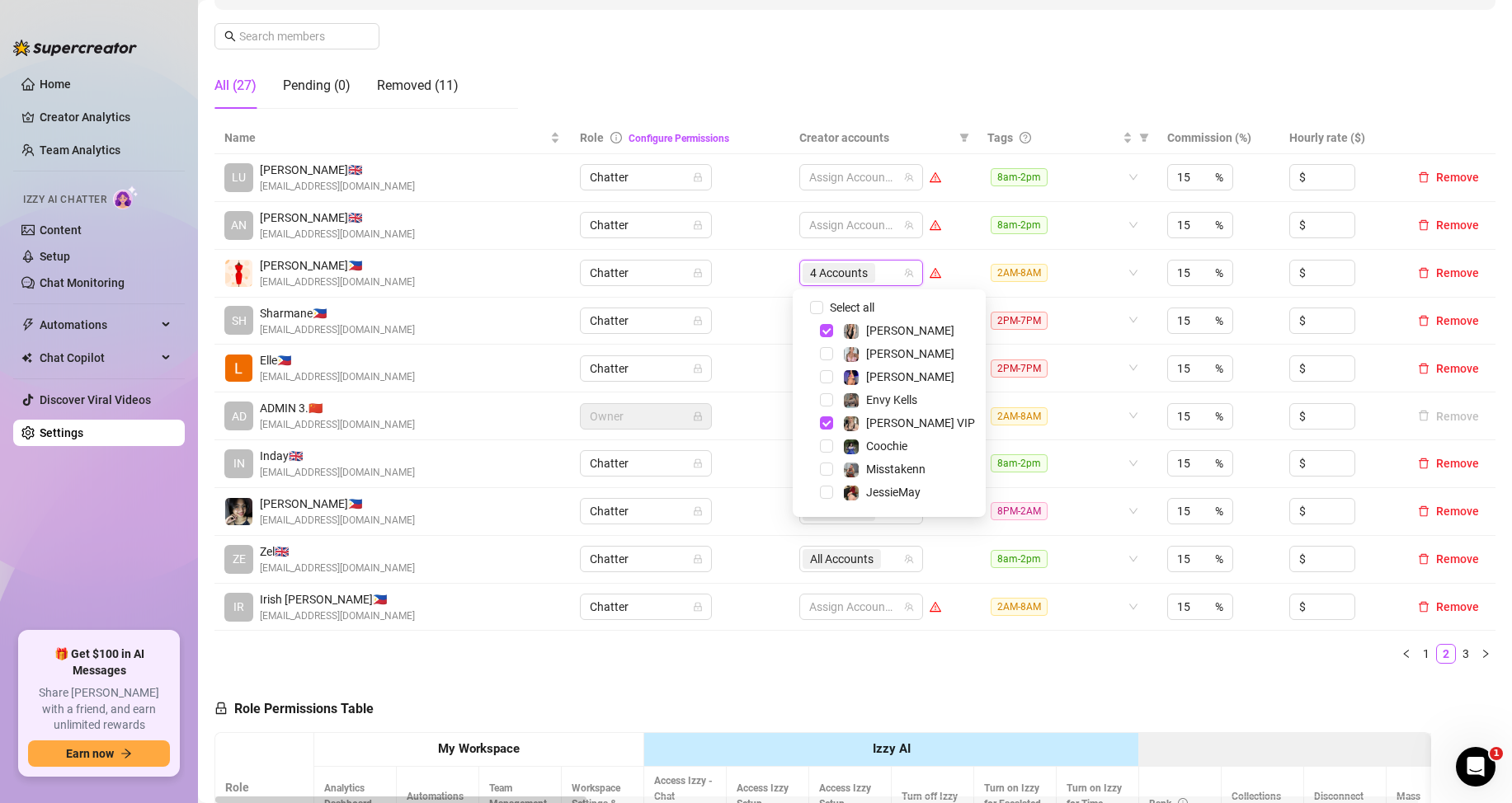
drag, startPoint x: 1173, startPoint y: 697, endPoint x: 662, endPoint y: 800, distance: 521.3
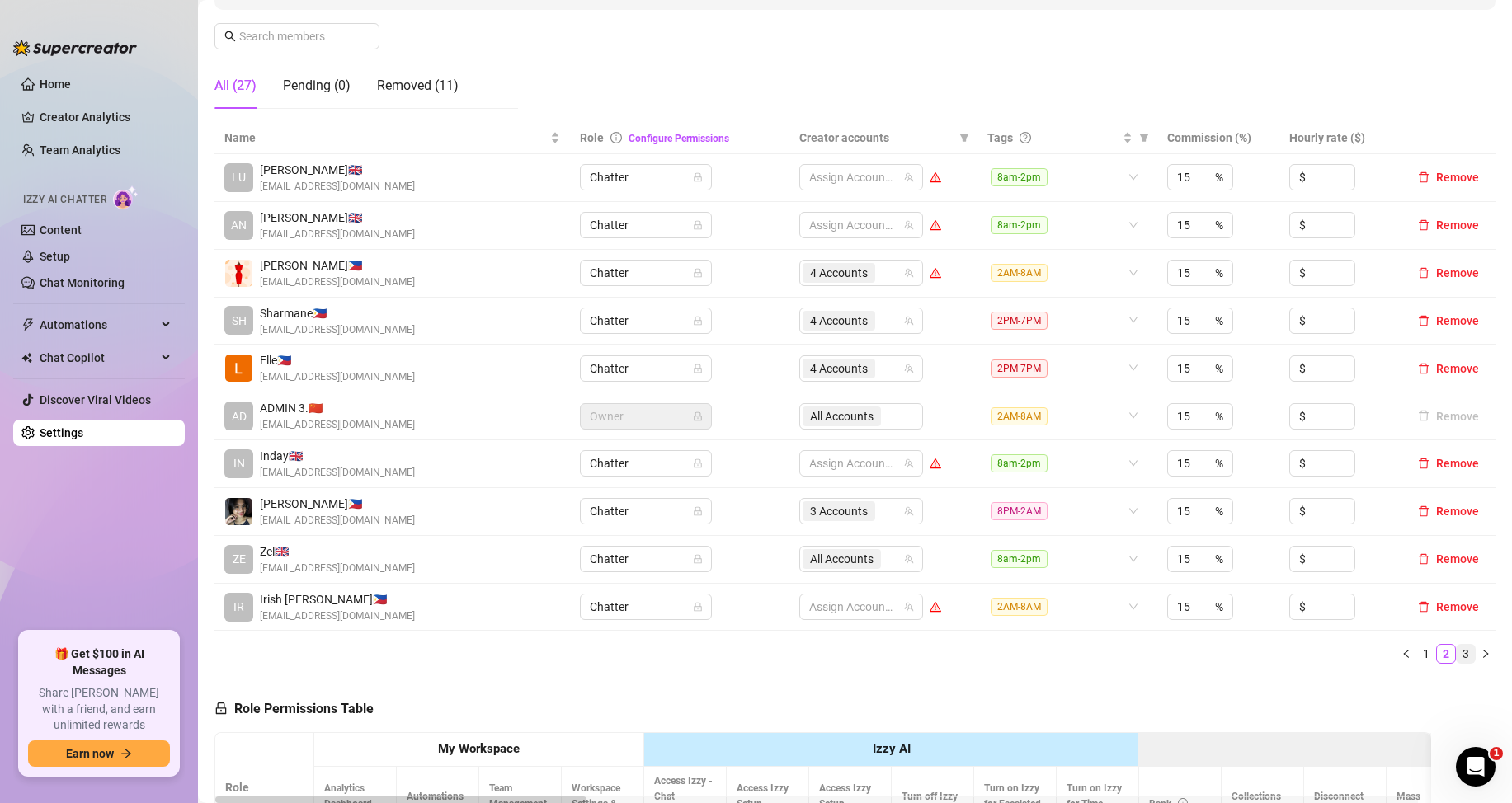
click at [1457, 651] on link "3" at bounding box center [1465, 653] width 18 height 18
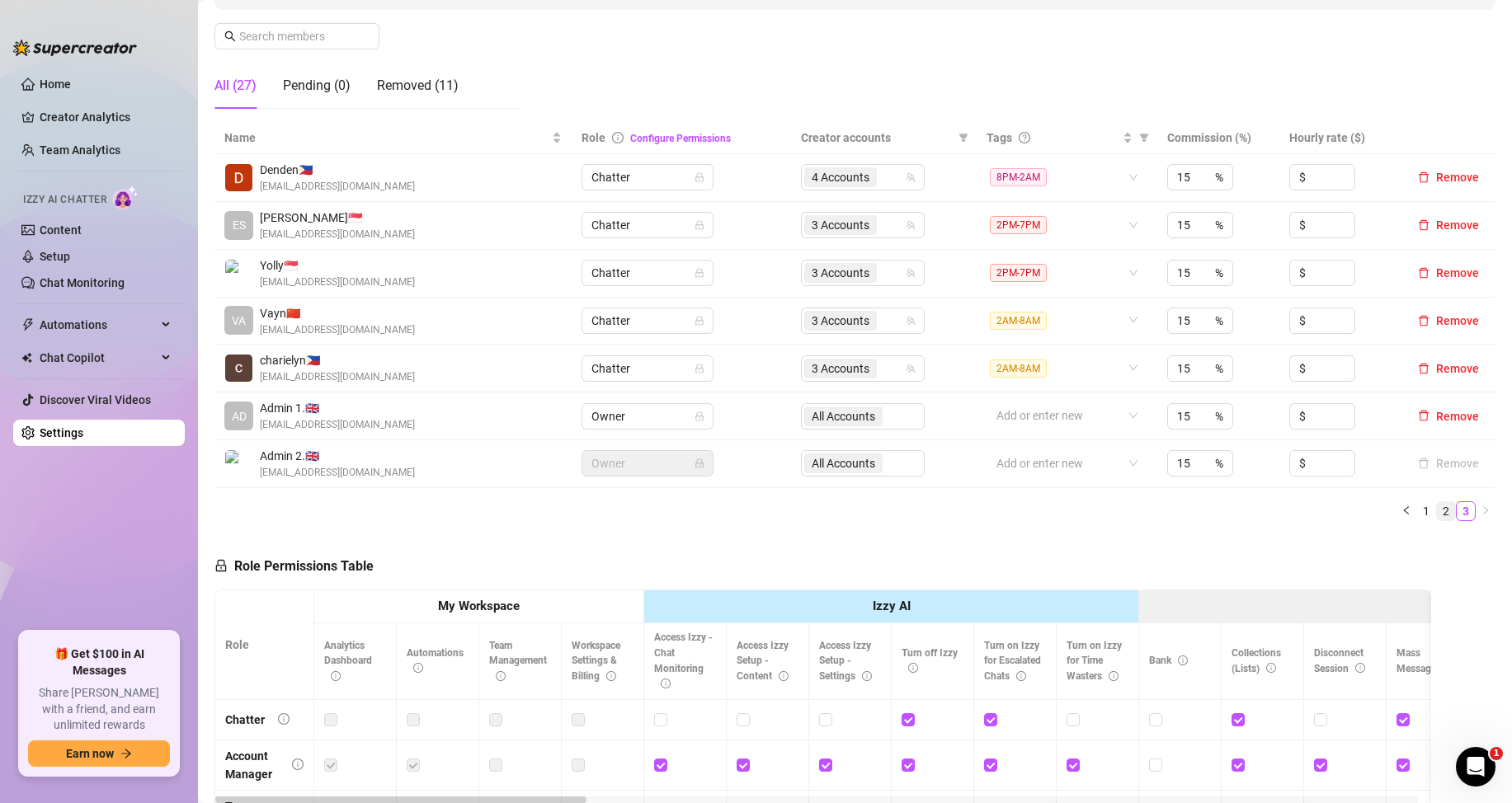
click at [1437, 512] on link "2" at bounding box center [1446, 511] width 18 height 18
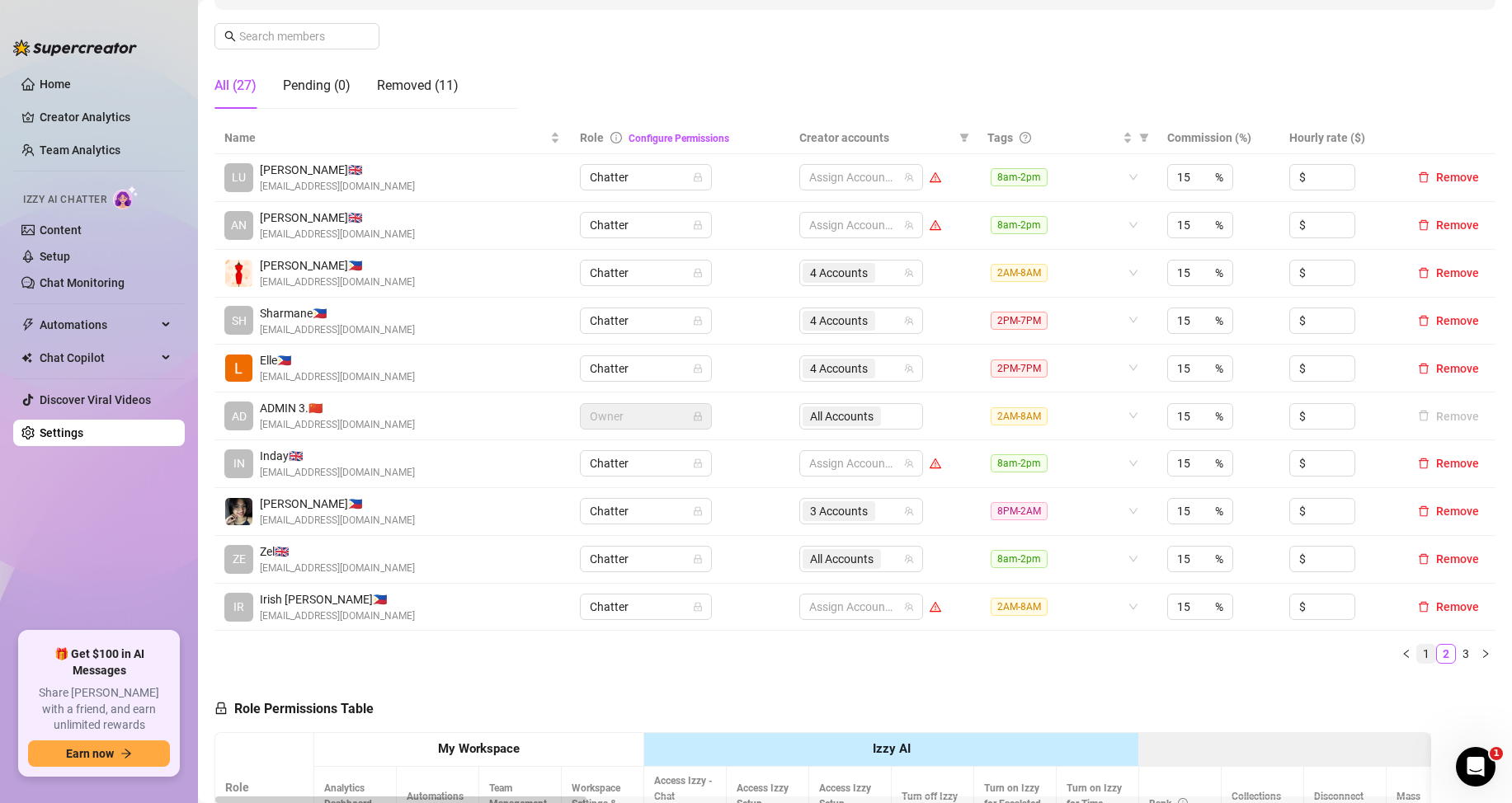
click at [1417, 652] on link "1" at bounding box center [1426, 653] width 18 height 18
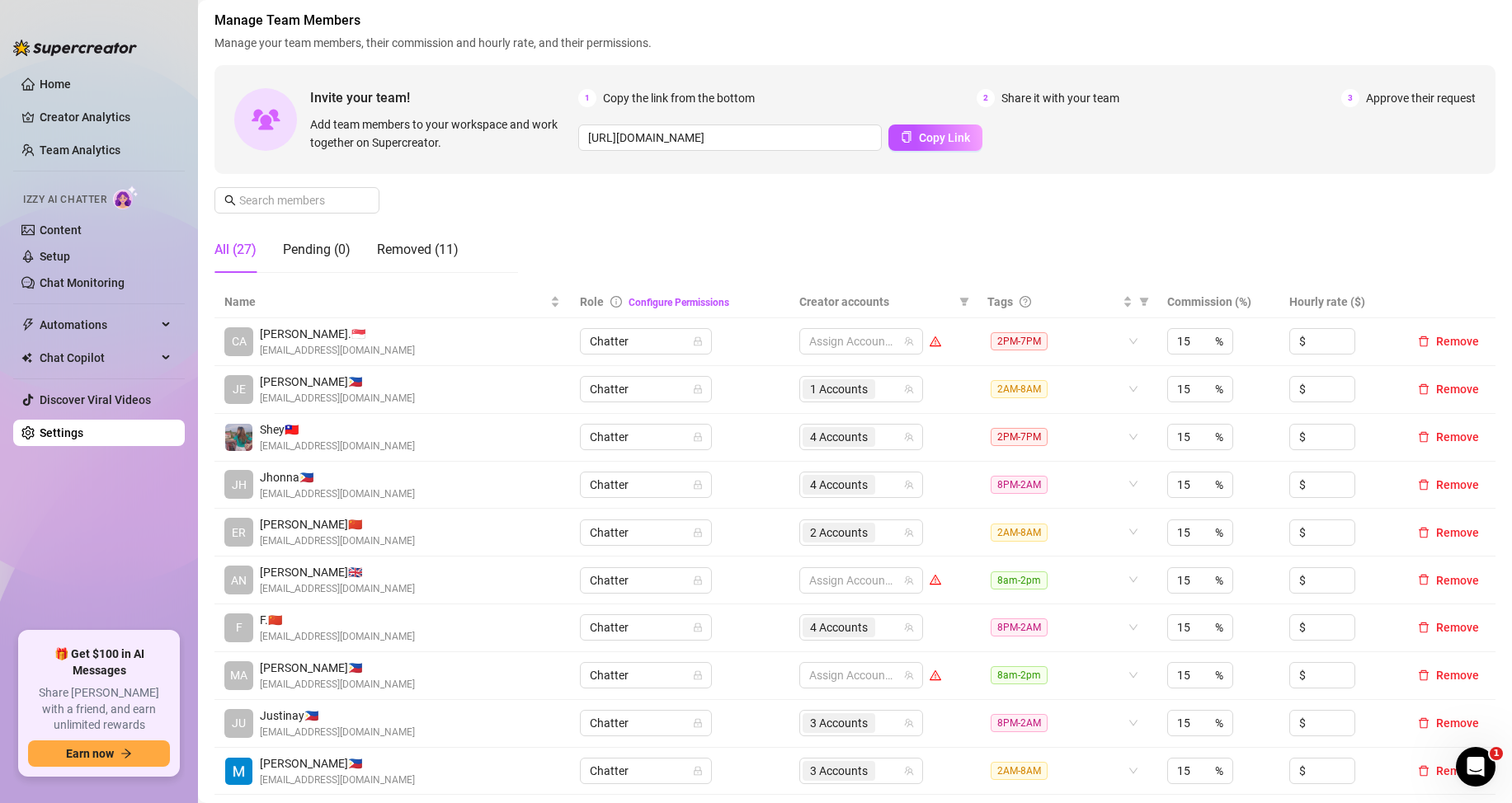
scroll to position [82, 0]
click at [886, 390] on div "1 Accounts" at bounding box center [853, 390] width 100 height 23
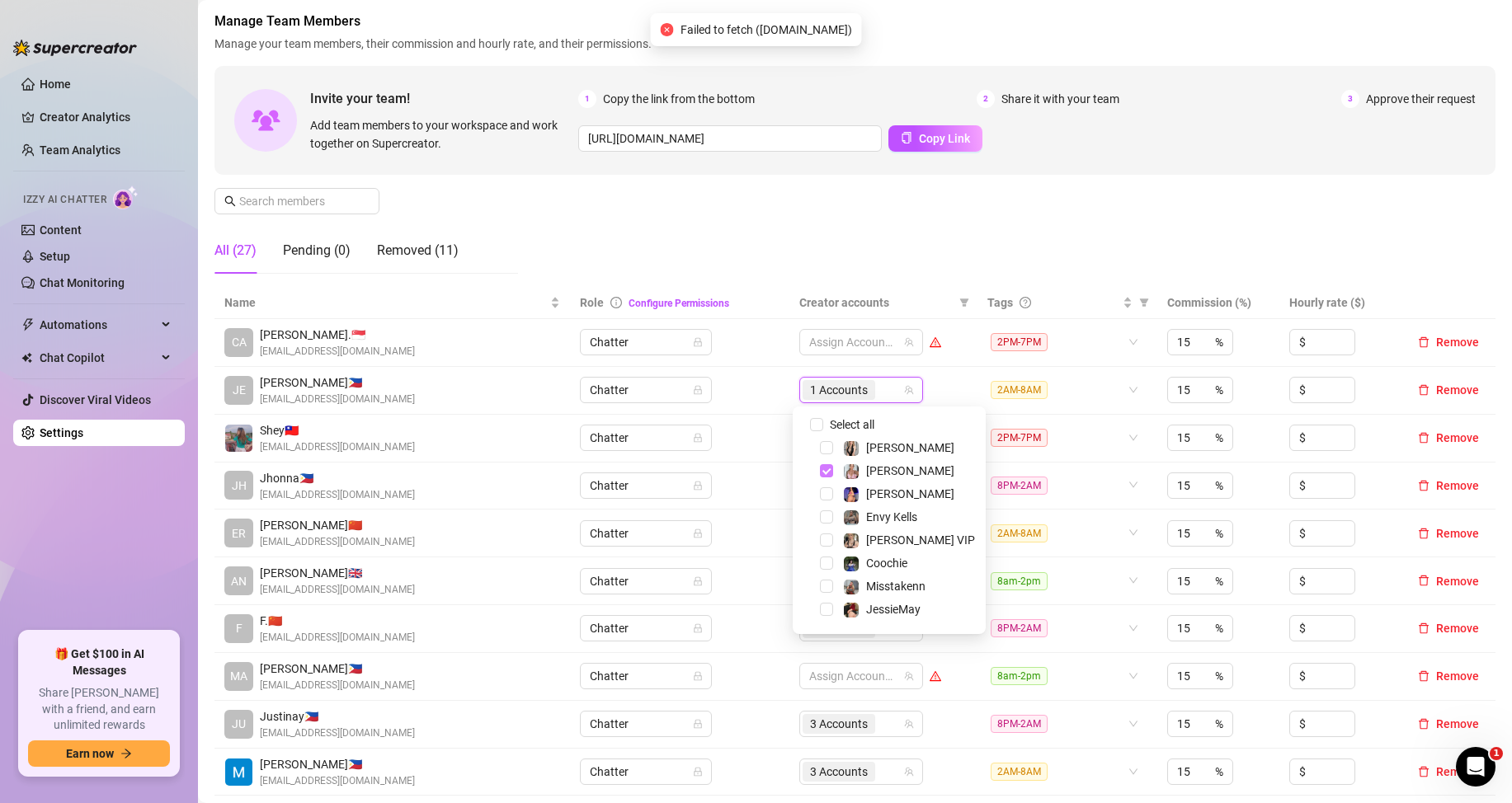
click at [825, 469] on span "Select tree node" at bounding box center [827, 471] width 14 height 14
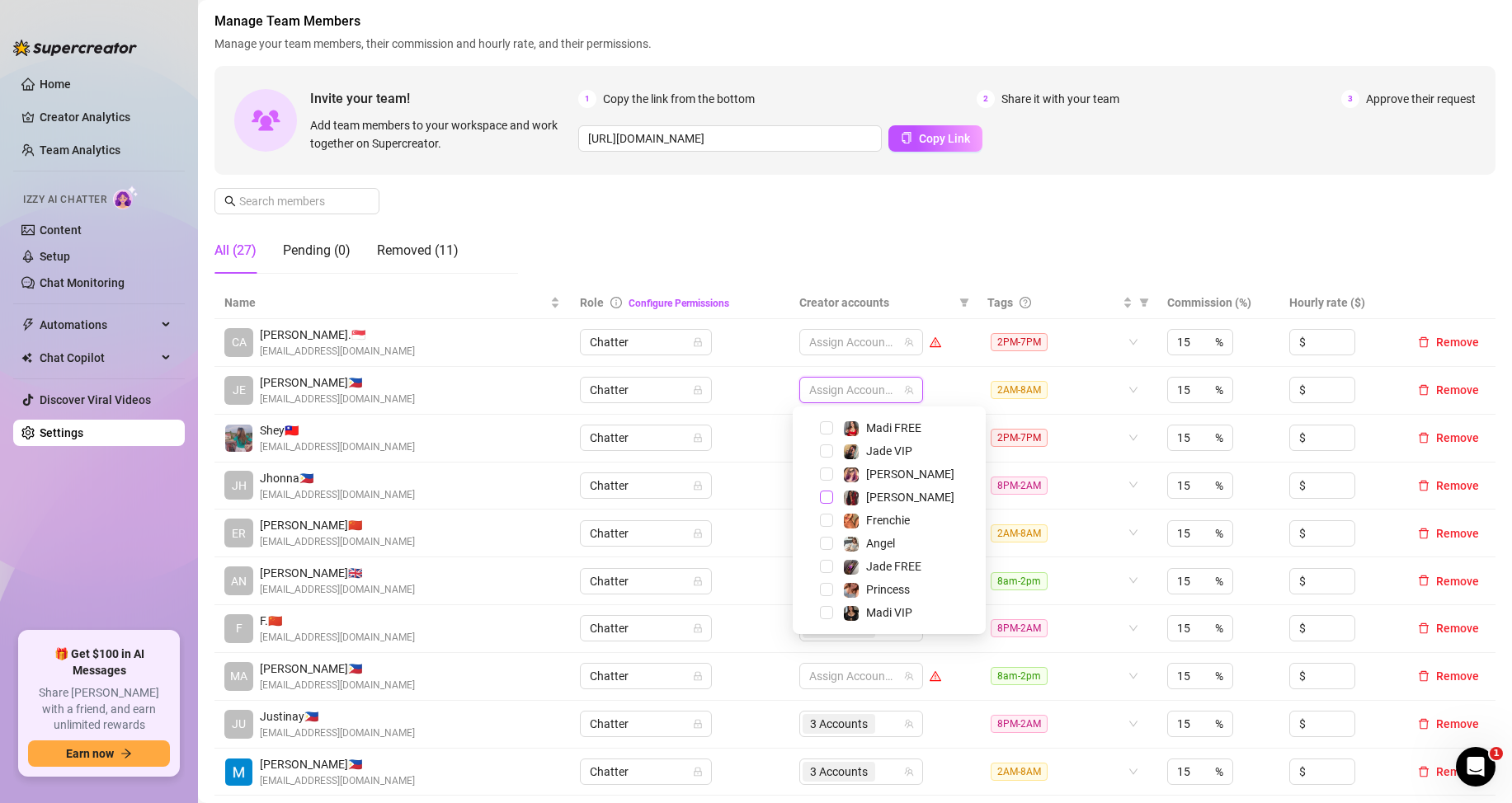
click at [825, 495] on span "Select tree node" at bounding box center [827, 497] width 14 height 14
type input "e"
click at [827, 448] on span "Select tree node" at bounding box center [827, 448] width 14 height 14
click at [1009, 240] on div "Manage Team Members Manage your team members, their commission and hourly rate,…" at bounding box center [855, 149] width 1281 height 275
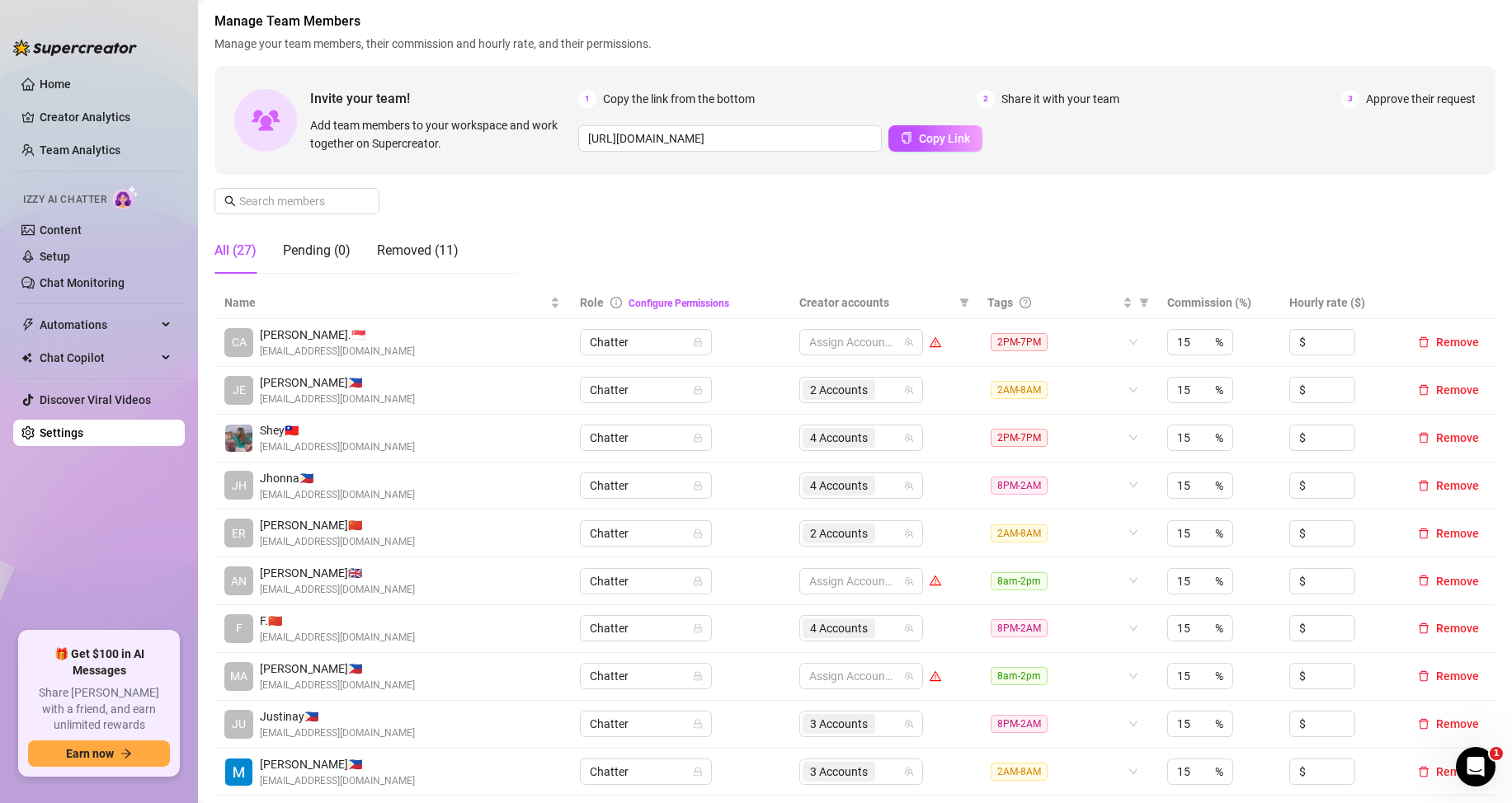
scroll to position [247, 0]
